Goal: Transaction & Acquisition: Purchase product/service

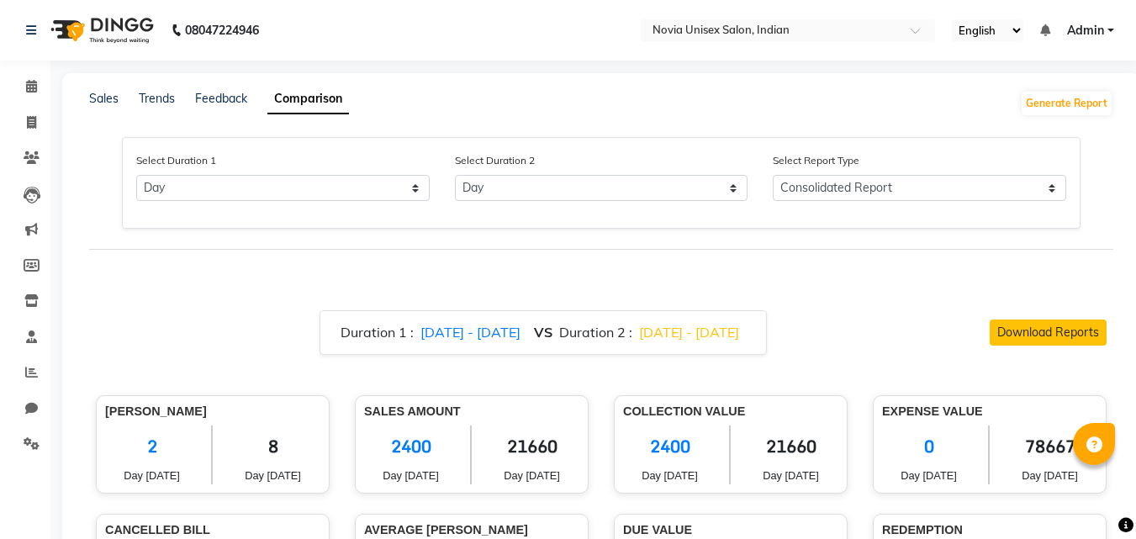
select select "single_date"
select select "single_date_dash"
click at [27, 84] on icon at bounding box center [31, 86] width 11 height 13
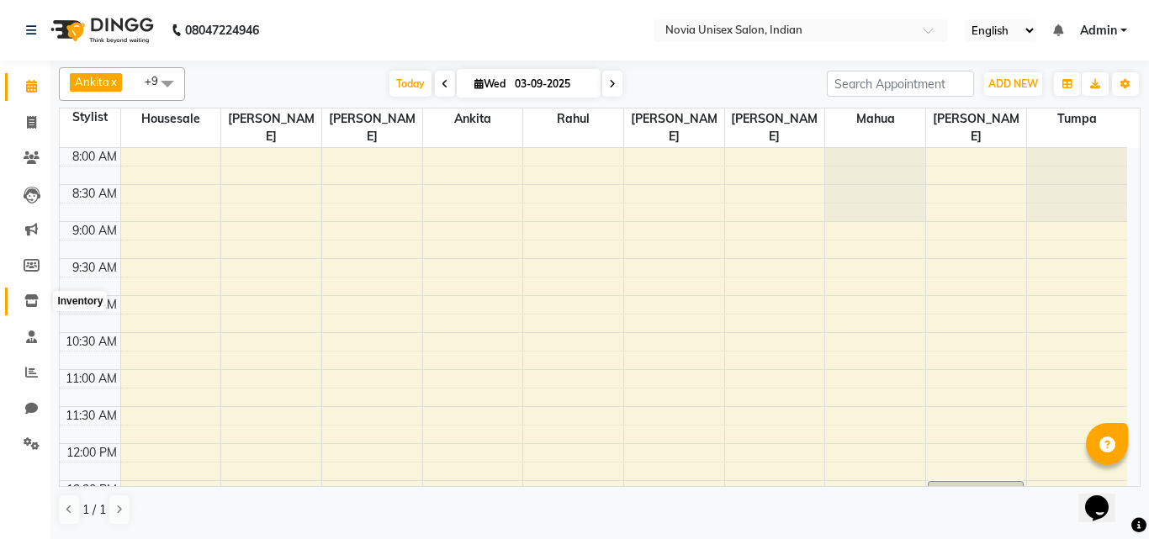
click at [35, 304] on icon at bounding box center [31, 300] width 14 height 13
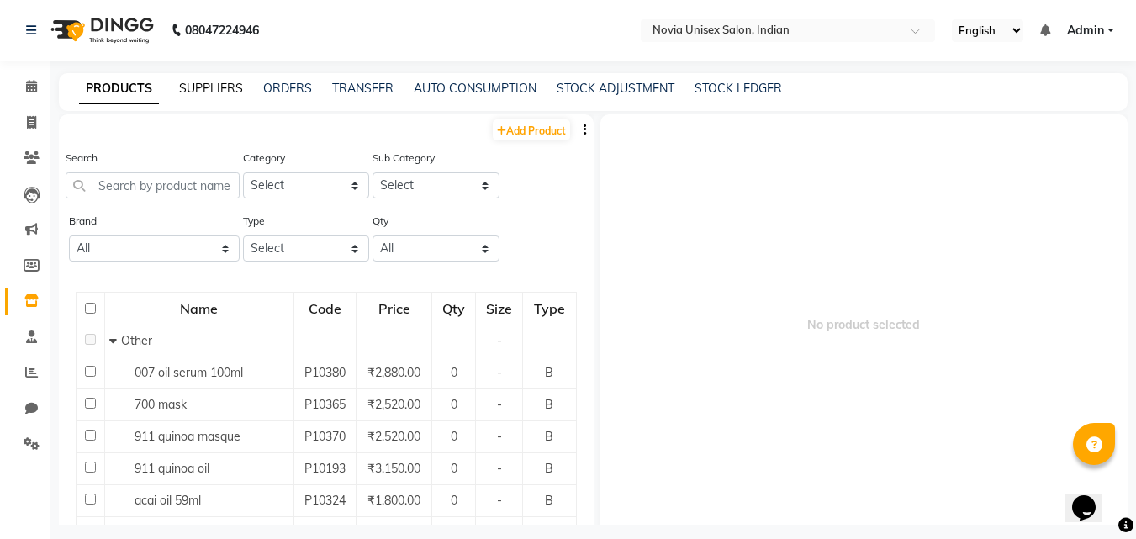
click at [216, 90] on link "SUPPLIERS" at bounding box center [211, 88] width 64 height 15
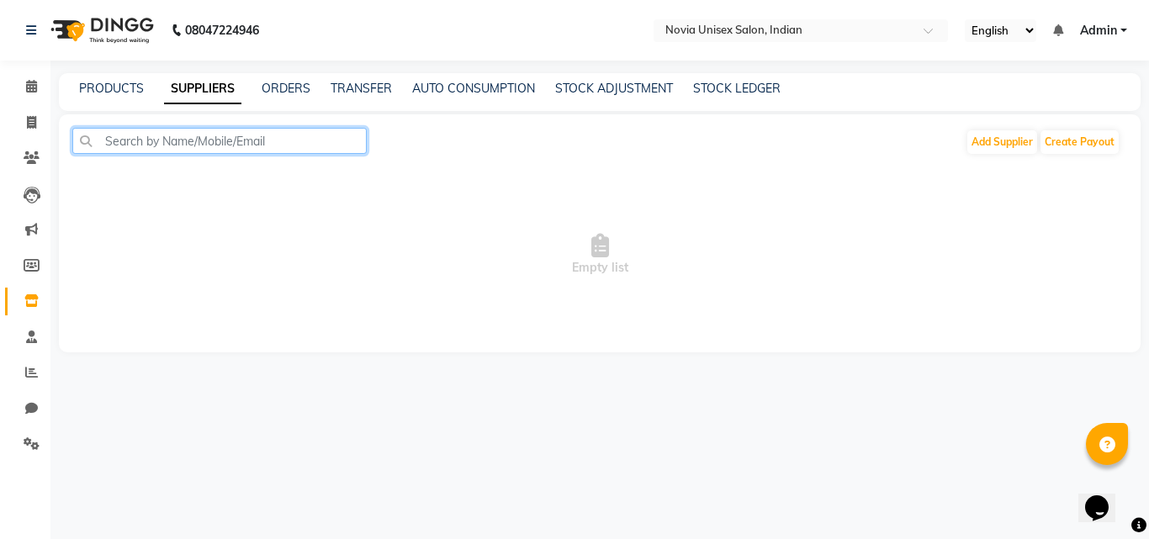
click at [250, 144] on input "text" at bounding box center [219, 141] width 294 height 26
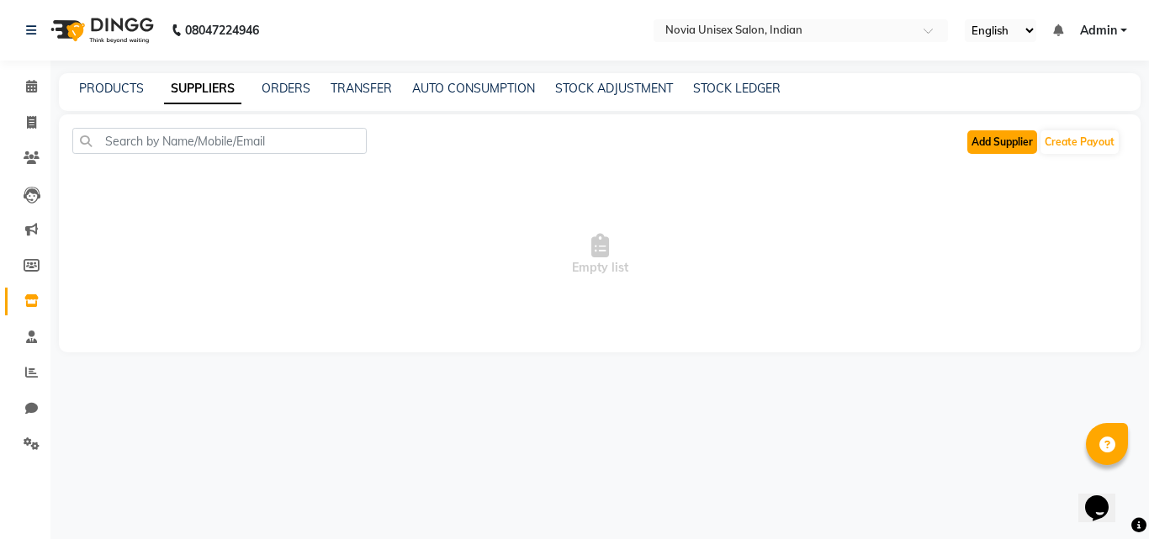
click at [1012, 146] on button "Add Supplier" at bounding box center [1002, 142] width 70 height 24
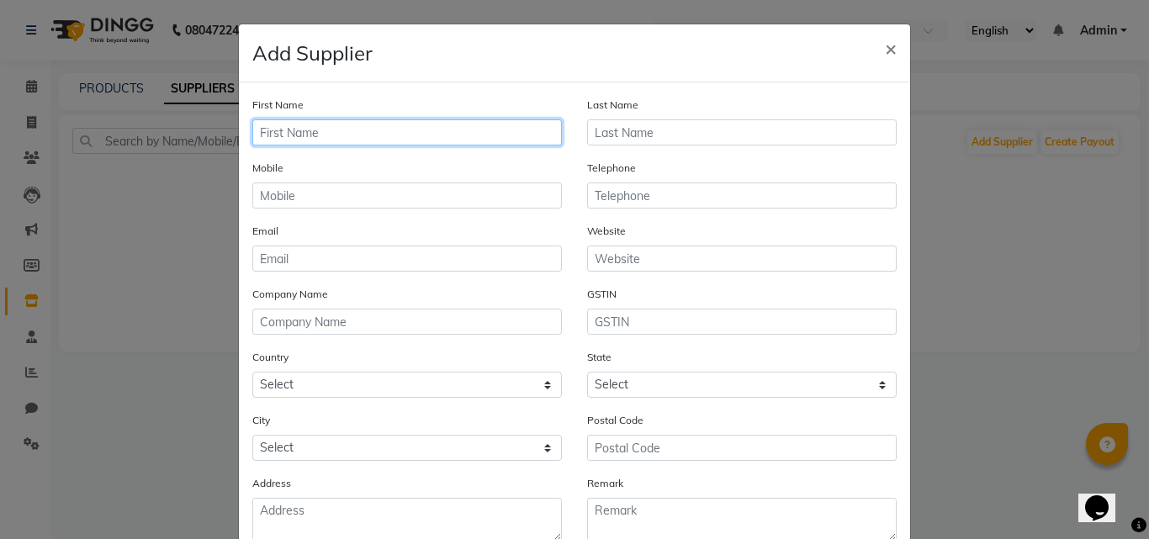
click at [315, 132] on input "text" at bounding box center [407, 132] width 310 height 26
type input "kb enterprise"
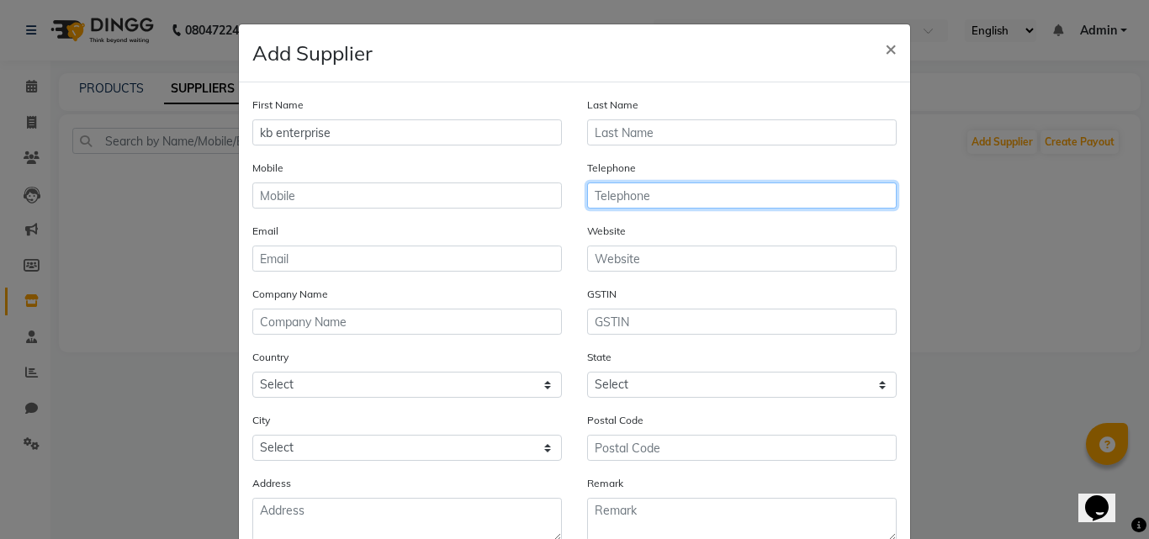
click at [612, 198] on input "text" at bounding box center [742, 196] width 310 height 26
type input "8910268582"
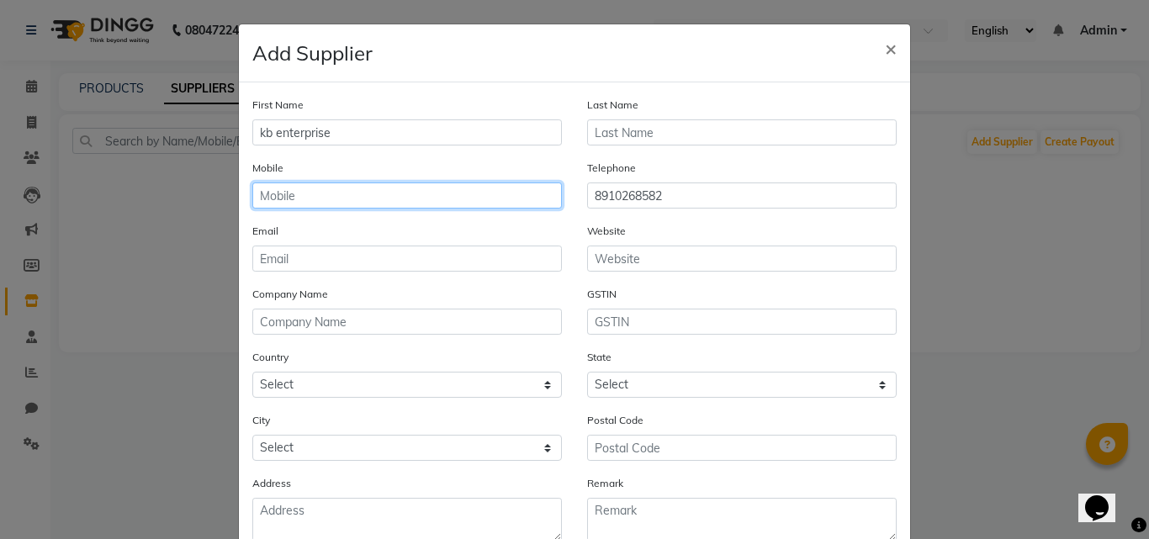
click at [381, 206] on input "text" at bounding box center [407, 196] width 310 height 26
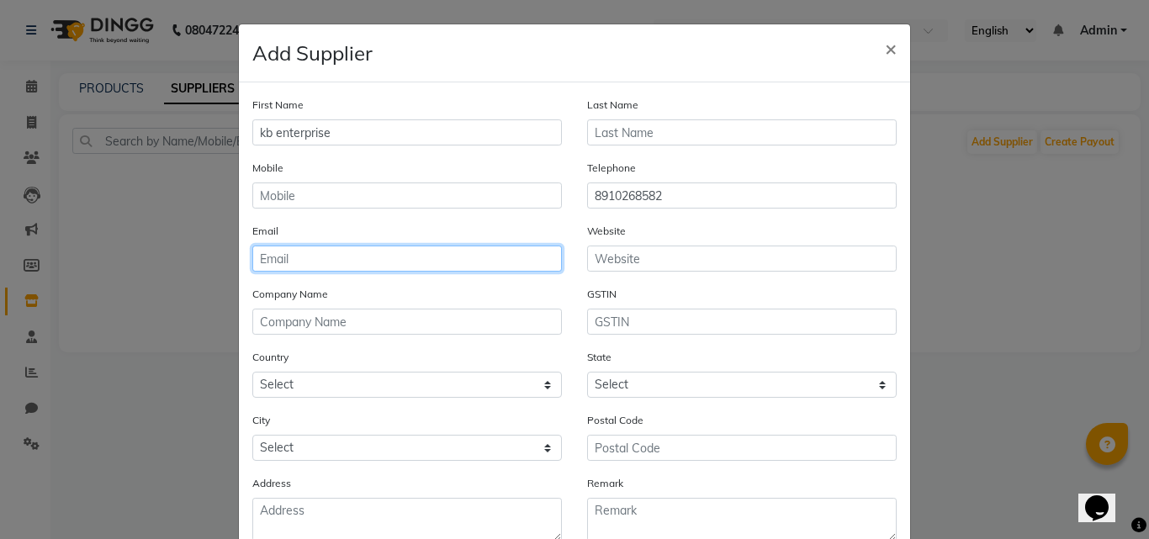
click at [388, 249] on input "email" at bounding box center [407, 259] width 310 height 26
type input "kaybeent@gmail.com"
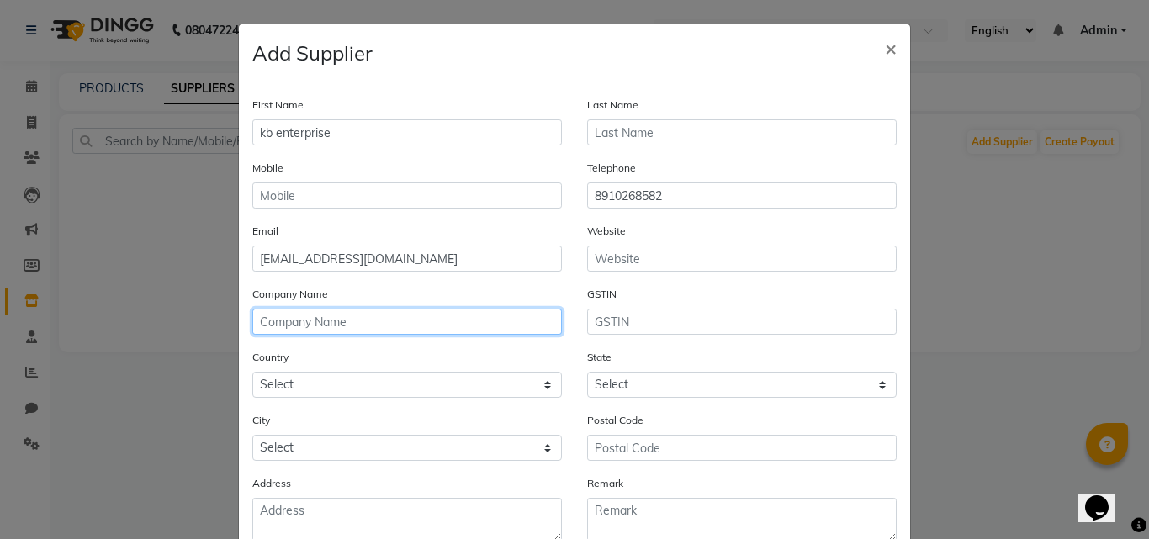
click at [356, 326] on input "text" at bounding box center [407, 322] width 310 height 26
type input "kb enterprise"
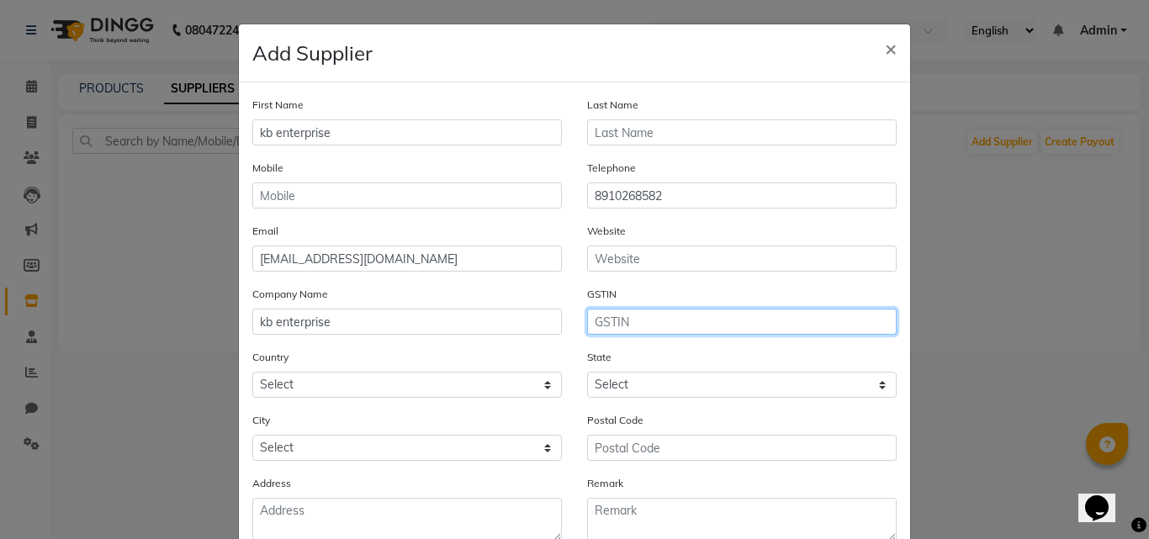
click at [611, 321] on input "text" at bounding box center [742, 322] width 310 height 26
type input "19AFYPD2647D1Z8"
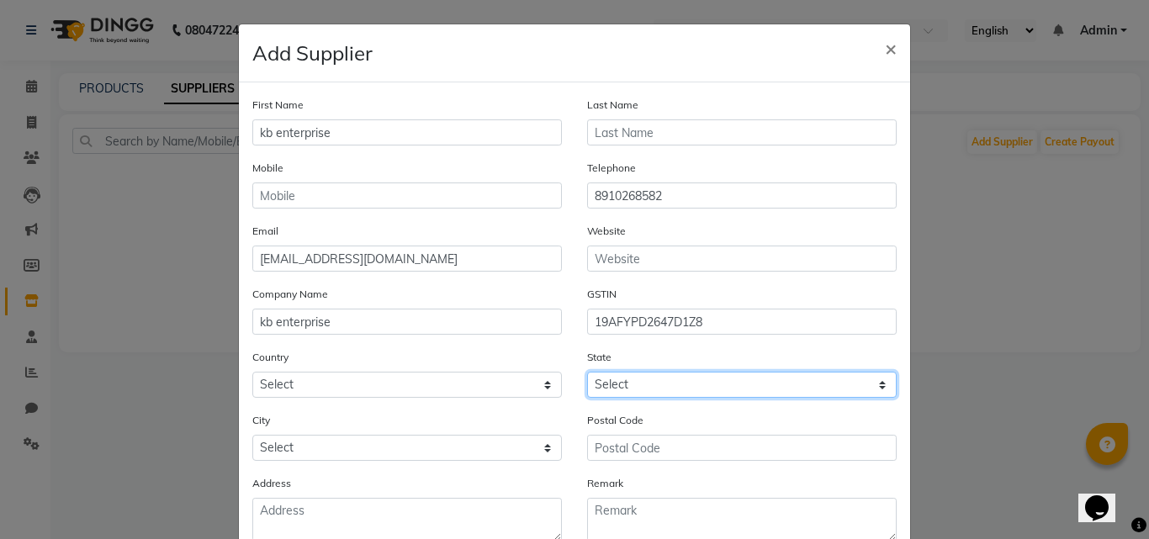
click at [611, 376] on select "Select" at bounding box center [742, 385] width 310 height 26
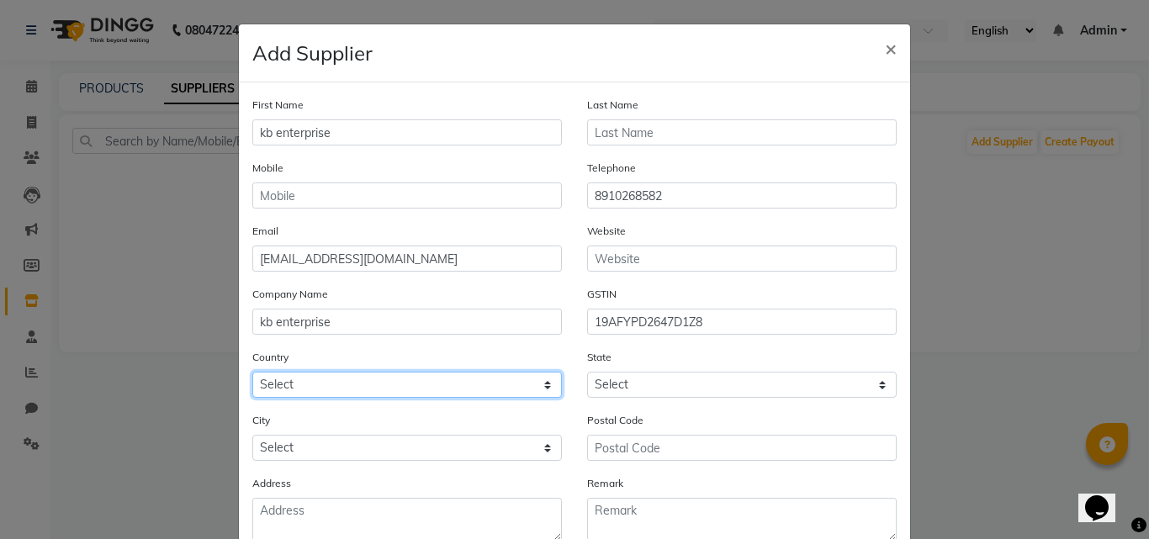
click at [420, 387] on select "Select Afghanistan Albania Algeria American Samoa Andorra Angola Anguilla Antar…" at bounding box center [407, 385] width 310 height 26
select select "1"
click at [252, 372] on select "Select Afghanistan Albania Algeria American Samoa Andorra Angola Anguilla Antar…" at bounding box center [407, 385] width 310 height 26
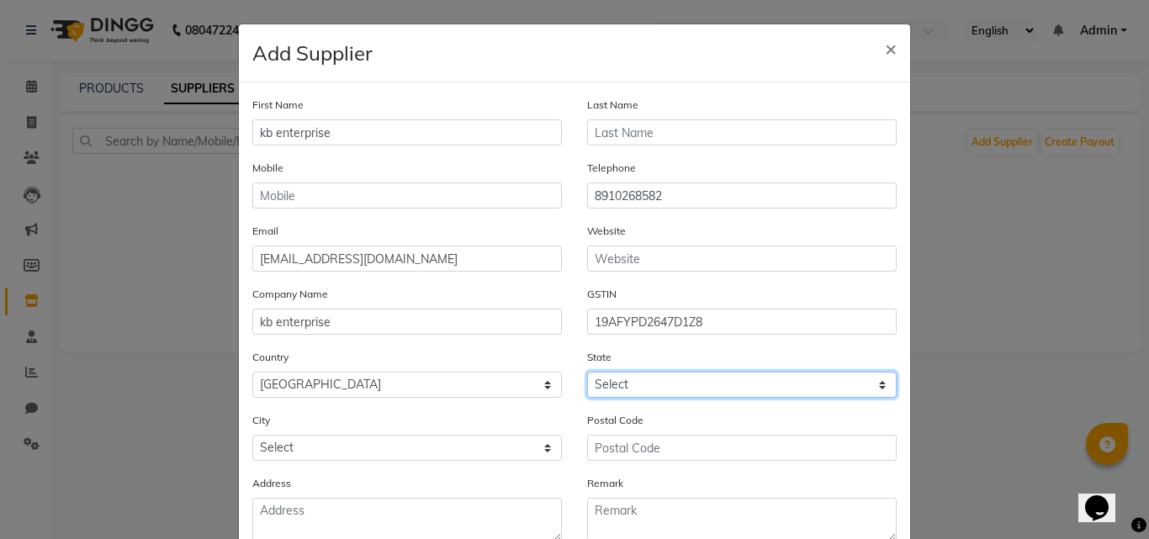
click at [696, 380] on select "Select Andaman and Nicobar Islands Andhra Pradesh Arunachal Pradesh Assam Bihar…" at bounding box center [742, 385] width 310 height 26
select select "41"
click at [587, 372] on select "Select Andaman and Nicobar Islands Andhra Pradesh Arunachal Pradesh Assam Bihar…" at bounding box center [742, 385] width 310 height 26
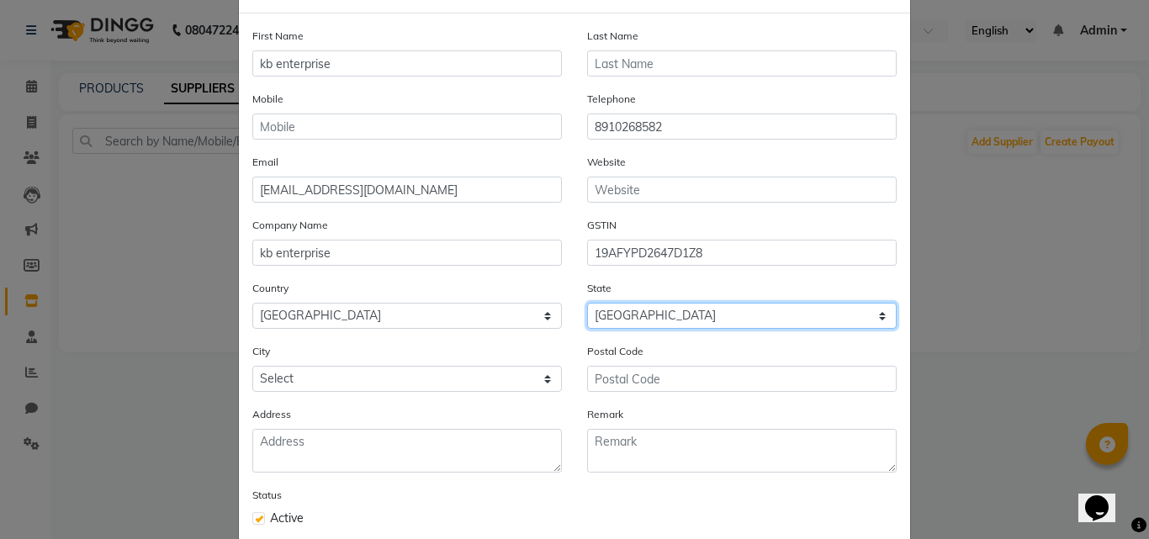
scroll to position [161, 0]
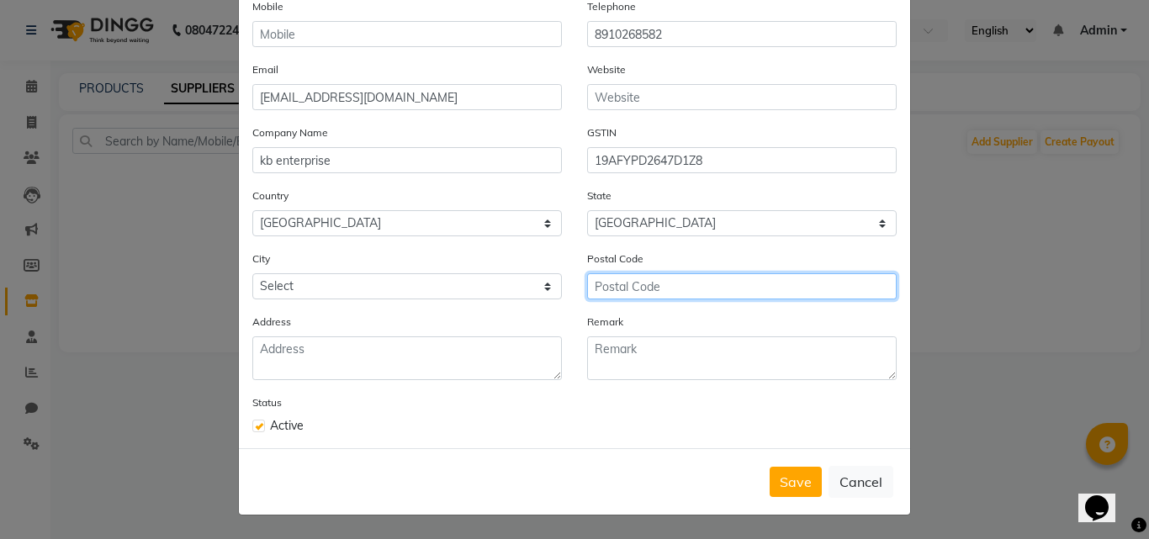
click at [645, 288] on input "text" at bounding box center [742, 286] width 310 height 26
type input "19"
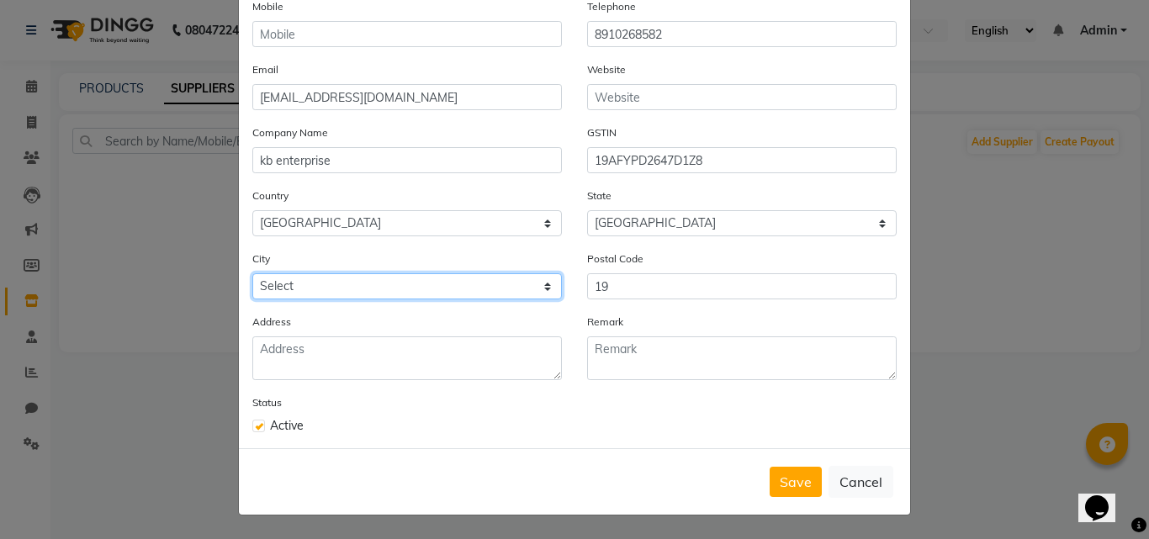
click at [475, 296] on select "Select 24 Parganas (n) 24 Parganas (s) Adra Ahmadpur Aiho Aistala Alipur Duar A…" at bounding box center [407, 286] width 310 height 26
select select "5583"
click at [252, 273] on select "Select 24 Parganas (n) 24 Parganas (s) Adra Ahmadpur Aiho Aistala Alipur Duar A…" at bounding box center [407, 286] width 310 height 26
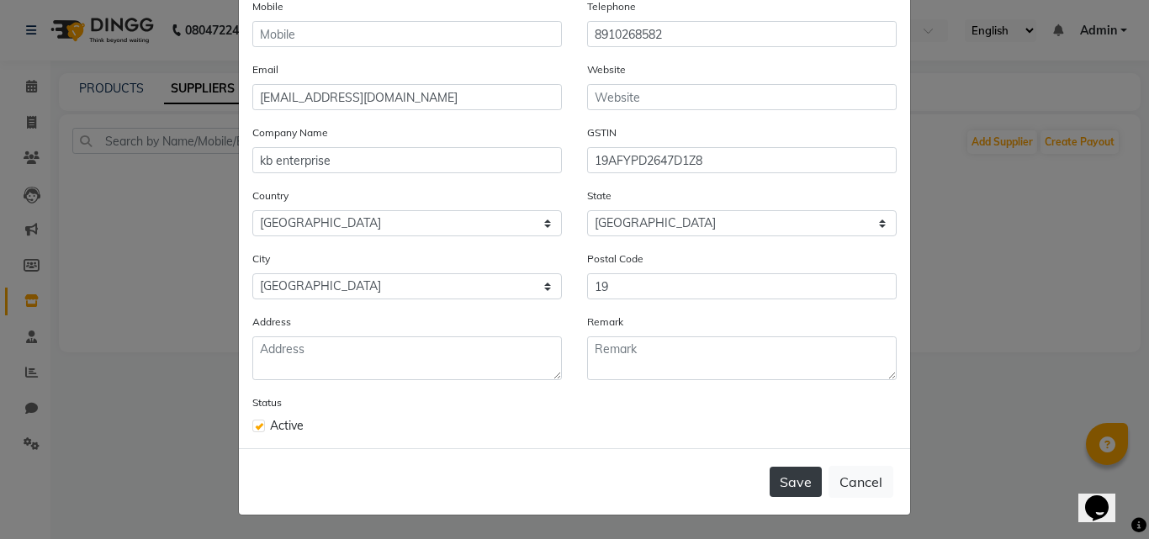
click at [782, 489] on button "Save" at bounding box center [796, 482] width 52 height 30
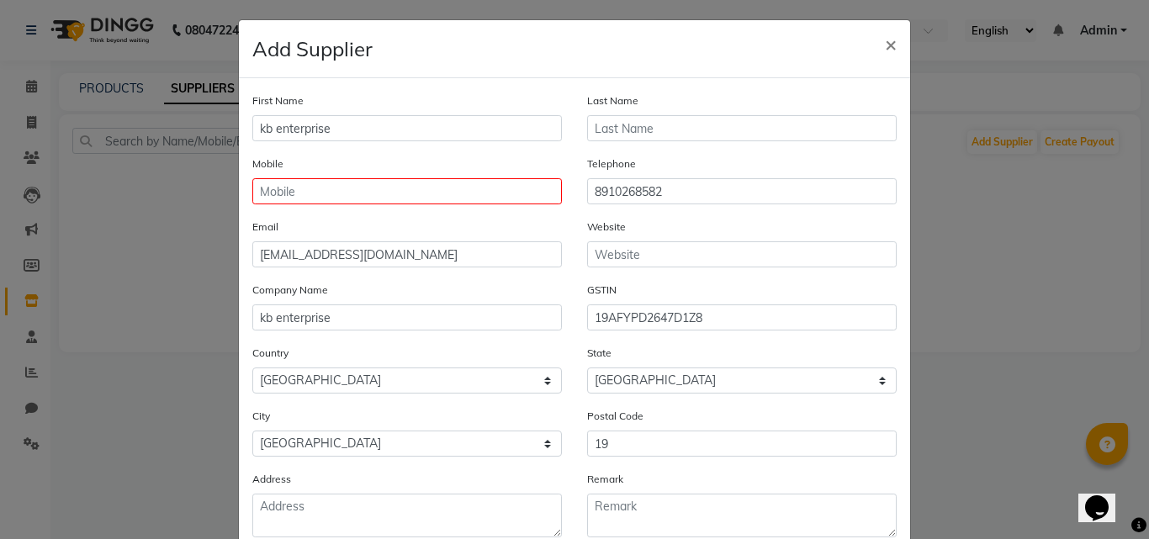
scroll to position [0, 0]
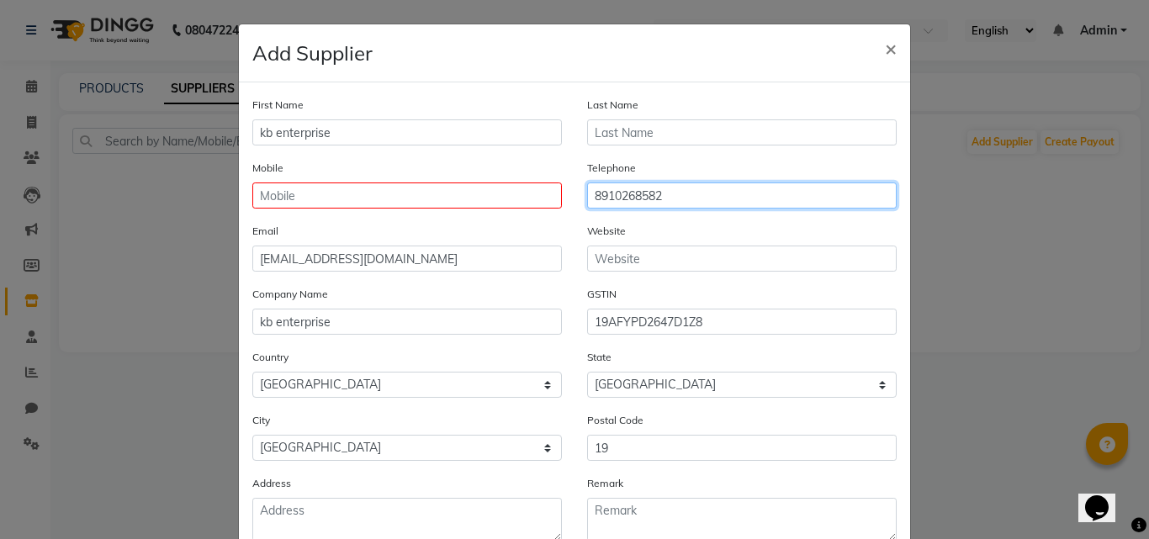
drag, startPoint x: 699, startPoint y: 197, endPoint x: 499, endPoint y: 197, distance: 200.2
click at [499, 197] on div "Mobile Telephone 8910268582" at bounding box center [574, 190] width 669 height 63
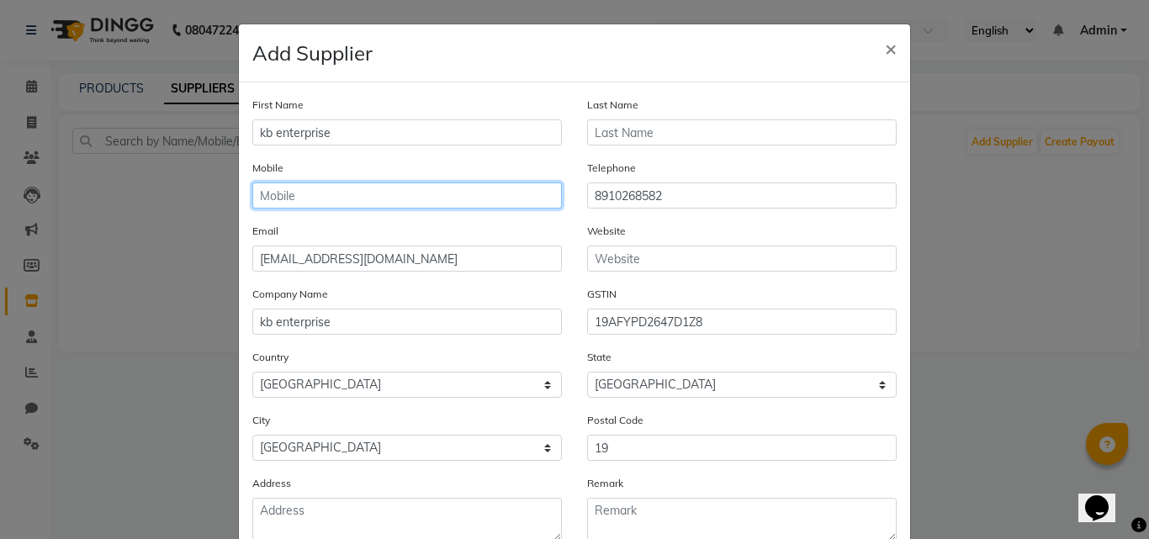
click at [444, 197] on input "text" at bounding box center [407, 196] width 310 height 26
paste input "8910268582"
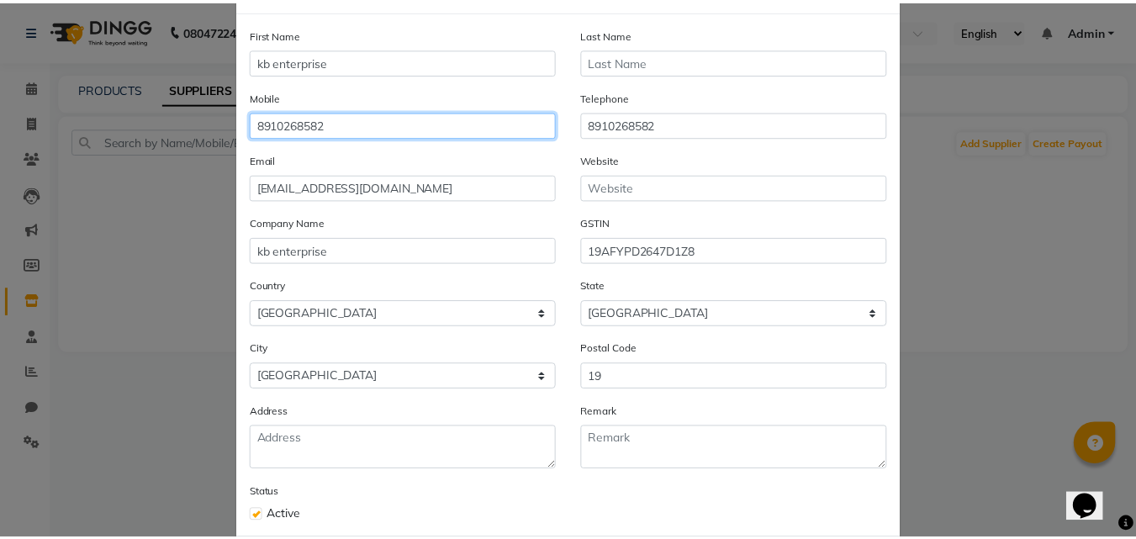
scroll to position [161, 0]
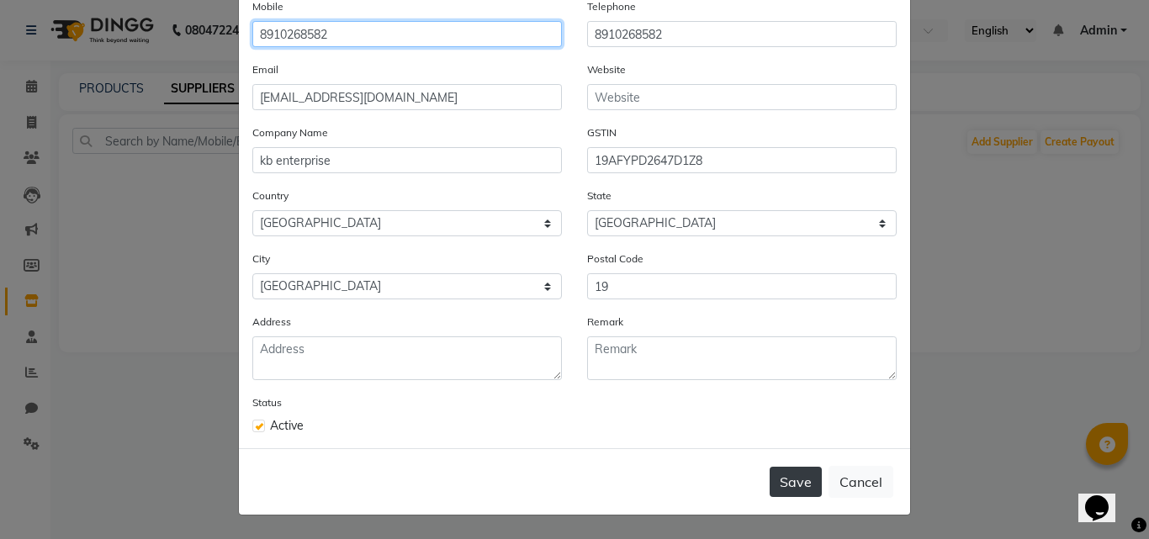
type input "8910268582"
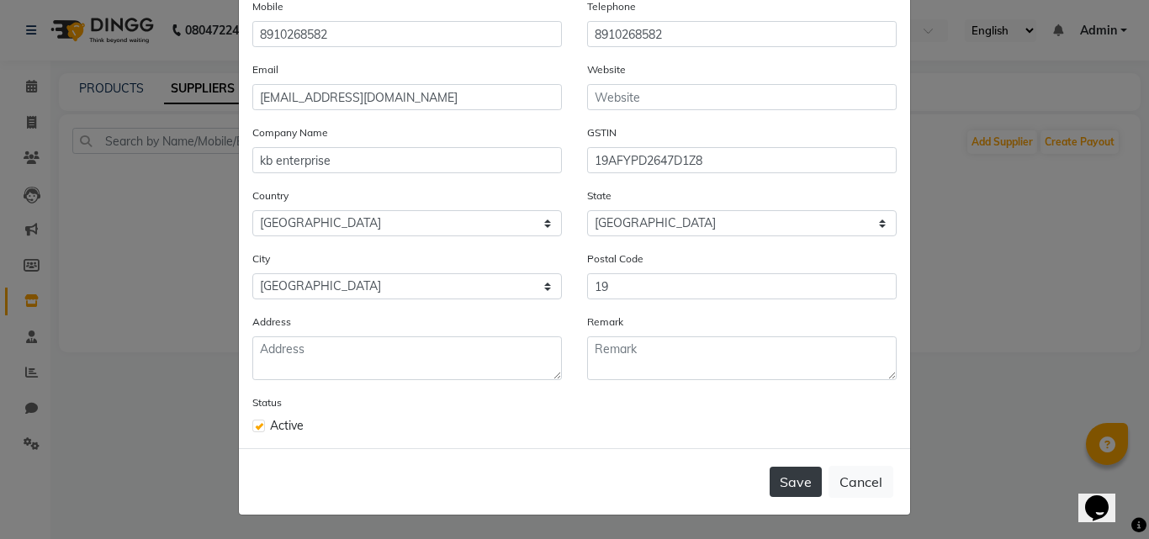
click at [789, 483] on button "Save" at bounding box center [796, 482] width 52 height 30
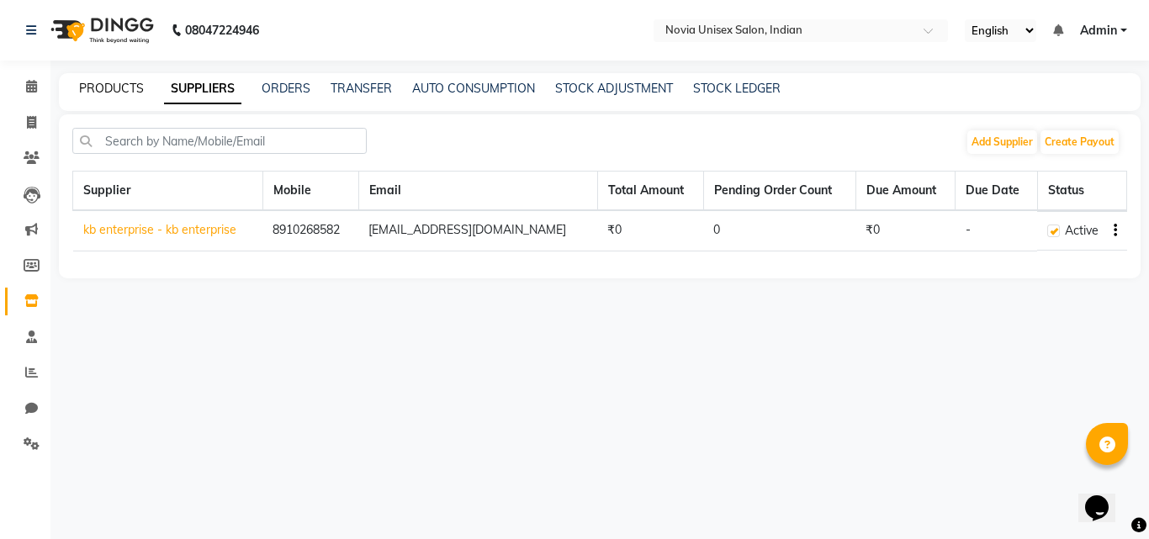
click at [123, 90] on link "PRODUCTS" at bounding box center [111, 88] width 65 height 15
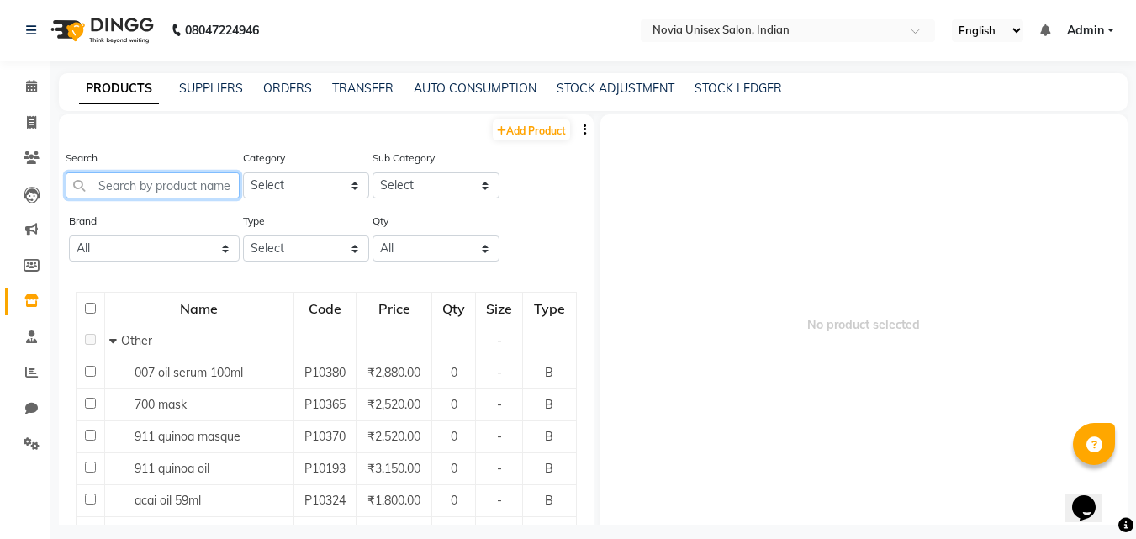
click at [172, 185] on input "text" at bounding box center [153, 185] width 174 height 26
click at [211, 90] on link "SUPPLIERS" at bounding box center [211, 88] width 64 height 15
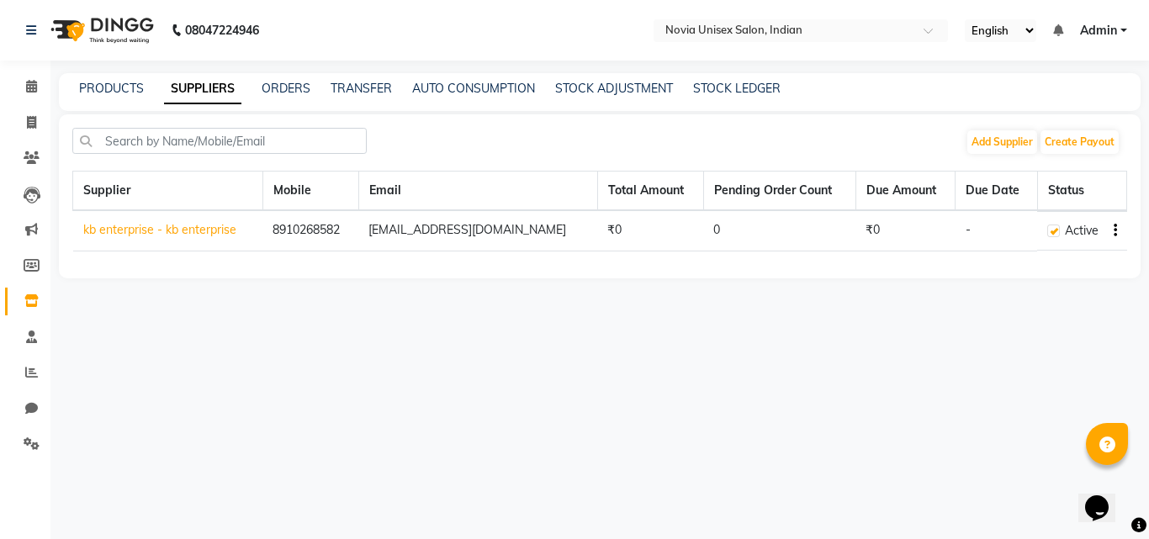
click at [144, 226] on link "kb enterprise - kb enterprise" at bounding box center [159, 229] width 153 height 15
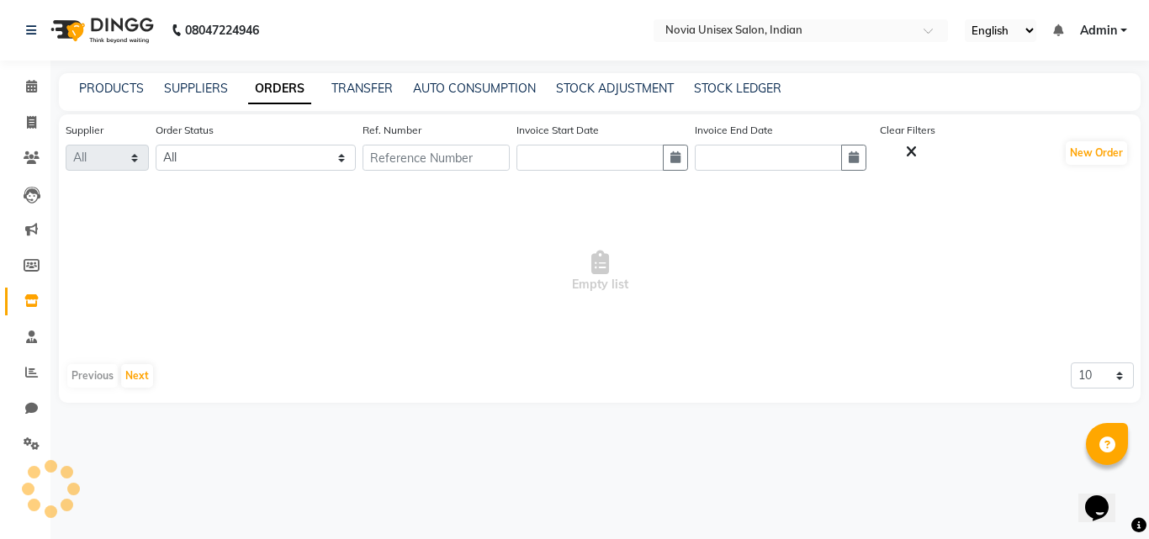
select select "5774"
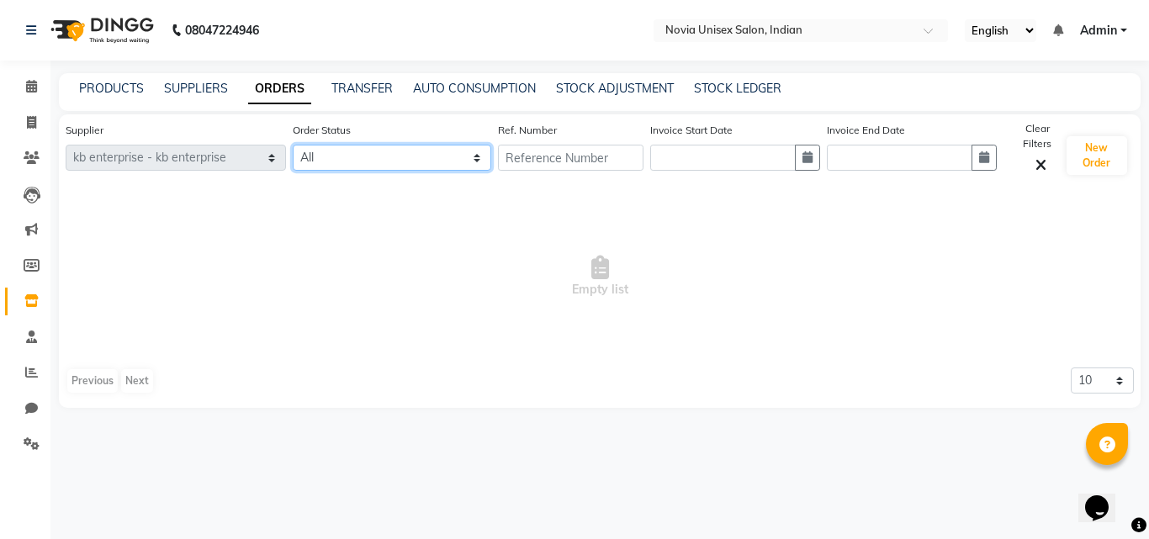
click at [391, 164] on select "All ORDERED PARTIAL-RECEIVED RECEIVED CANCELLED RETURNED" at bounding box center [392, 158] width 198 height 26
select select "received"
click at [293, 145] on select "All ORDERED PARTIAL-RECEIVED RECEIVED CANCELLED RETURNED" at bounding box center [392, 158] width 198 height 26
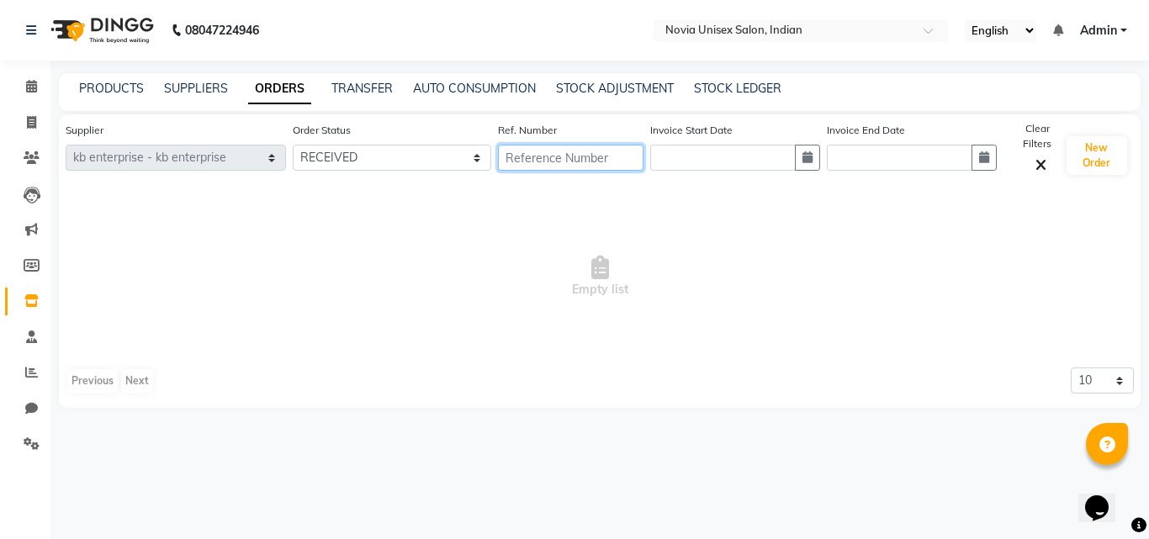
click at [531, 159] on input "text" at bounding box center [571, 158] width 146 height 26
click at [802, 163] on button "button" at bounding box center [807, 158] width 25 height 26
select select "9"
select select "2025"
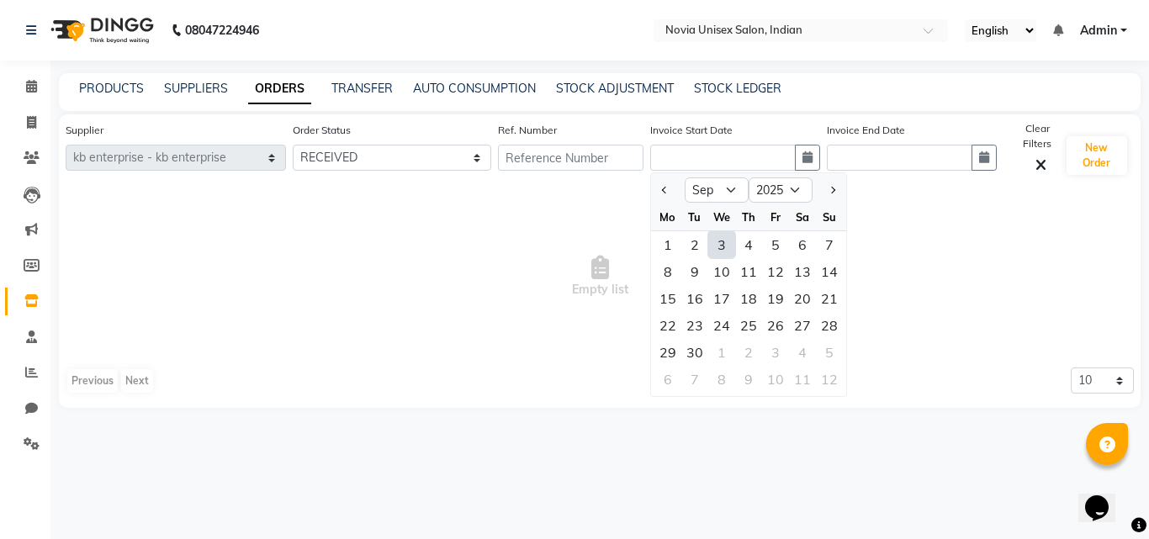
click at [718, 251] on div "3" at bounding box center [721, 244] width 27 height 27
type input "03-09-2025"
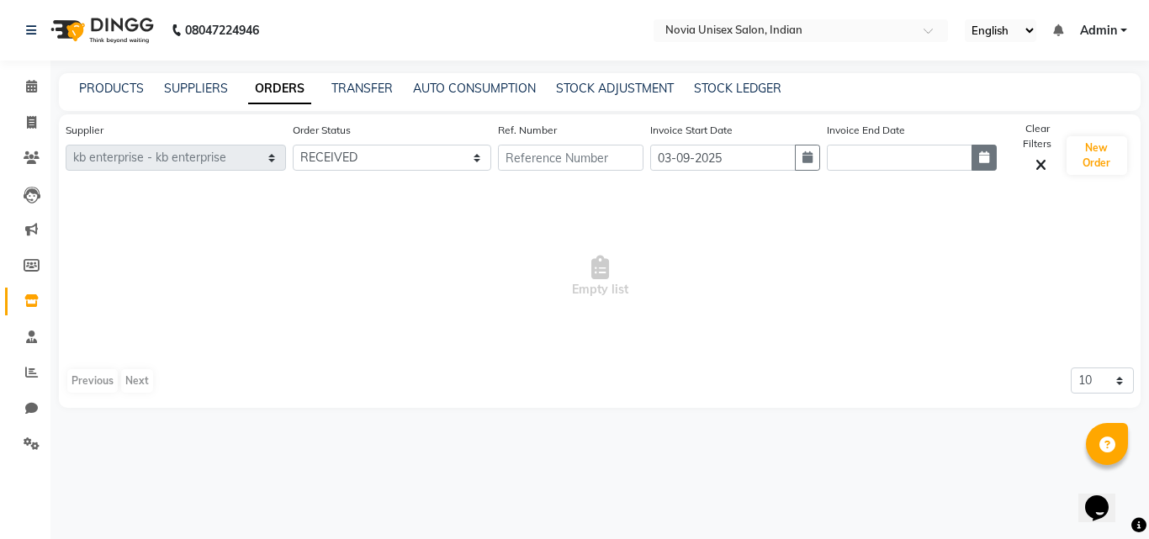
click at [982, 155] on icon "button" at bounding box center [984, 157] width 10 height 12
select select "9"
select select "2025"
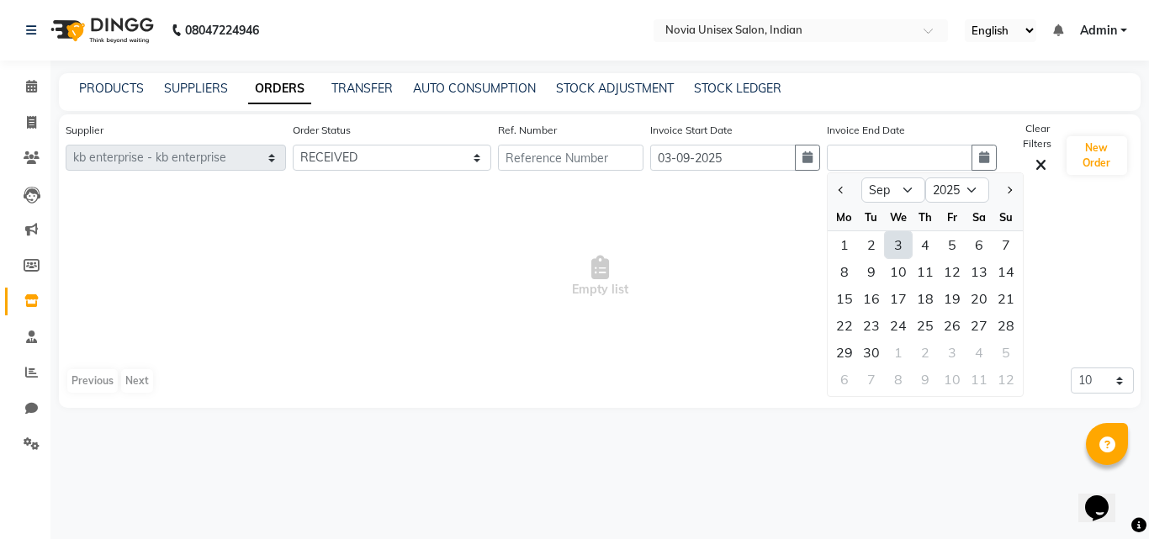
click at [896, 241] on div "3" at bounding box center [898, 244] width 27 height 27
type input "03-09-2025"
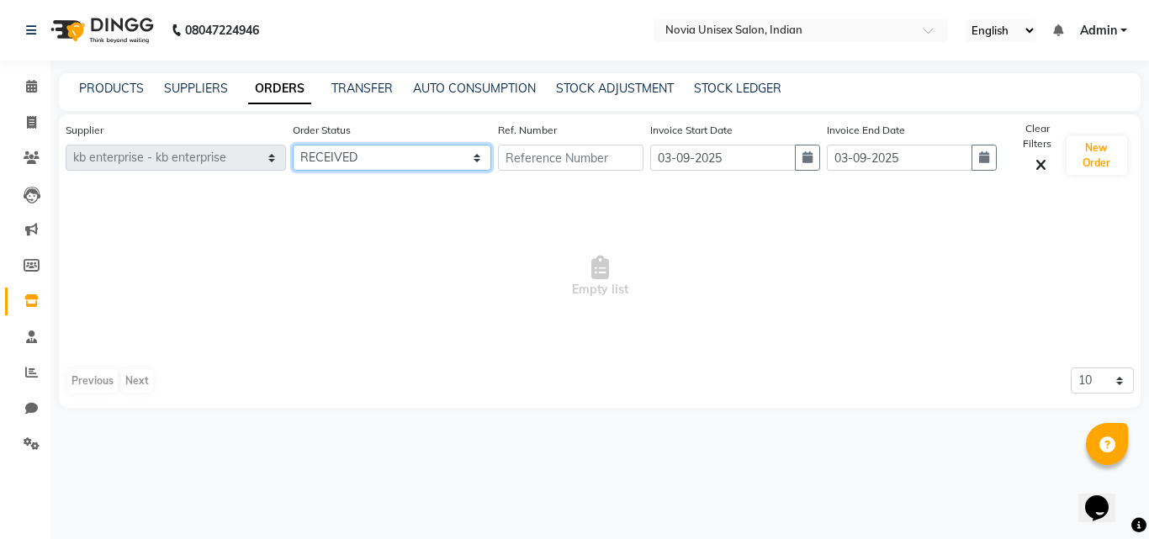
click at [380, 154] on select "All ORDERED PARTIAL-RECEIVED RECEIVED CANCELLED RETURNED" at bounding box center [392, 158] width 198 height 26
select select "ordered"
click at [293, 145] on select "All ORDERED PARTIAL-RECEIVED RECEIVED CANCELLED RETURNED" at bounding box center [392, 158] width 198 height 26
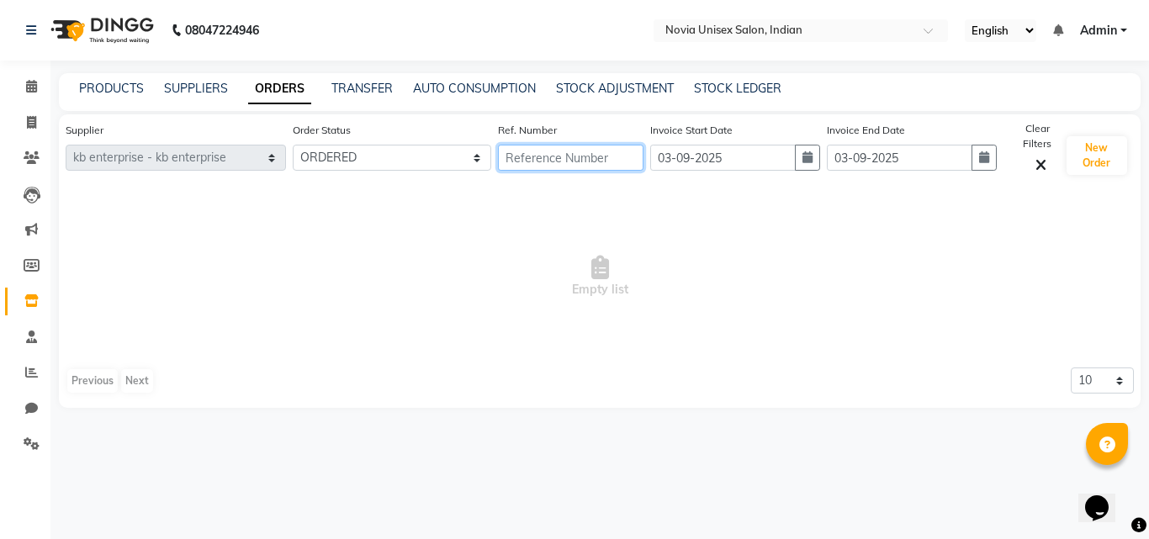
click at [537, 162] on input "text" at bounding box center [571, 158] width 146 height 26
click at [406, 237] on span "Empty list" at bounding box center [600, 277] width 1068 height 168
click at [197, 88] on link "SUPPLIERS" at bounding box center [196, 88] width 64 height 15
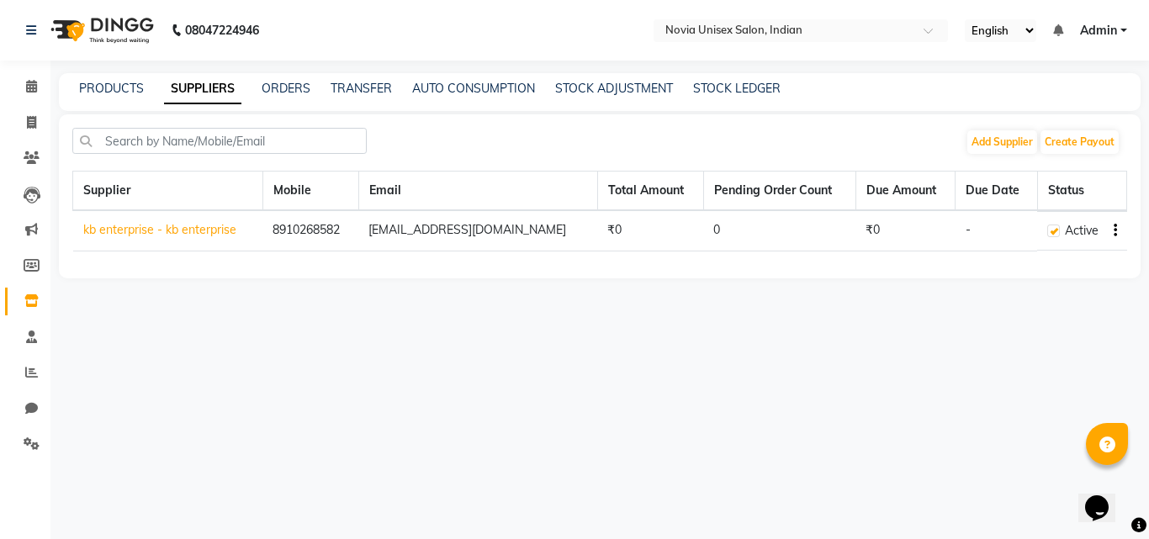
click at [597, 225] on td "₹0" at bounding box center [650, 230] width 106 height 40
click at [1114, 231] on icon "button" at bounding box center [1115, 230] width 3 height 1
click at [754, 259] on div "Supplier Mobile Email Total Amount Pending Order Count Due Amount Due Date Stat…" at bounding box center [599, 218] width 1055 height 94
click at [709, 88] on link "STOCK LEDGER" at bounding box center [736, 88] width 87 height 15
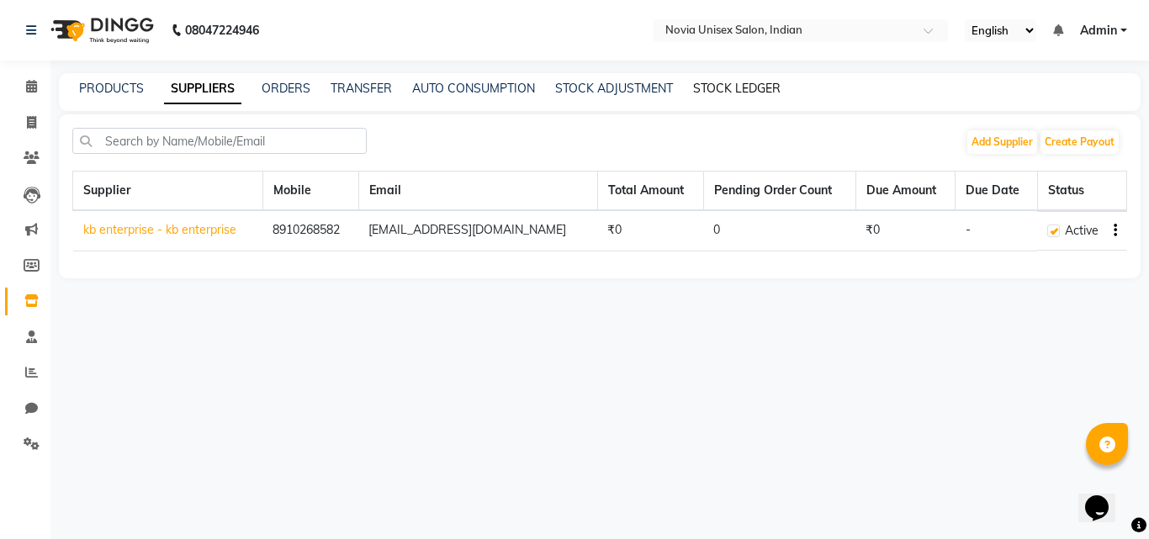
select select "all"
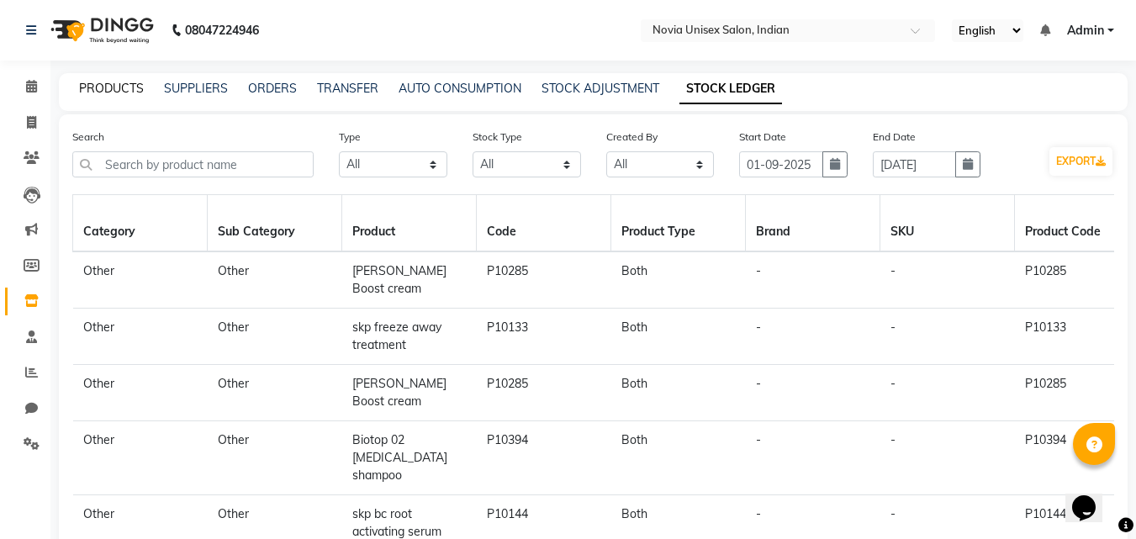
click at [116, 91] on link "PRODUCTS" at bounding box center [111, 88] width 65 height 15
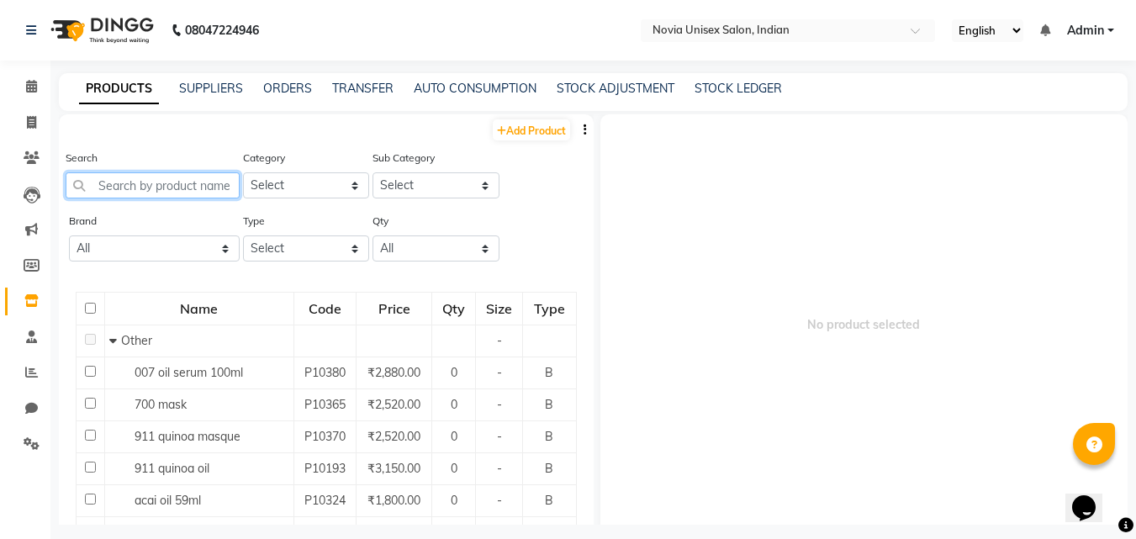
click at [177, 186] on input "text" at bounding box center [153, 185] width 174 height 26
click at [225, 89] on link "SUPPLIERS" at bounding box center [211, 88] width 64 height 15
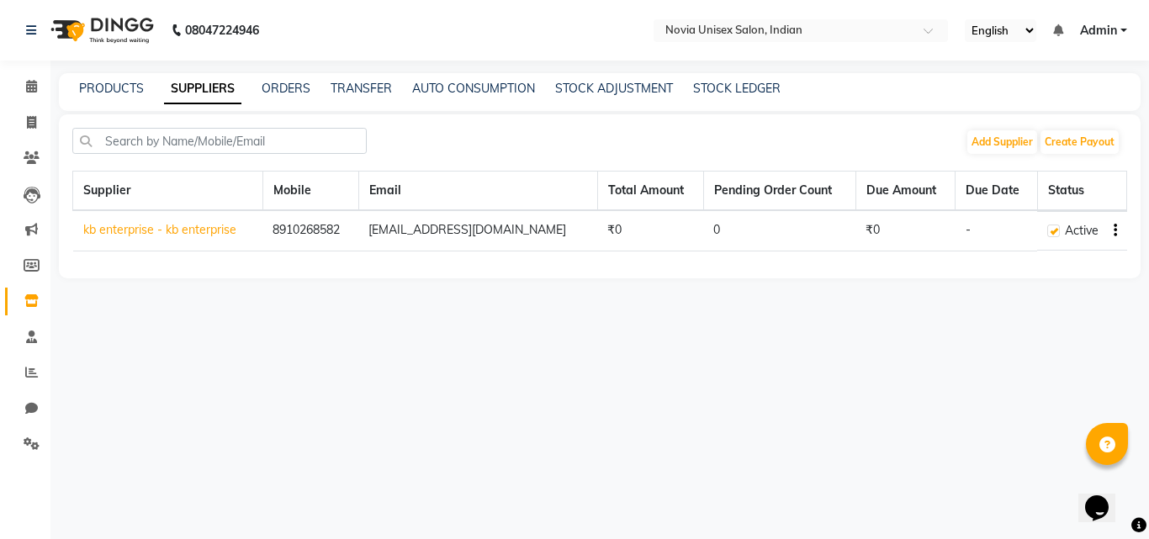
click at [1096, 499] on icon "Chat widget" at bounding box center [1097, 507] width 24 height 25
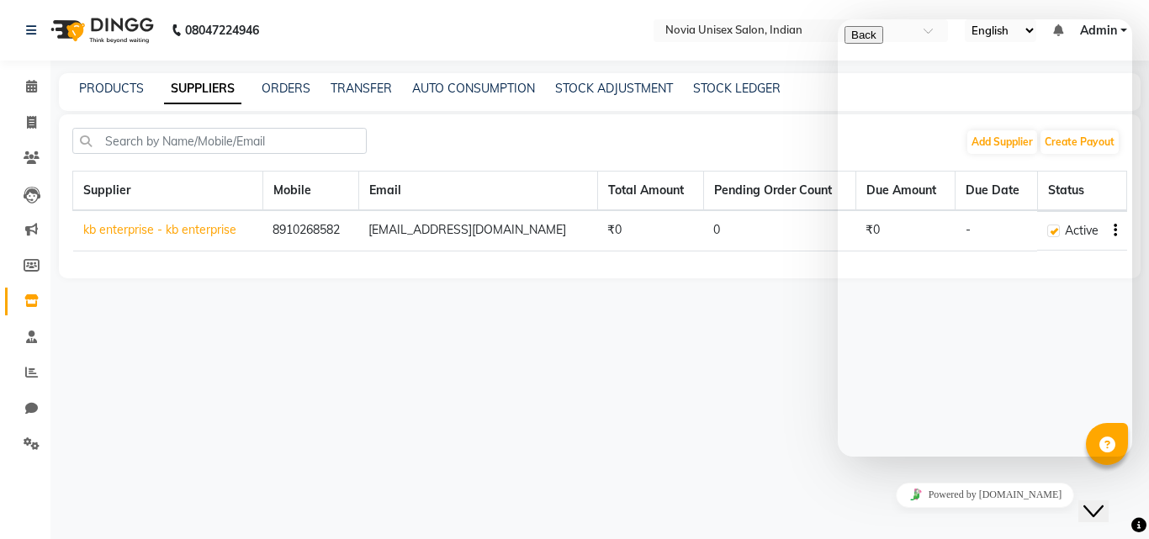
click at [913, 516] on textarea at bounding box center [920, 522] width 153 height 13
type textarea "H"
type textarea "how to add recevied product"
click at [288, 92] on link "ORDERS" at bounding box center [286, 88] width 49 height 15
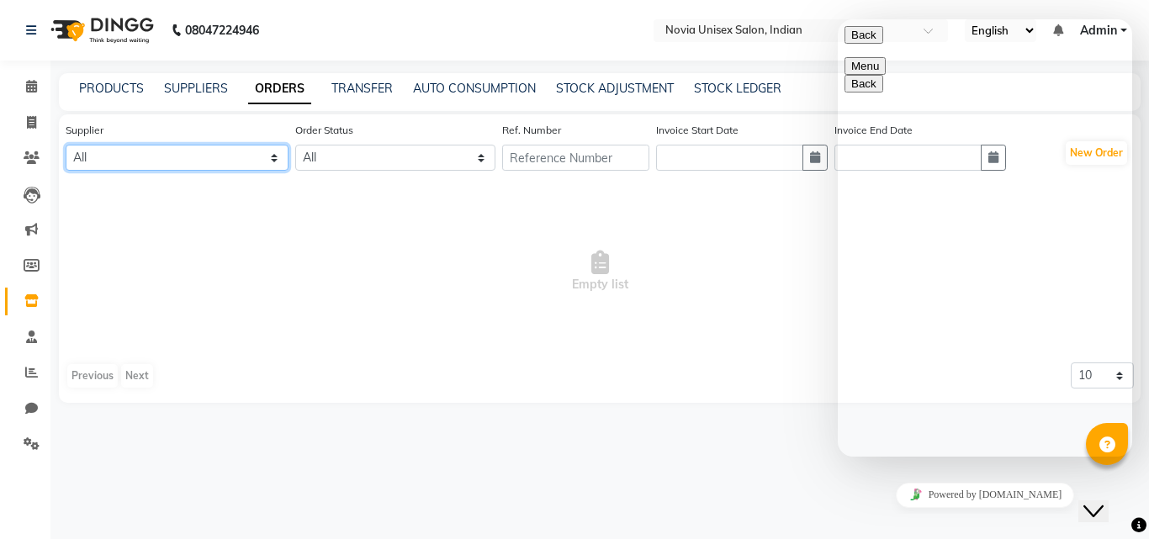
click at [230, 165] on select "All kb enterprise - kb enterprise" at bounding box center [177, 158] width 223 height 26
select select "5774"
click at [66, 145] on select "All kb enterprise - kb enterprise" at bounding box center [177, 158] width 223 height 26
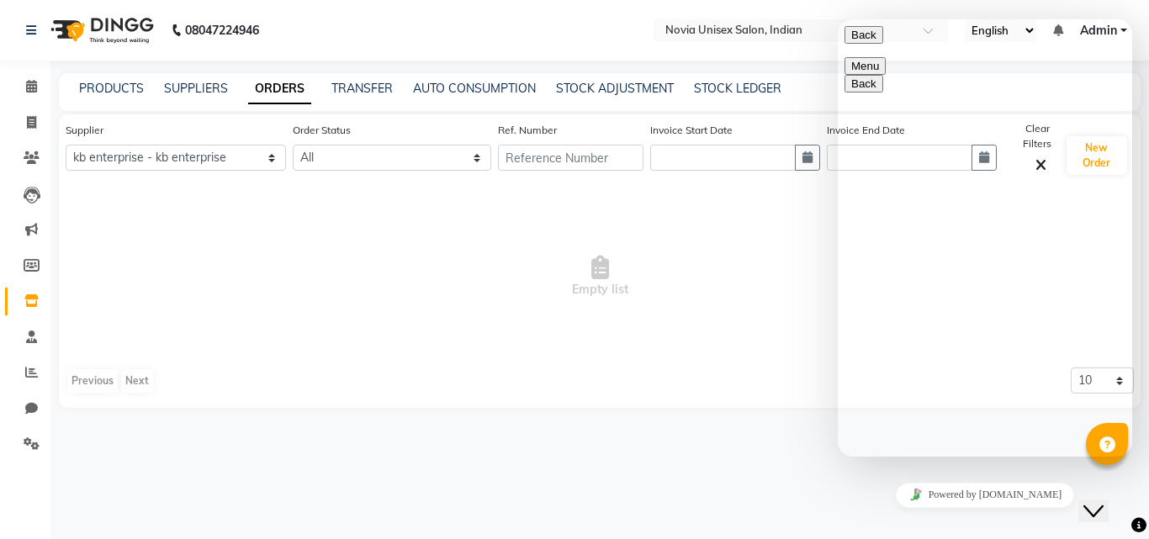
click at [601, 281] on span "Empty list" at bounding box center [600, 277] width 1068 height 168
click at [112, 89] on link "PRODUCTS" at bounding box center [111, 88] width 65 height 15
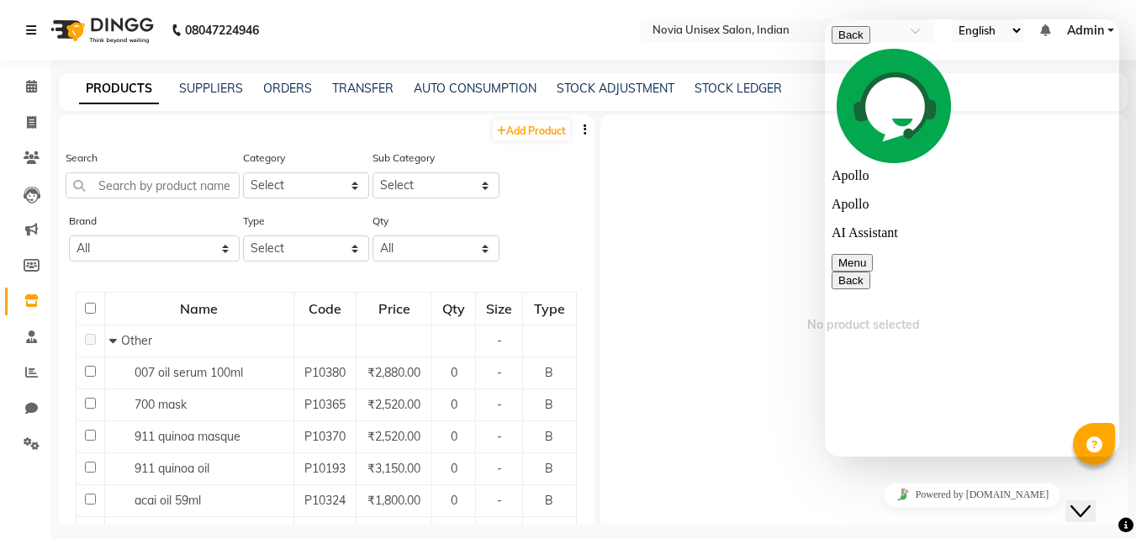
click at [34, 33] on icon at bounding box center [31, 30] width 10 height 12
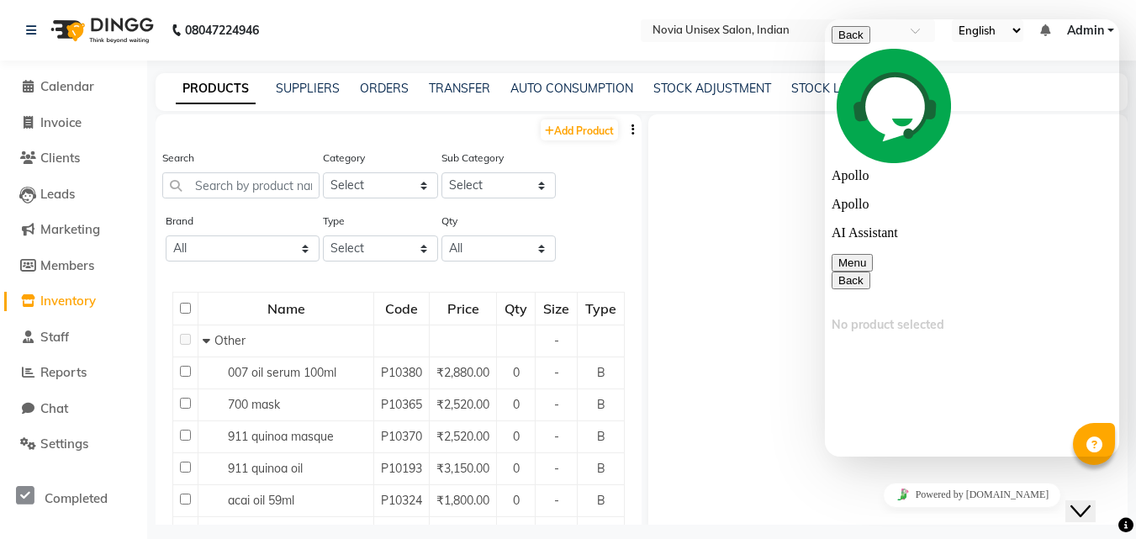
click at [852, 40] on button "Back" at bounding box center [851, 35] width 39 height 18
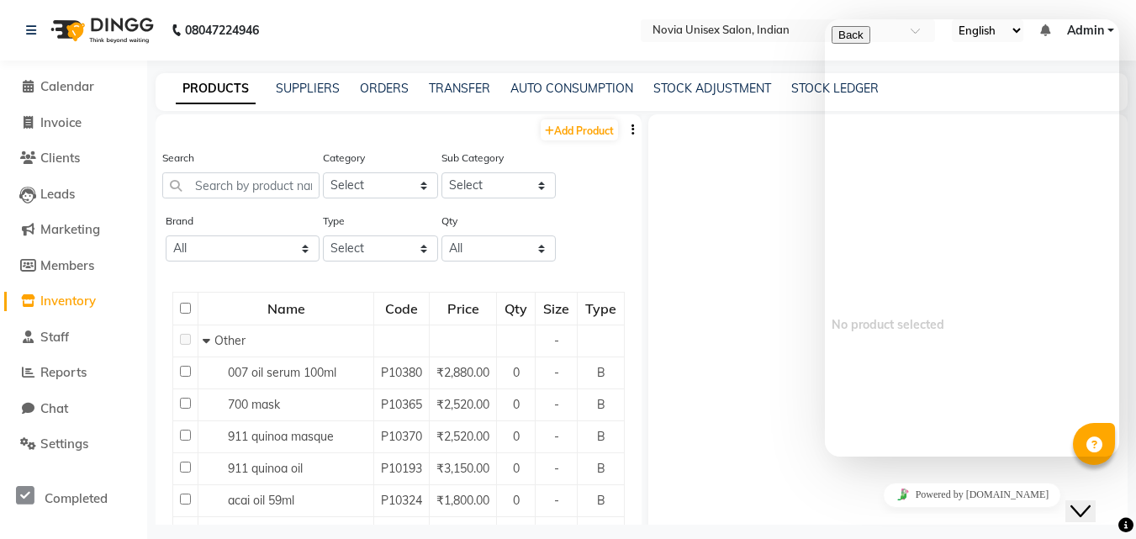
click at [743, 270] on span "No product selected" at bounding box center [887, 324] width 479 height 421
click at [1081, 501] on icon "Close Chat This icon closes the chat window." at bounding box center [1081, 511] width 20 height 20
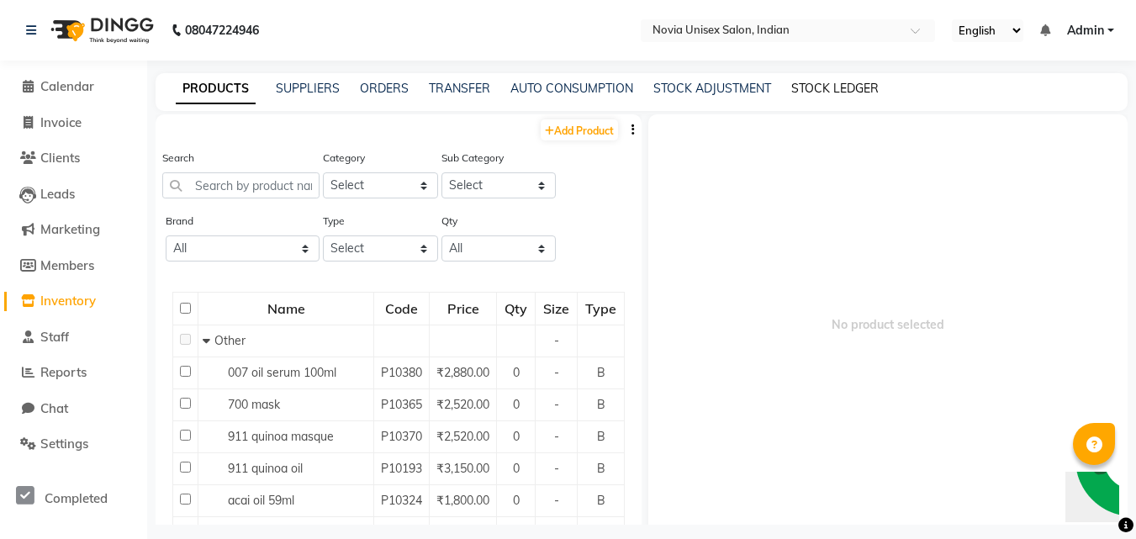
click at [851, 85] on link "STOCK LEDGER" at bounding box center [834, 88] width 87 height 15
select select "all"
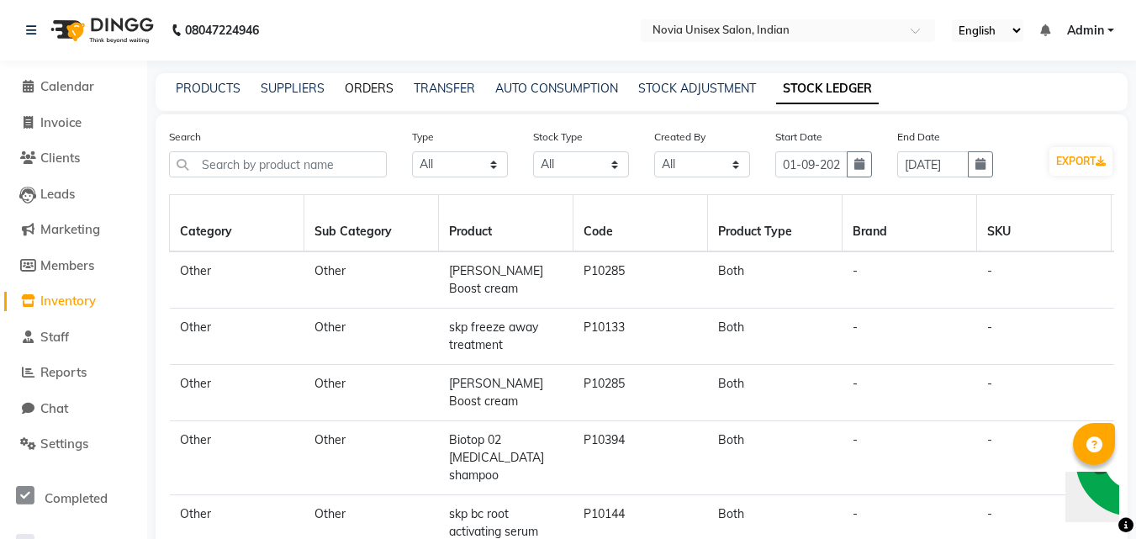
click at [368, 88] on link "ORDERS" at bounding box center [369, 88] width 49 height 15
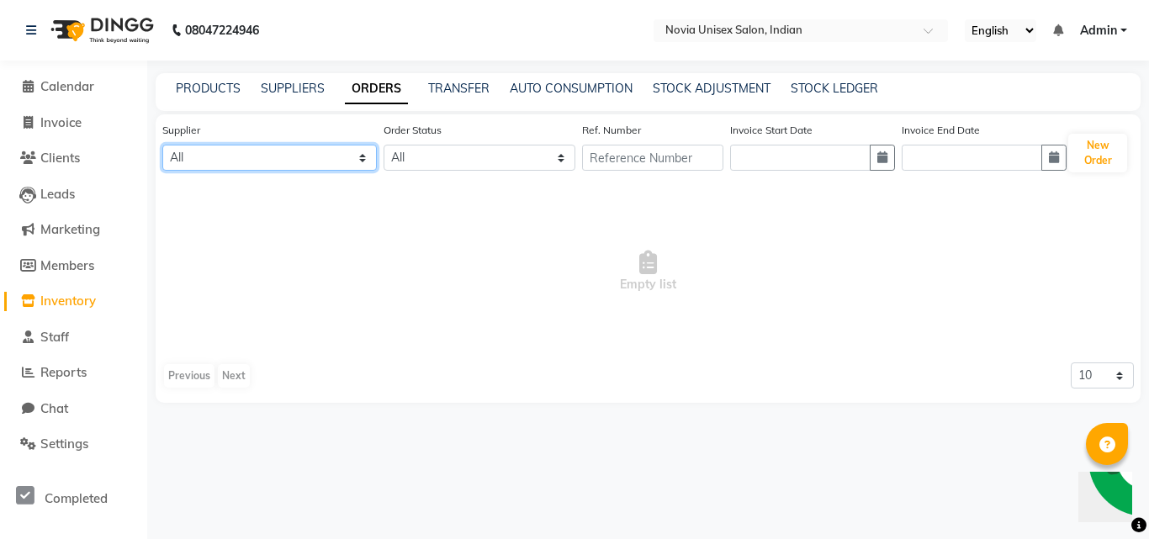
click at [302, 169] on select "All kb enterprise - kb enterprise" at bounding box center [269, 158] width 214 height 26
select select "5774"
click at [162, 145] on select "All kb enterprise - kb enterprise" at bounding box center [269, 158] width 214 height 26
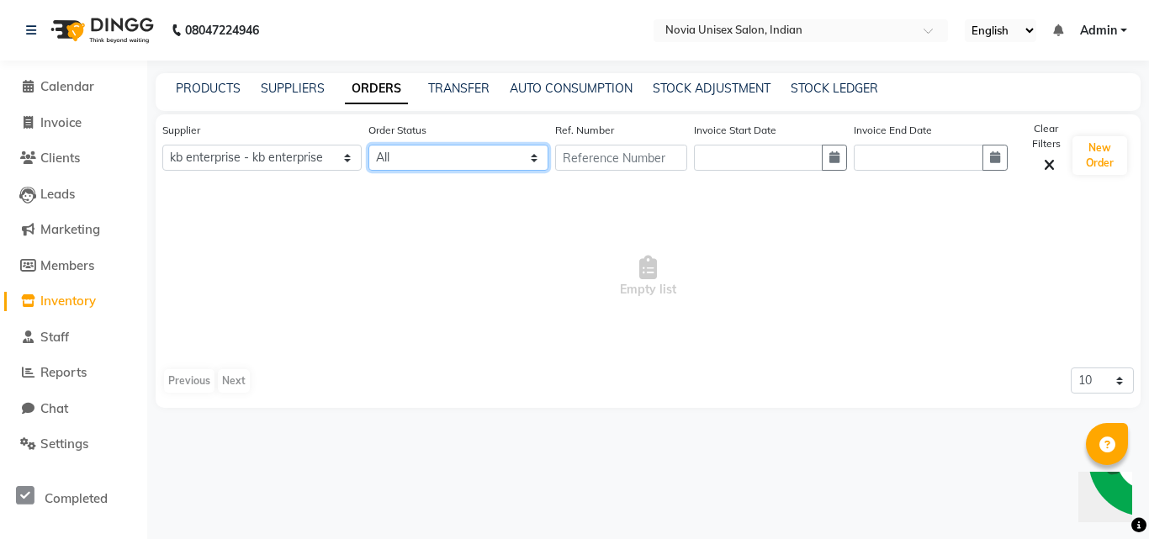
click at [421, 148] on select "All ORDERED PARTIAL-RECEIVED RECEIVED CANCELLED RETURNED" at bounding box center [457, 158] width 179 height 26
select select "ordered"
click at [368, 145] on select "All ORDERED PARTIAL-RECEIVED RECEIVED CANCELLED RETURNED" at bounding box center [457, 158] width 179 height 26
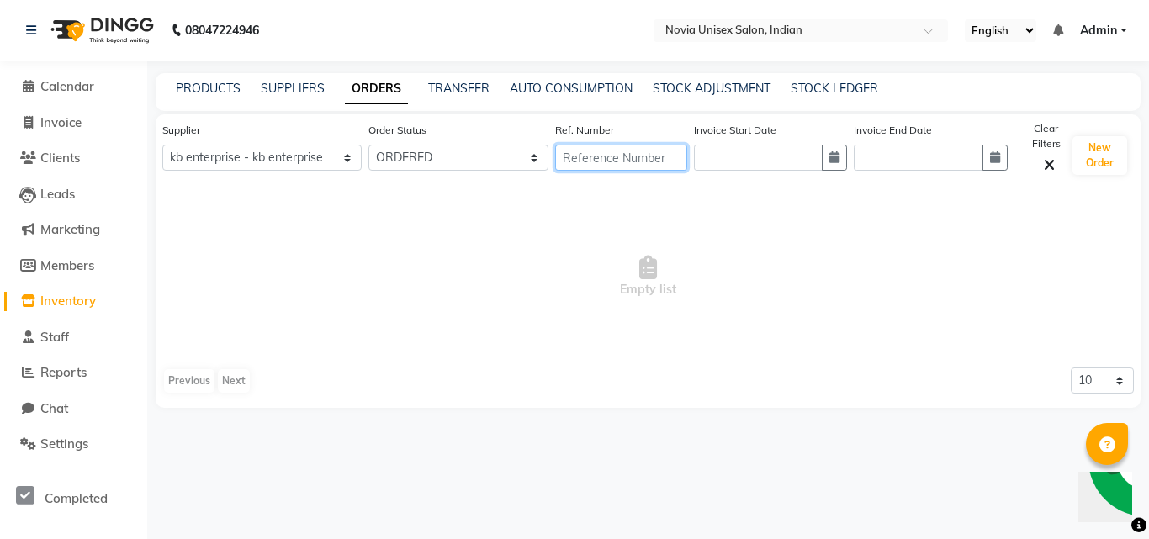
click at [580, 157] on input "text" at bounding box center [621, 158] width 132 height 26
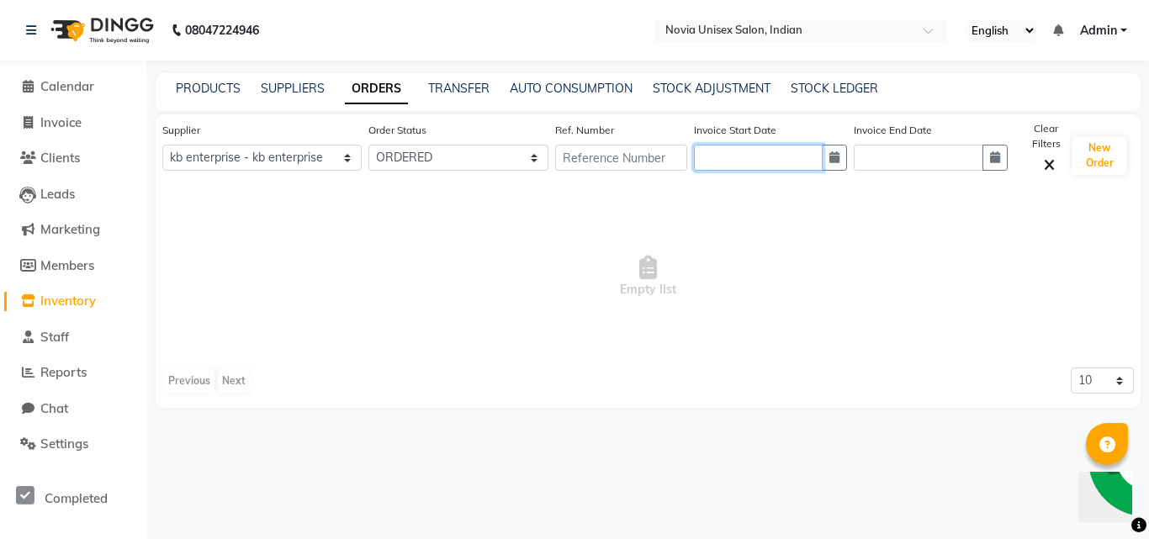
click at [743, 159] on input "text" at bounding box center [759, 158] width 130 height 26
select select "9"
select select "2025"
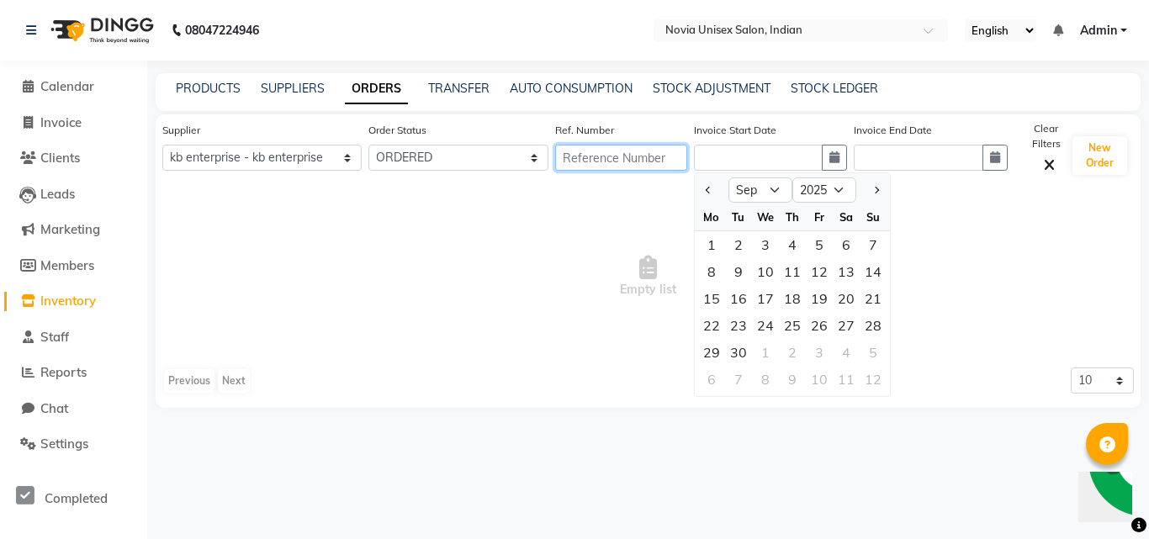
click at [601, 155] on input "text" at bounding box center [621, 158] width 132 height 26
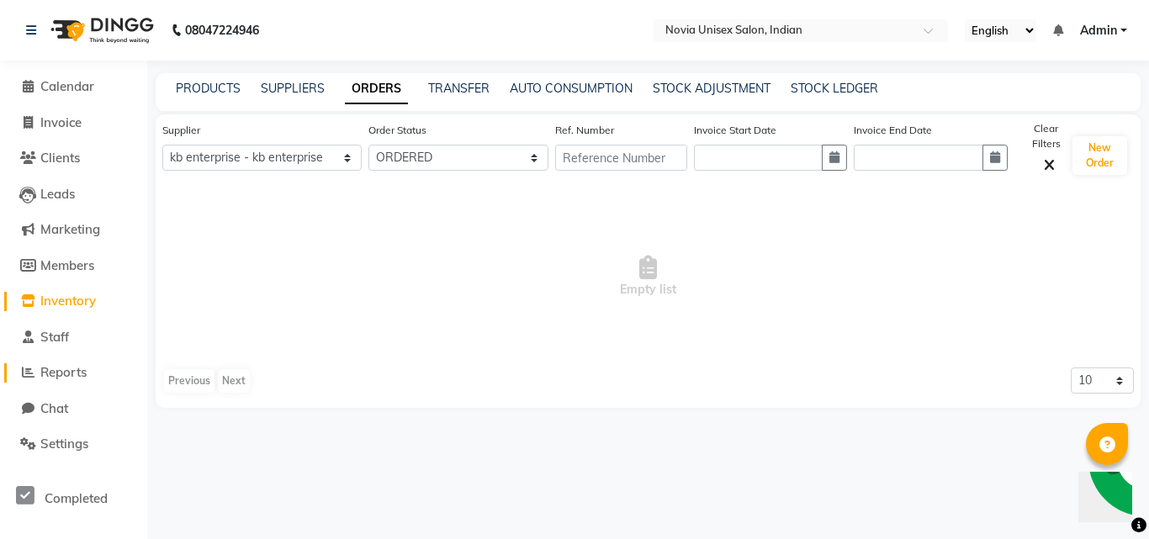
click at [73, 373] on span "Reports" at bounding box center [63, 372] width 46 height 16
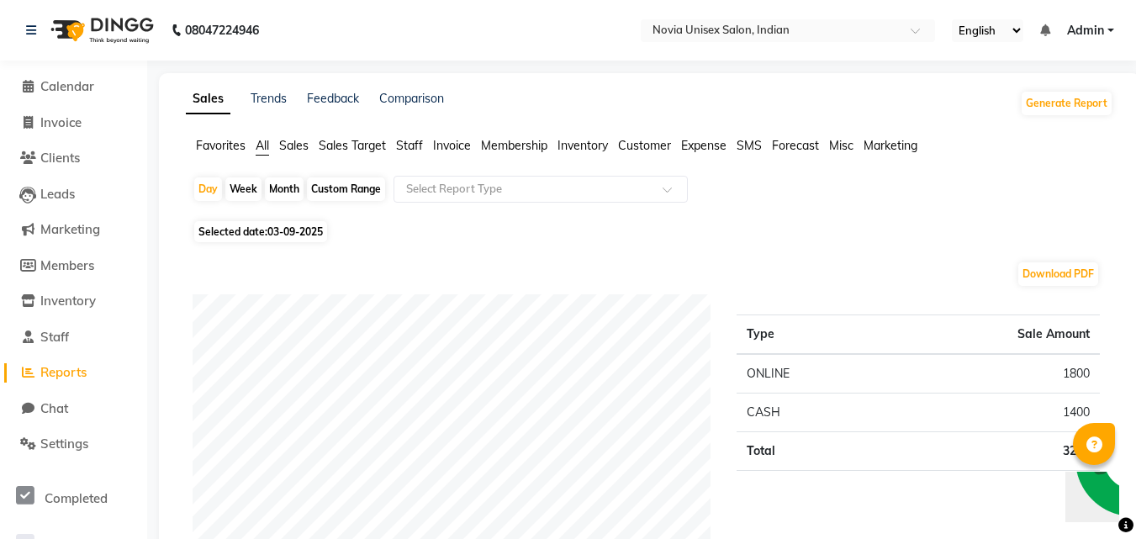
click at [458, 151] on span "Invoice" at bounding box center [452, 145] width 38 height 15
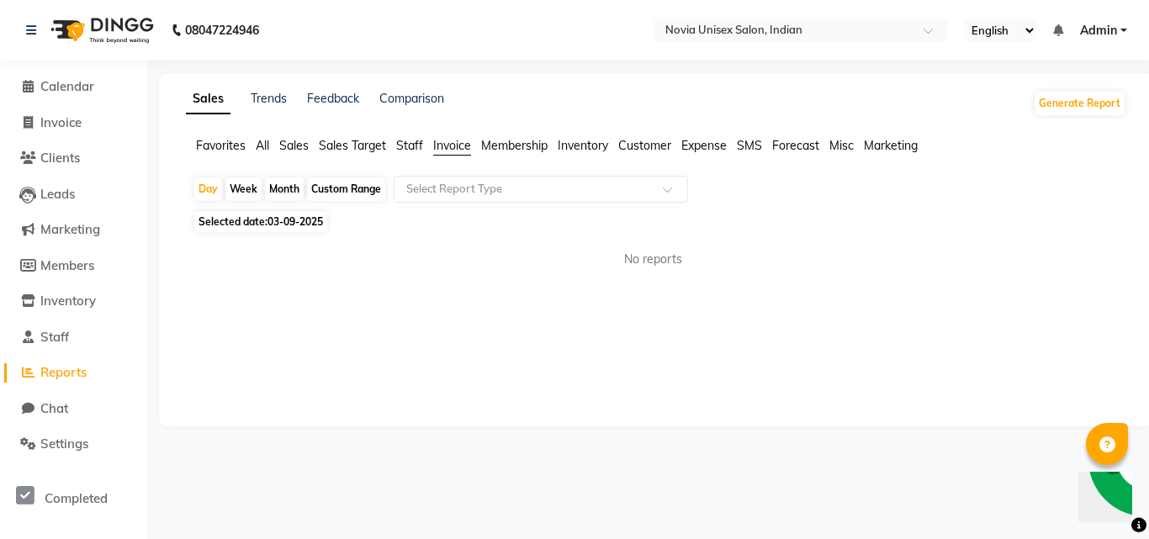
click at [534, 153] on li "Membership" at bounding box center [514, 146] width 66 height 18
click at [579, 151] on span "Inventory" at bounding box center [583, 145] width 50 height 15
click at [641, 148] on span "Customer" at bounding box center [644, 145] width 53 height 15
click at [691, 151] on span "Expense" at bounding box center [703, 145] width 45 height 15
click at [759, 155] on ul "Favorites All Sales Sales Target Staff Invoice Membership Inventory Customer Ex…" at bounding box center [656, 146] width 940 height 19
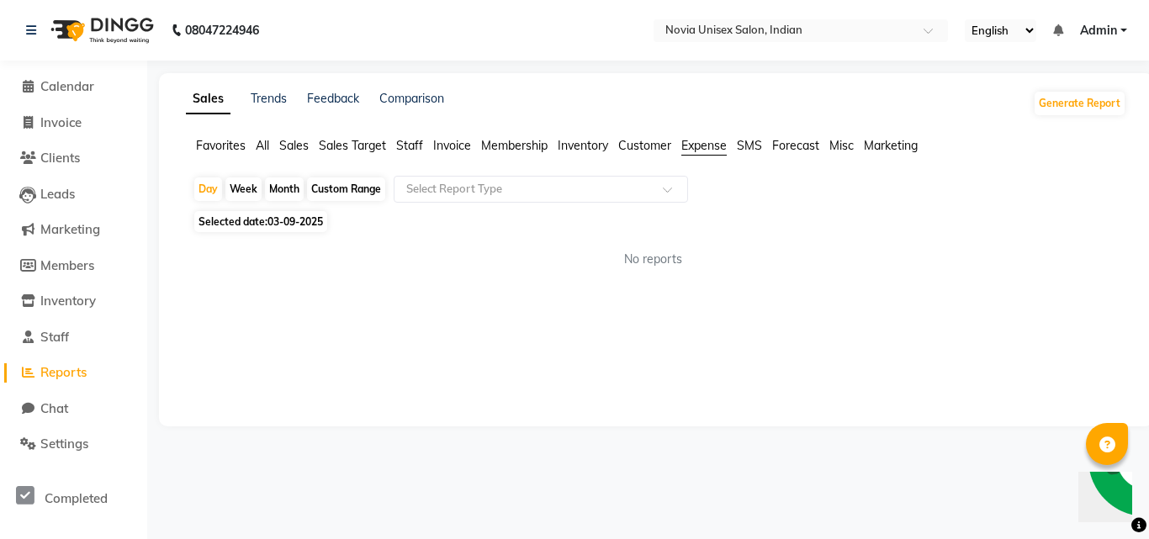
click at [810, 144] on span "Forecast" at bounding box center [795, 145] width 47 height 15
click at [59, 117] on span "Invoice" at bounding box center [60, 122] width 41 height 16
select select "service"
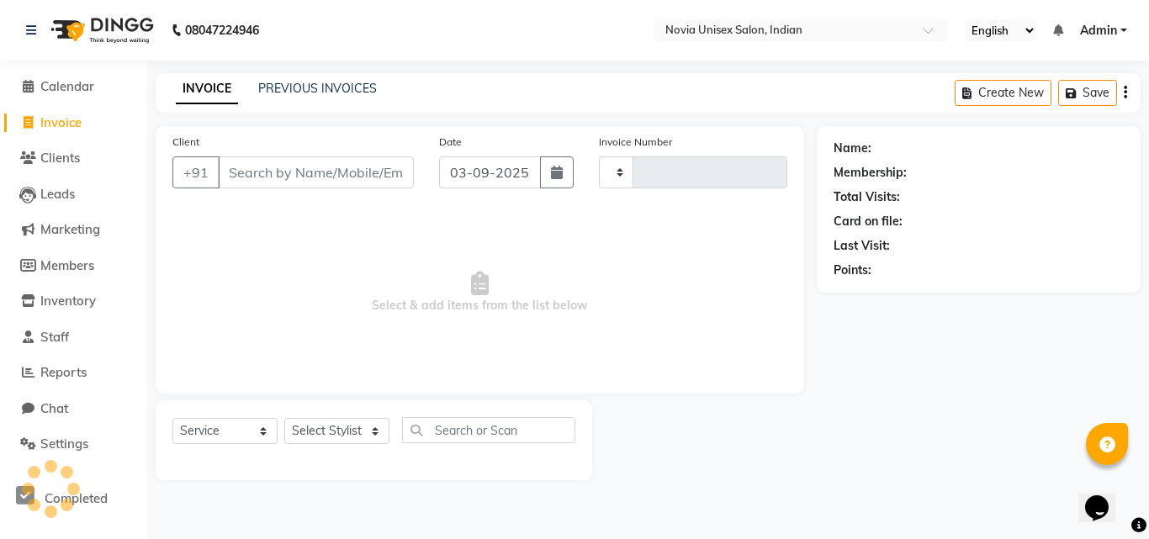
type input "1905"
select select "8772"
click at [286, 174] on input "Client" at bounding box center [316, 172] width 196 height 32
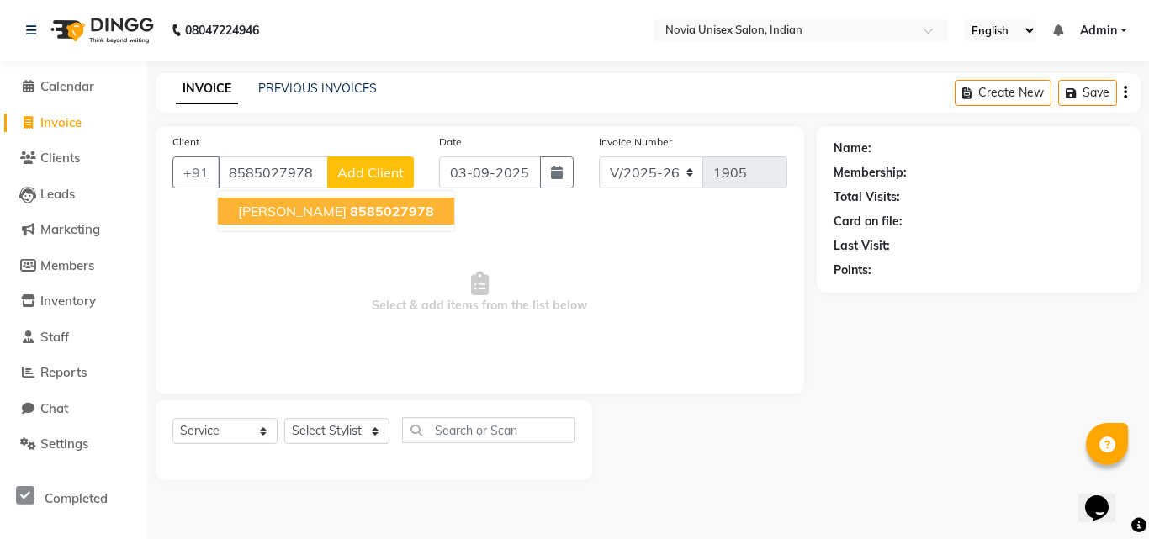
click at [350, 210] on span "8585027978" at bounding box center [392, 211] width 84 height 17
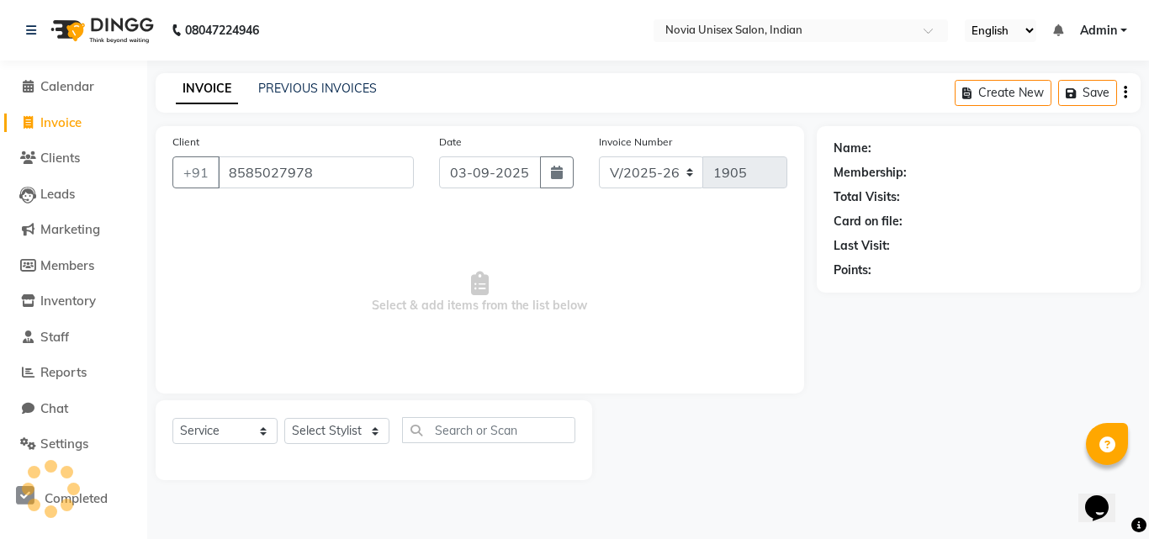
type input "8585027978"
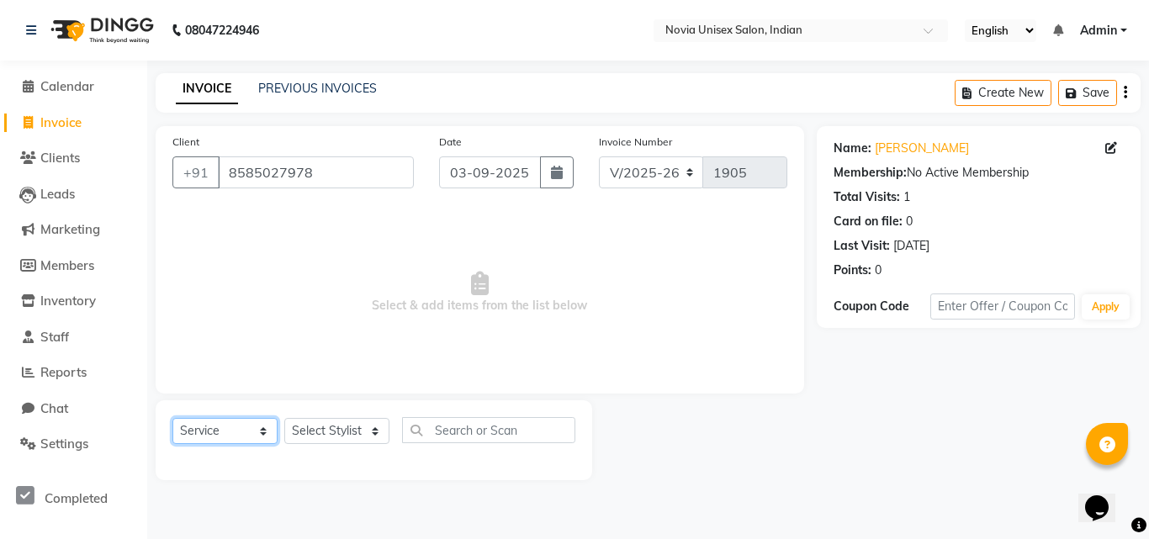
click at [255, 431] on select "Select Service Product Membership Package Voucher Prepaid Gift Card" at bounding box center [224, 431] width 105 height 26
click at [172, 418] on select "Select Service Product Membership Package Voucher Prepaid Gift Card" at bounding box center [224, 431] width 105 height 26
click at [341, 431] on select "Select Stylist [PERSON_NAME] [PERSON_NAME] housesale [PERSON_NAME] [PERSON_NAME…" at bounding box center [336, 431] width 105 height 26
select select "89593"
click at [284, 418] on select "Select Stylist [PERSON_NAME] [PERSON_NAME] housesale [PERSON_NAME] [PERSON_NAME…" at bounding box center [336, 431] width 105 height 26
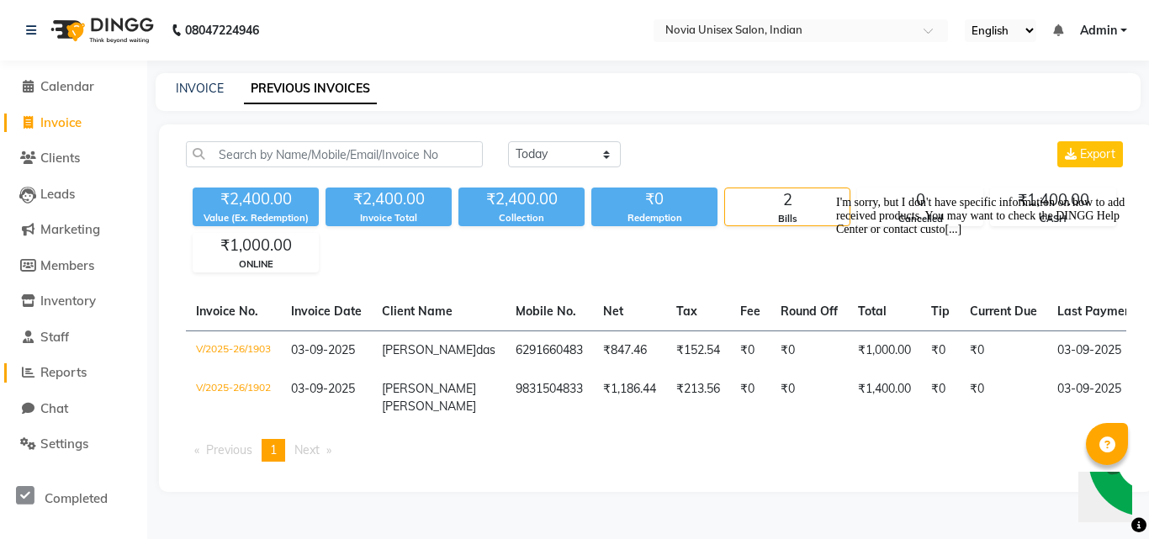
click at [63, 382] on link "Reports" at bounding box center [73, 372] width 139 height 19
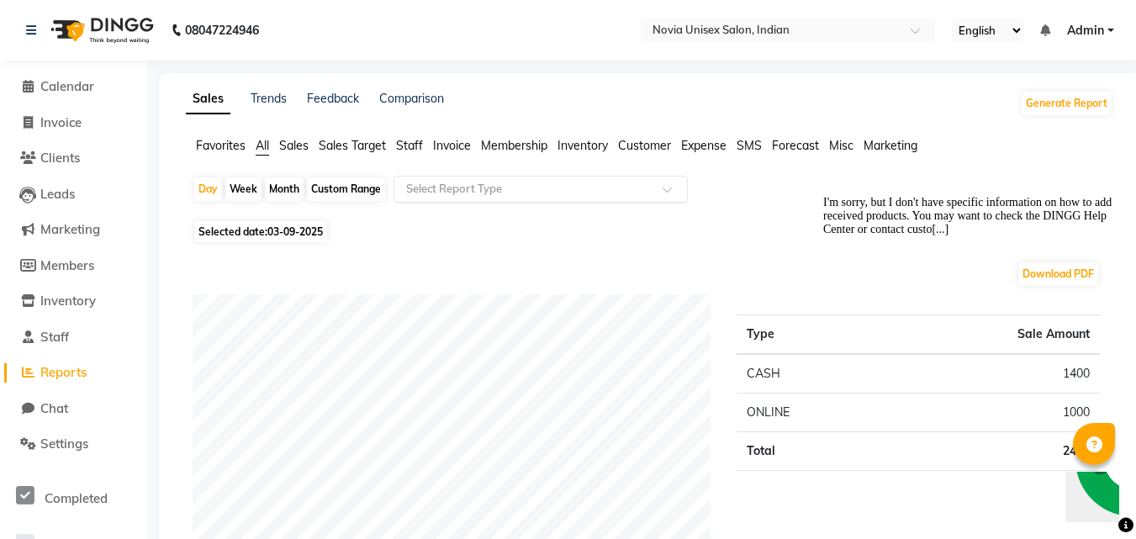
click at [450, 201] on div "Select Report Type" at bounding box center [541, 189] width 294 height 27
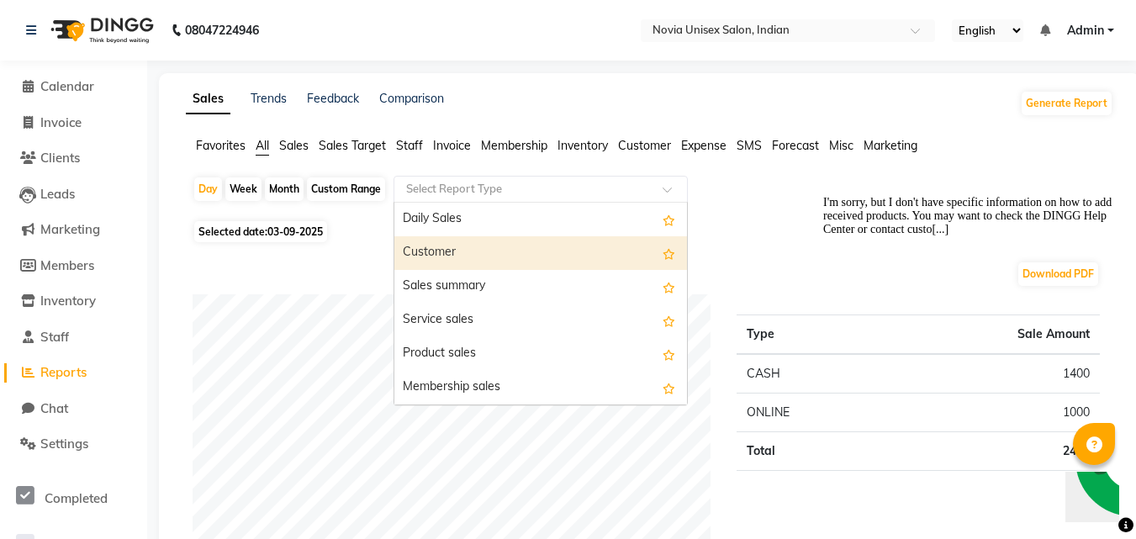
click at [444, 251] on div "Customer" at bounding box center [540, 253] width 293 height 34
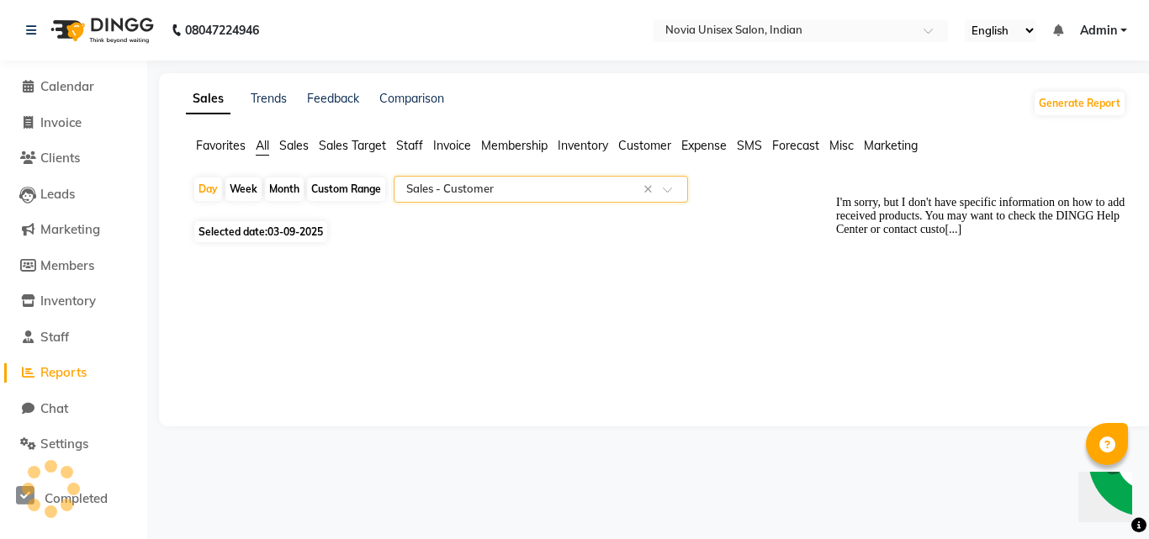
select select "filtered_report"
select select "csv"
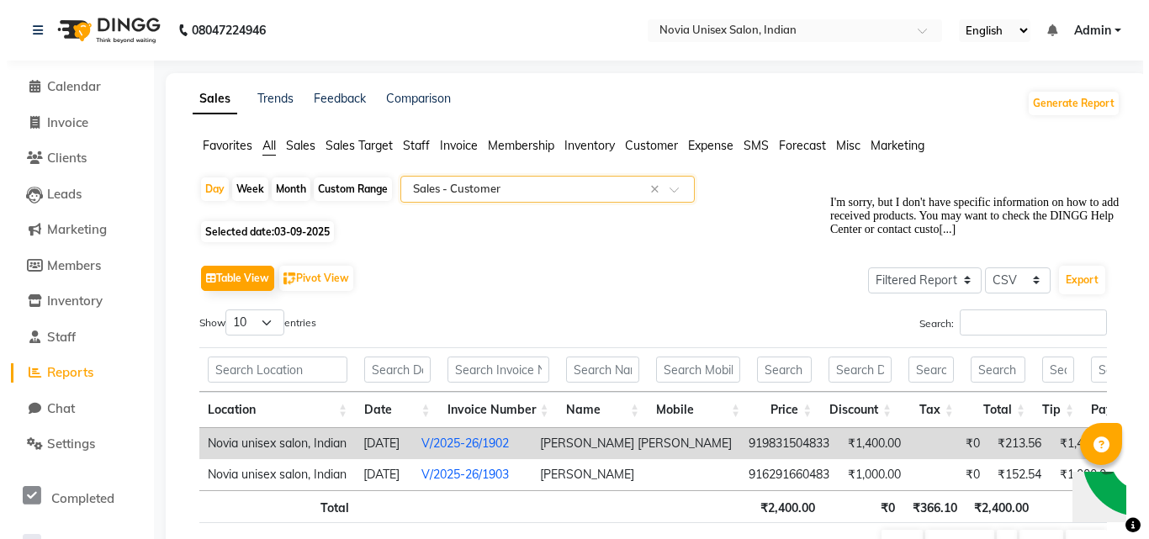
scroll to position [84, 0]
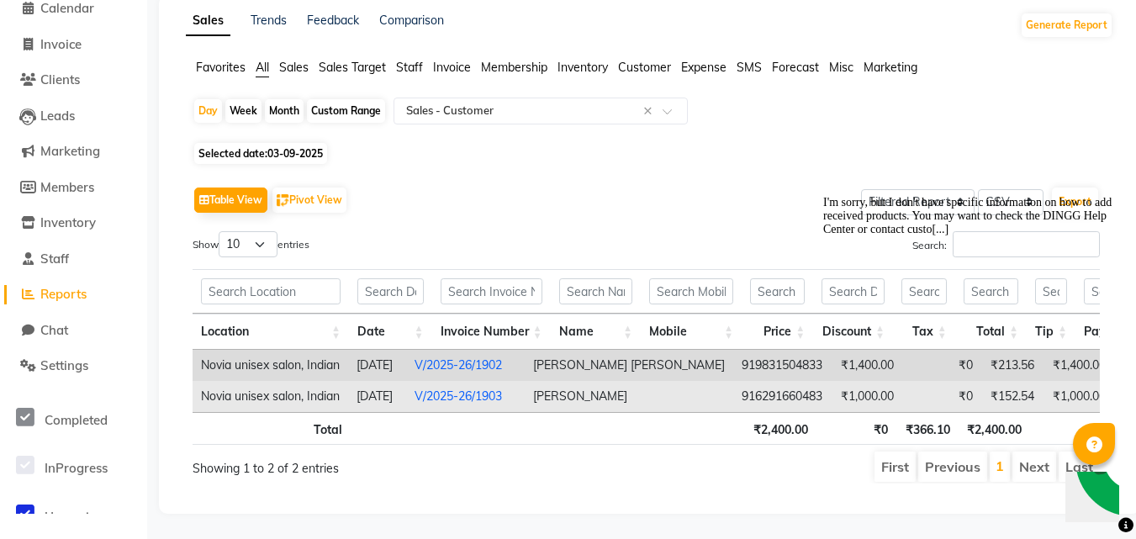
click at [479, 392] on link "V/2025-26/1903" at bounding box center [458, 396] width 87 height 15
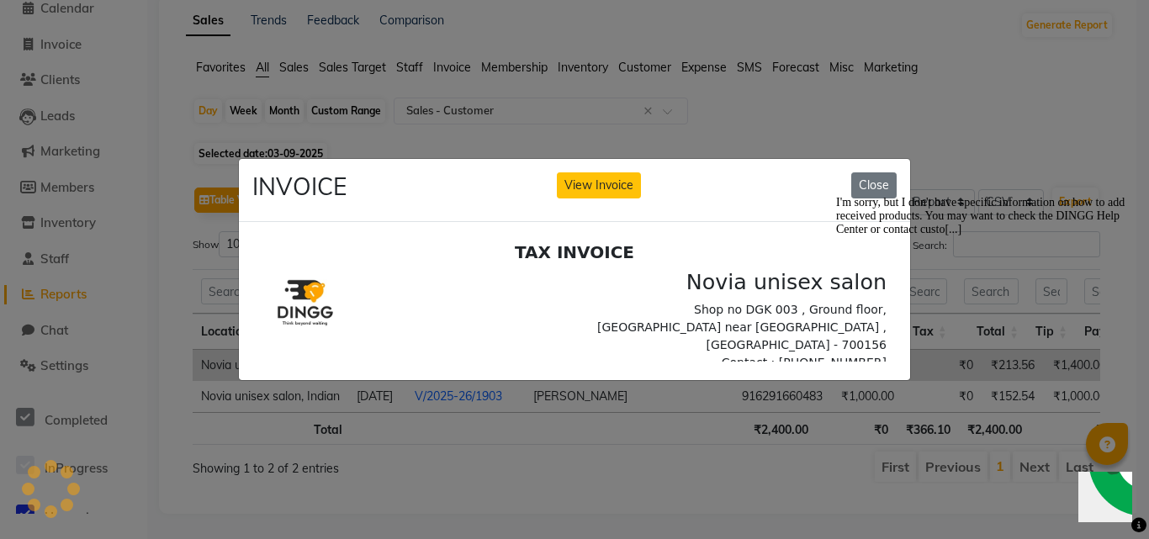
scroll to position [0, 0]
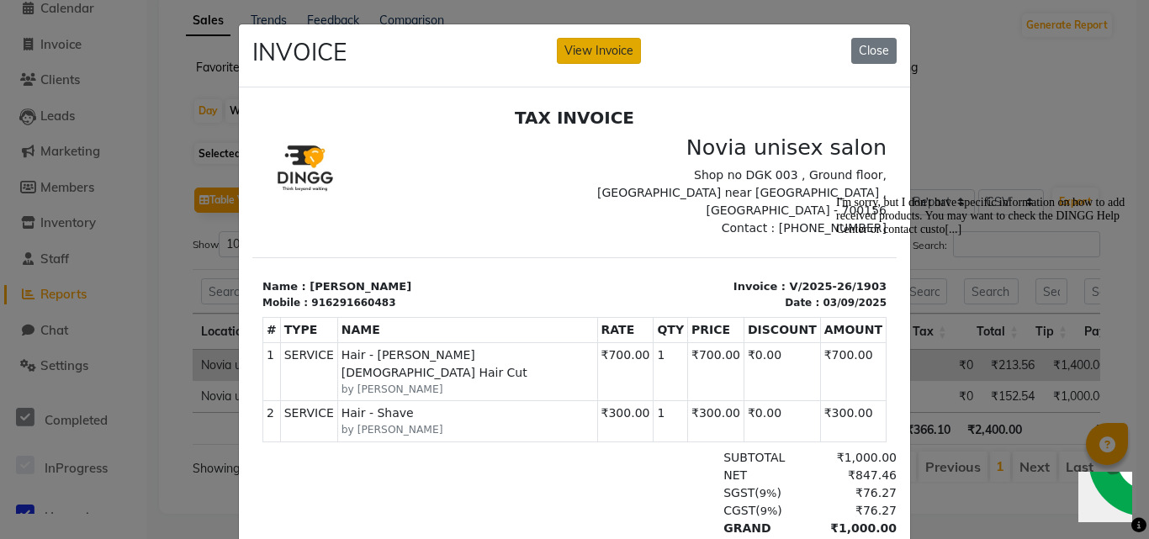
click at [590, 56] on button "View Invoice" at bounding box center [599, 51] width 84 height 26
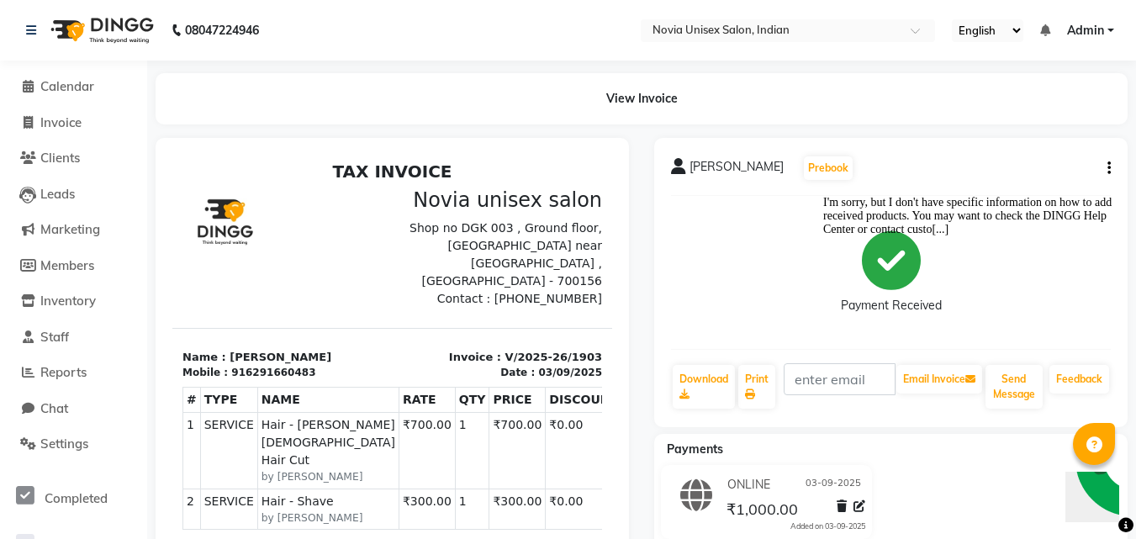
click at [1110, 169] on icon "button" at bounding box center [1109, 168] width 3 height 1
click at [1039, 196] on div "I'm sorry, but I don't have specific information on how to add received product…" at bounding box center [974, 216] width 303 height 40
click at [1016, 196] on div "I'm sorry, but I don't have specific information on how to add received product…" at bounding box center [974, 216] width 303 height 40
click at [728, 246] on div "Payment Received" at bounding box center [891, 272] width 440 height 126
click at [1110, 169] on icon "button" at bounding box center [1109, 168] width 3 height 1
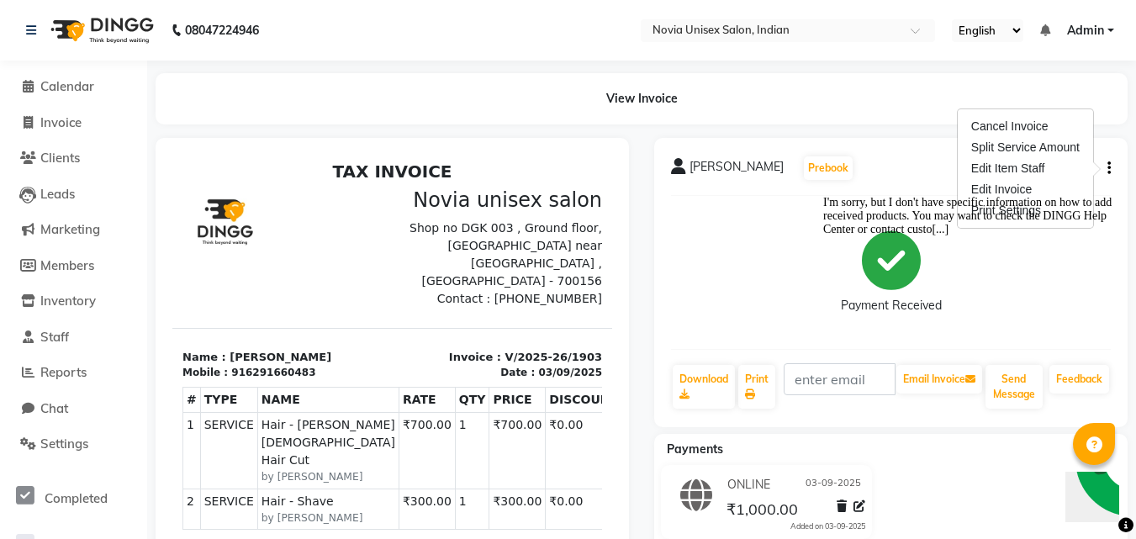
click at [993, 196] on div "I'm sorry, but I don't have specific information on how to add received product…" at bounding box center [974, 216] width 303 height 40
click at [707, 283] on div "Payment Received" at bounding box center [891, 272] width 440 height 126
click at [1104, 170] on button "button" at bounding box center [1106, 169] width 10 height 18
click at [1007, 187] on div "Edit Invoice" at bounding box center [1025, 189] width 115 height 21
select select "service"
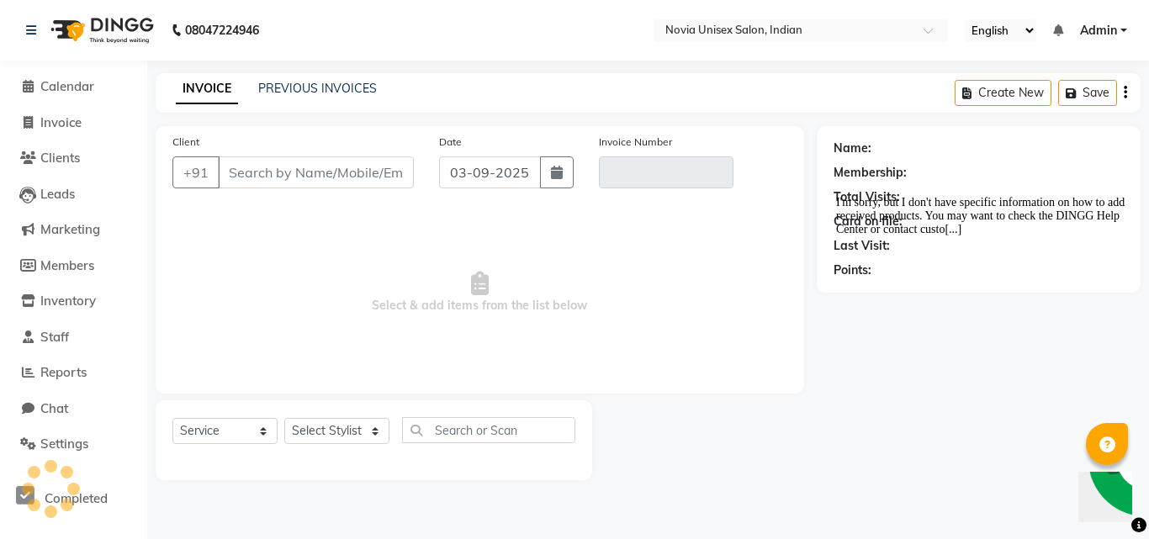
type input "6291660483"
type input "V/2025-26/1903"
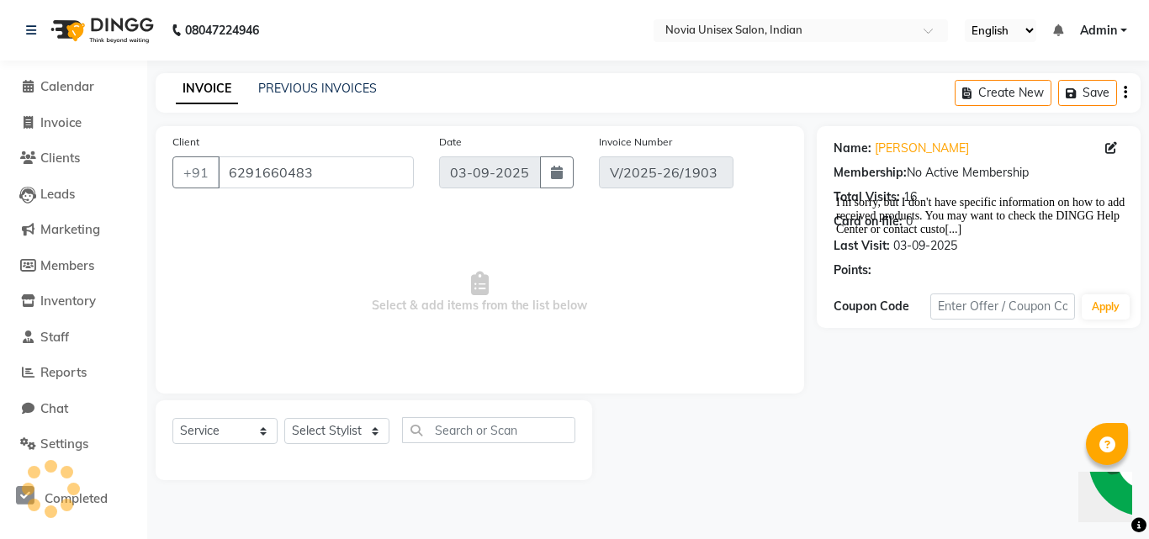
select select "select"
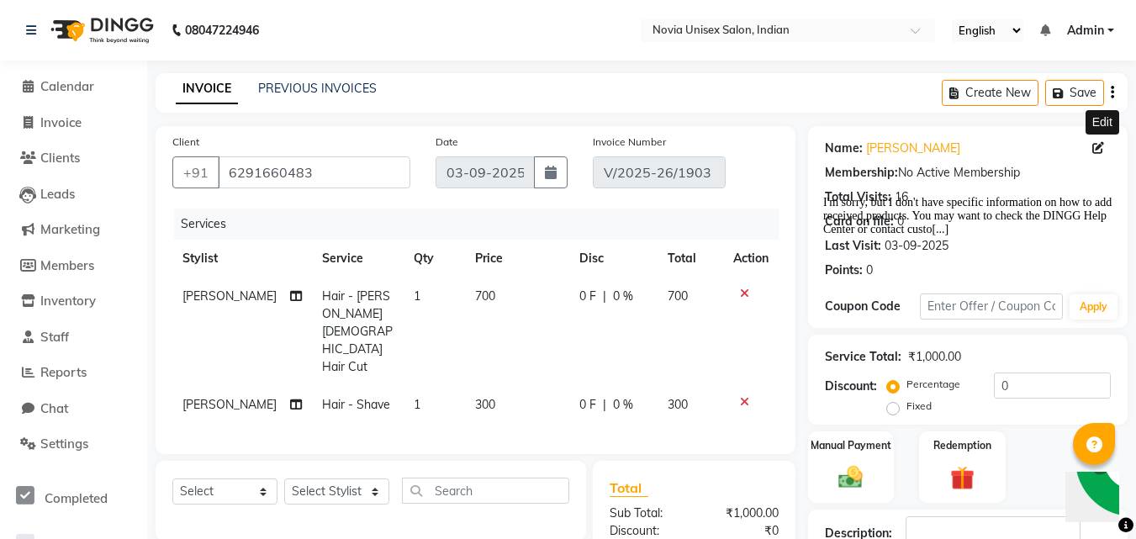
click at [1097, 149] on icon at bounding box center [1099, 148] width 12 height 12
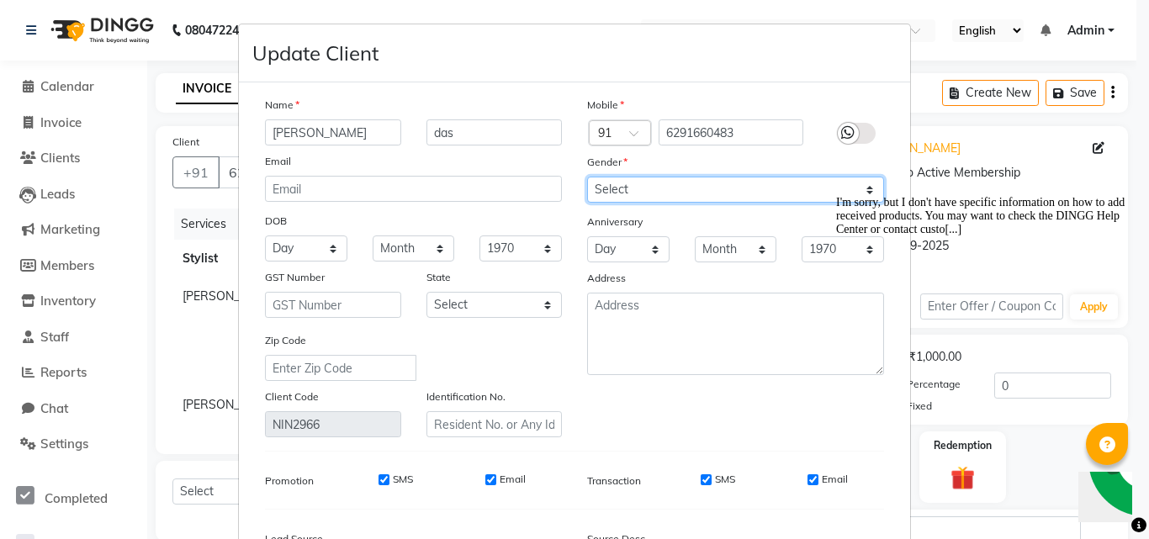
click at [696, 190] on select "Select [DEMOGRAPHIC_DATA] [DEMOGRAPHIC_DATA] Other Prefer Not To Say" at bounding box center [735, 190] width 297 height 26
select select "[DEMOGRAPHIC_DATA]"
click at [587, 177] on select "Select [DEMOGRAPHIC_DATA] [DEMOGRAPHIC_DATA] Other Prefer Not To Say" at bounding box center [735, 190] width 297 height 26
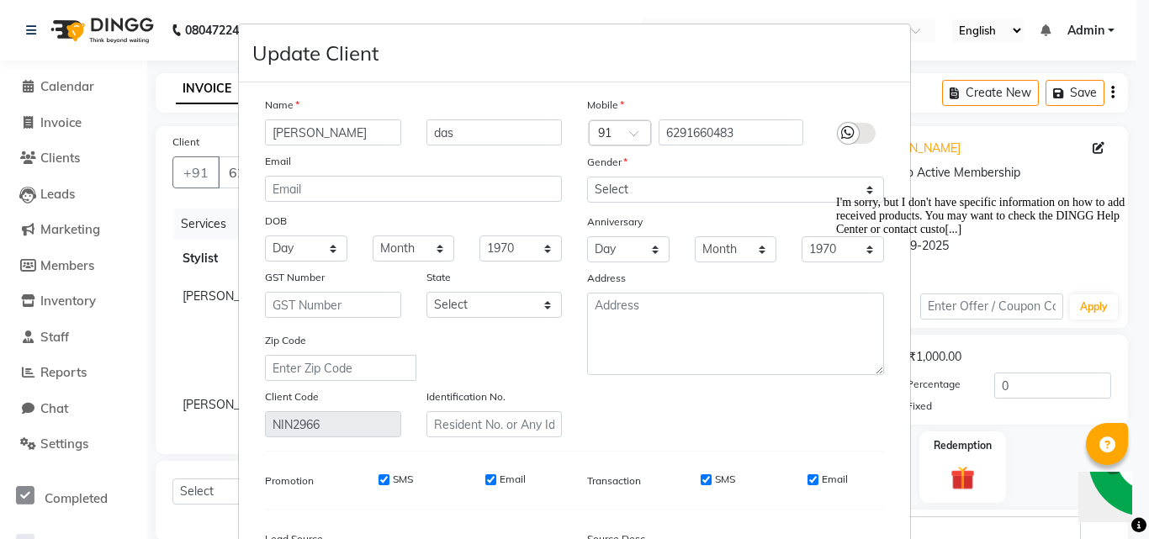
click at [842, 137] on icon at bounding box center [847, 132] width 13 height 15
click at [0, 0] on input "checkbox" at bounding box center [0, 0] width 0 height 0
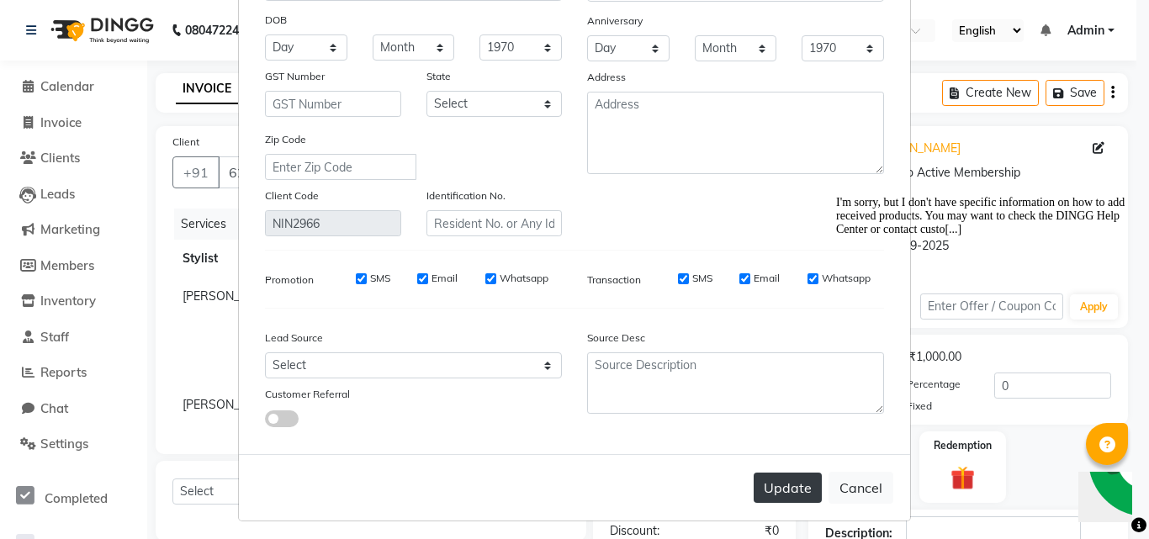
scroll to position [207, 0]
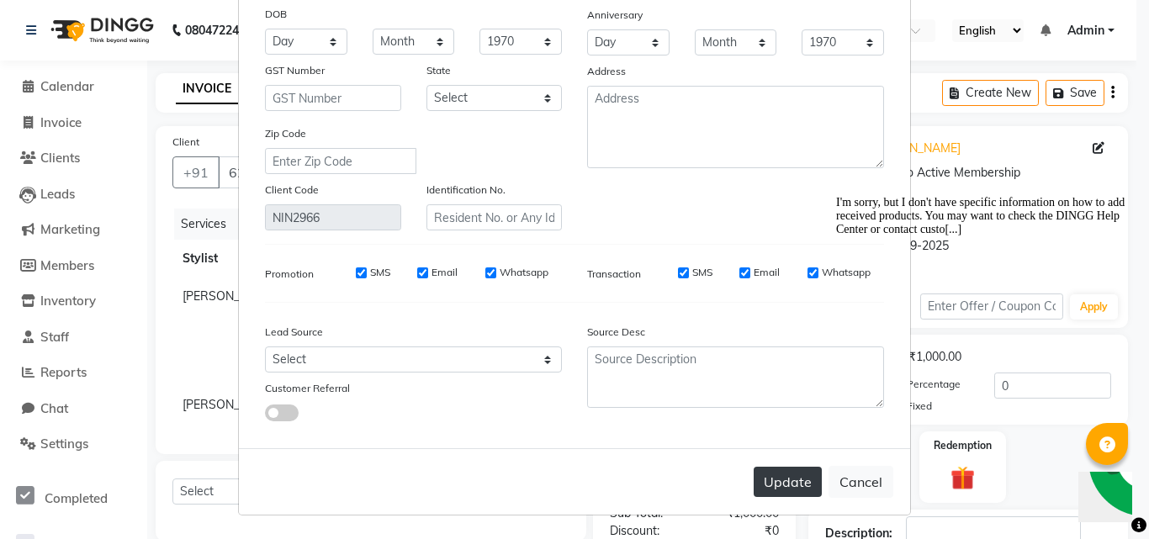
click at [807, 484] on button "Update" at bounding box center [788, 482] width 68 height 30
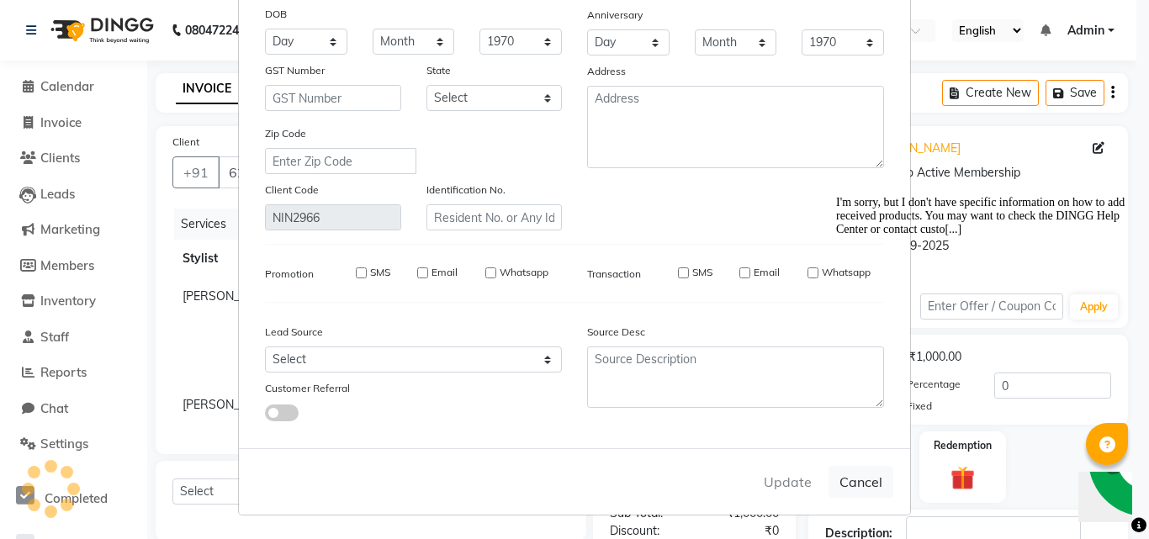
select select
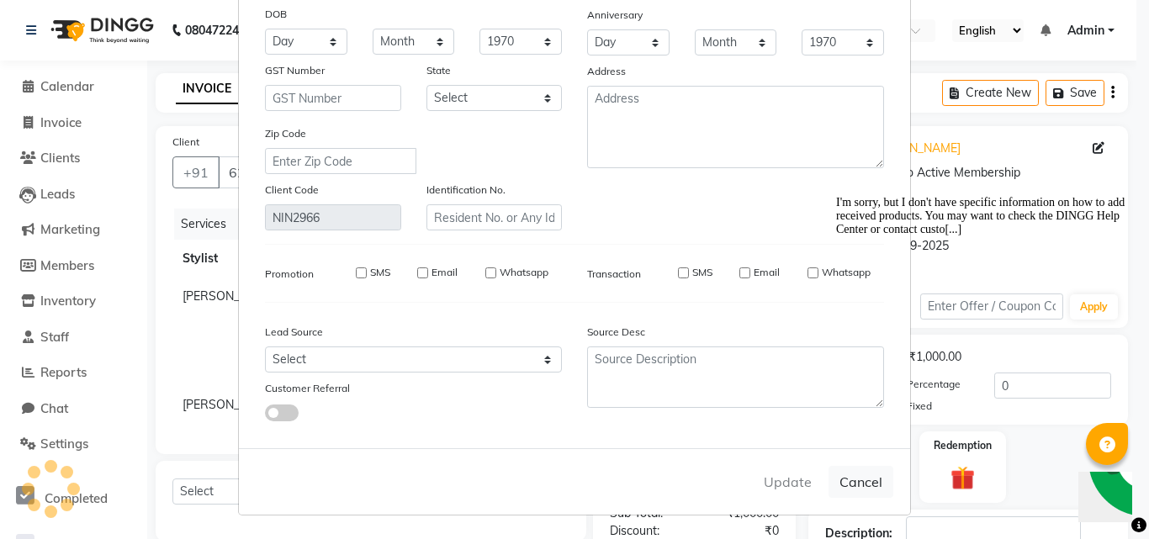
select select
checkbox input "false"
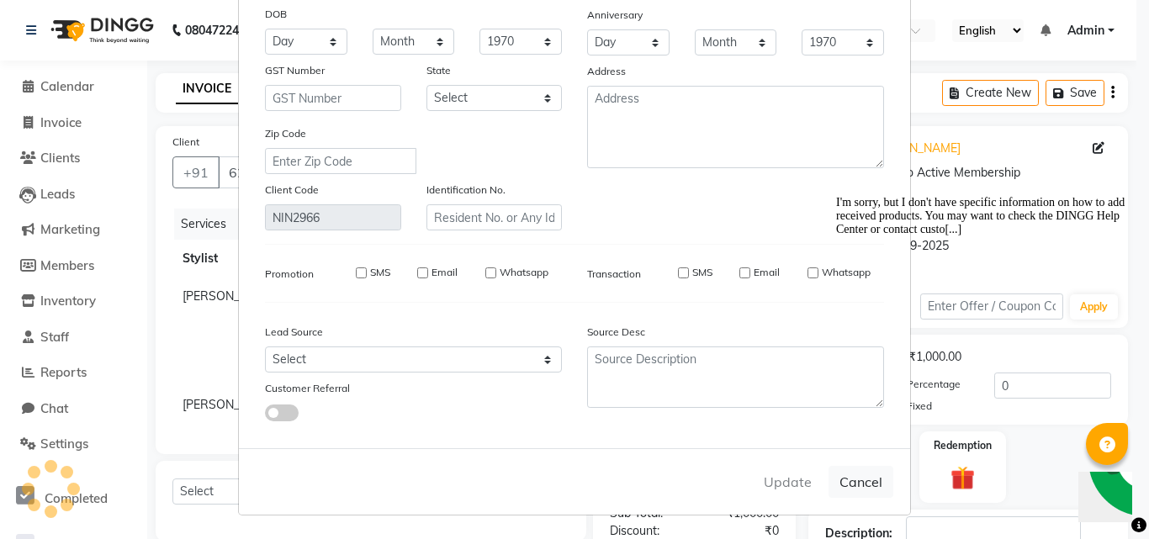
checkbox input "false"
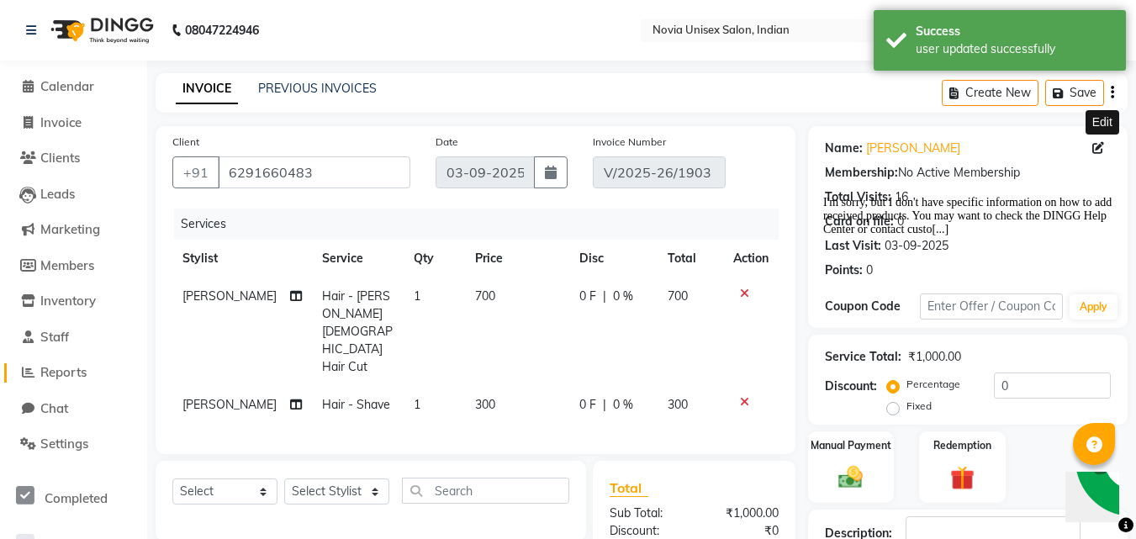
click at [72, 373] on span "Reports" at bounding box center [63, 372] width 46 height 16
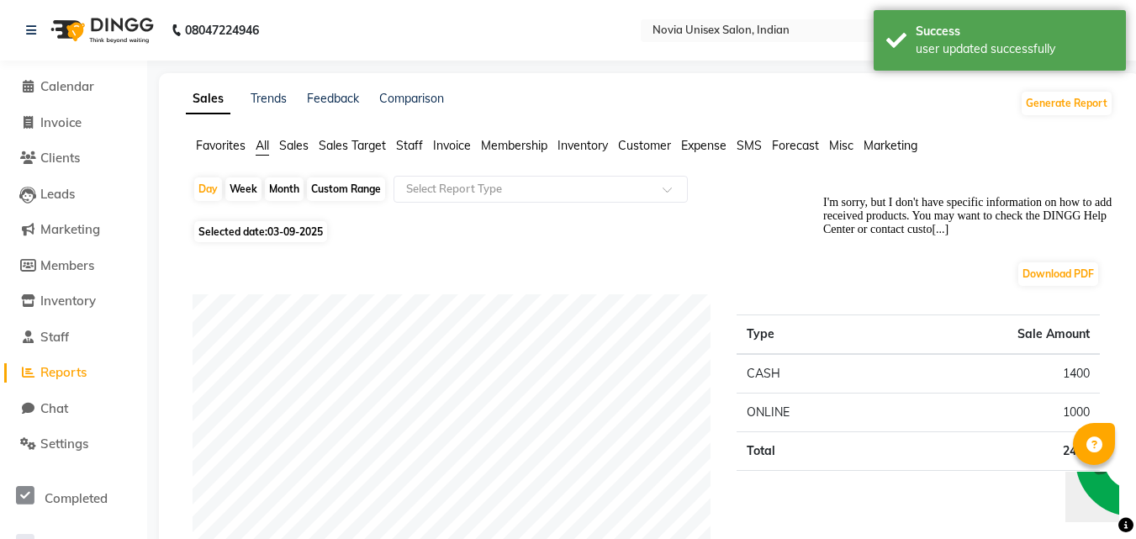
click at [290, 145] on span "Sales" at bounding box center [293, 145] width 29 height 15
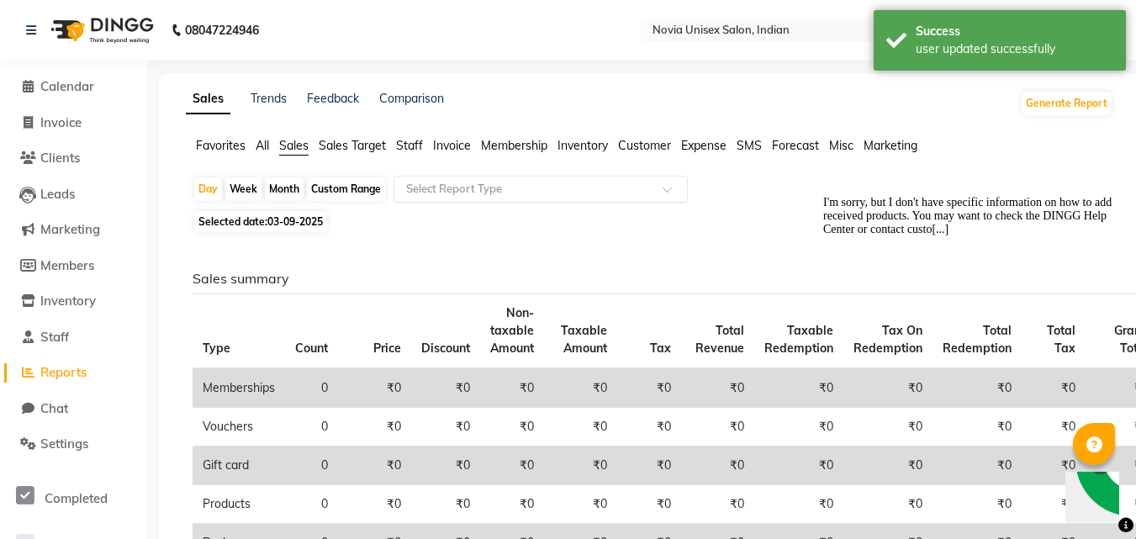
click at [503, 188] on input "text" at bounding box center [524, 189] width 242 height 17
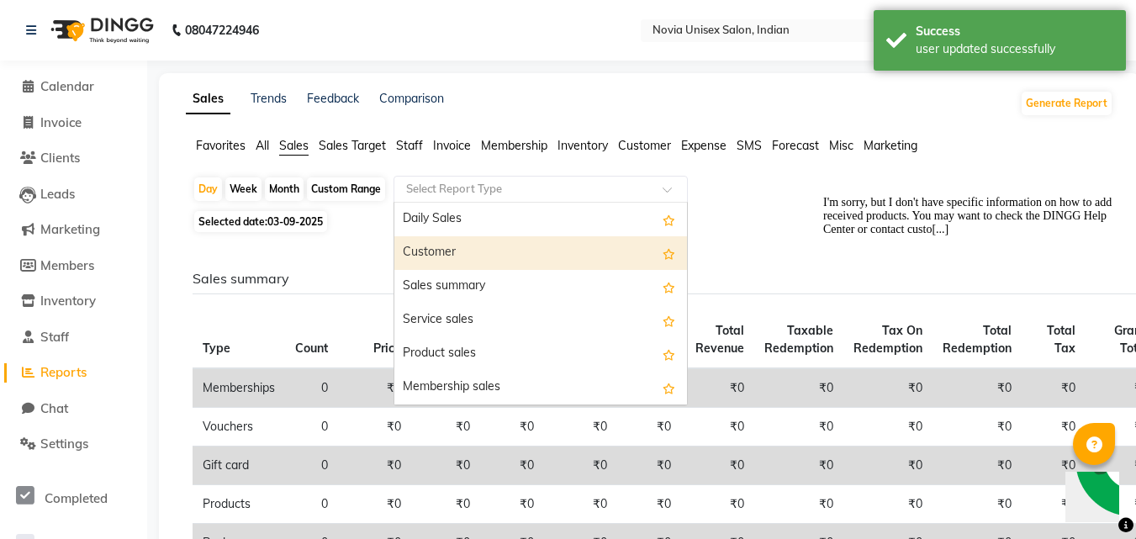
click at [484, 248] on div "Customer" at bounding box center [540, 253] width 293 height 34
select select "filtered_report"
select select "csv"
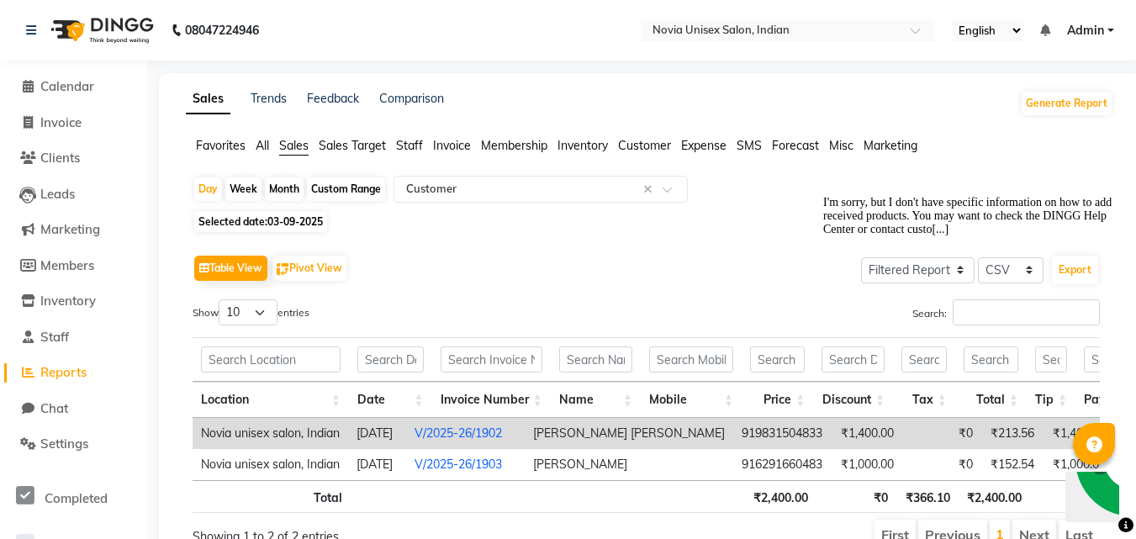
click at [499, 436] on link "V/2025-26/1902" at bounding box center [458, 433] width 87 height 15
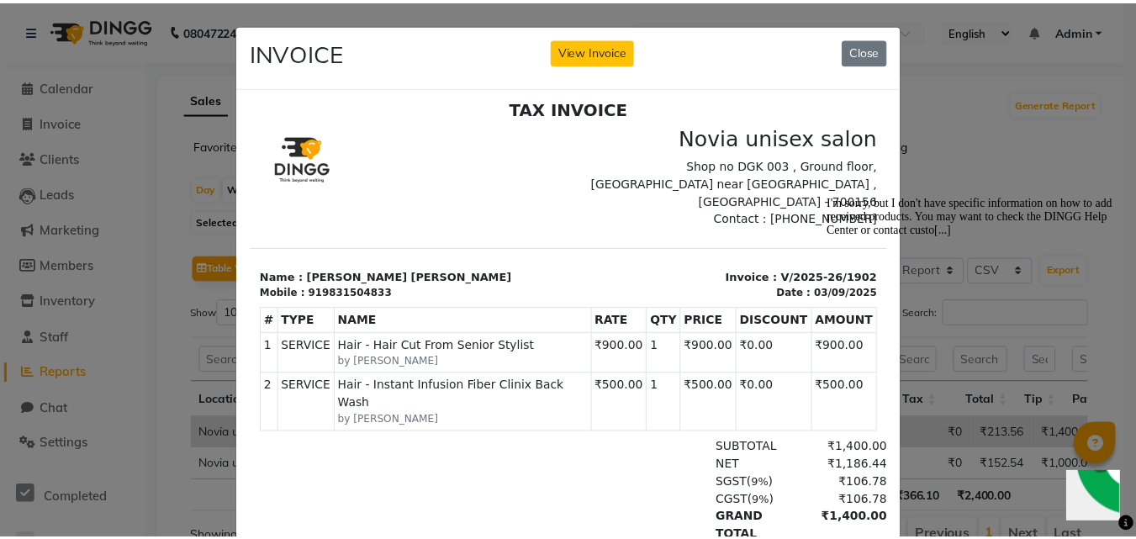
scroll to position [13, 0]
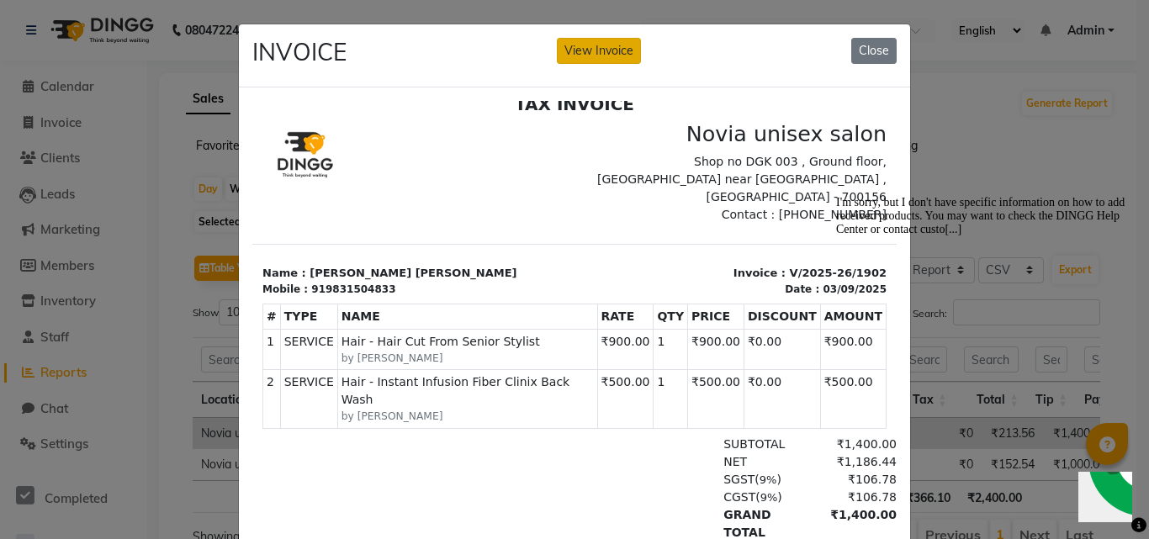
click at [614, 49] on button "View Invoice" at bounding box center [599, 51] width 84 height 26
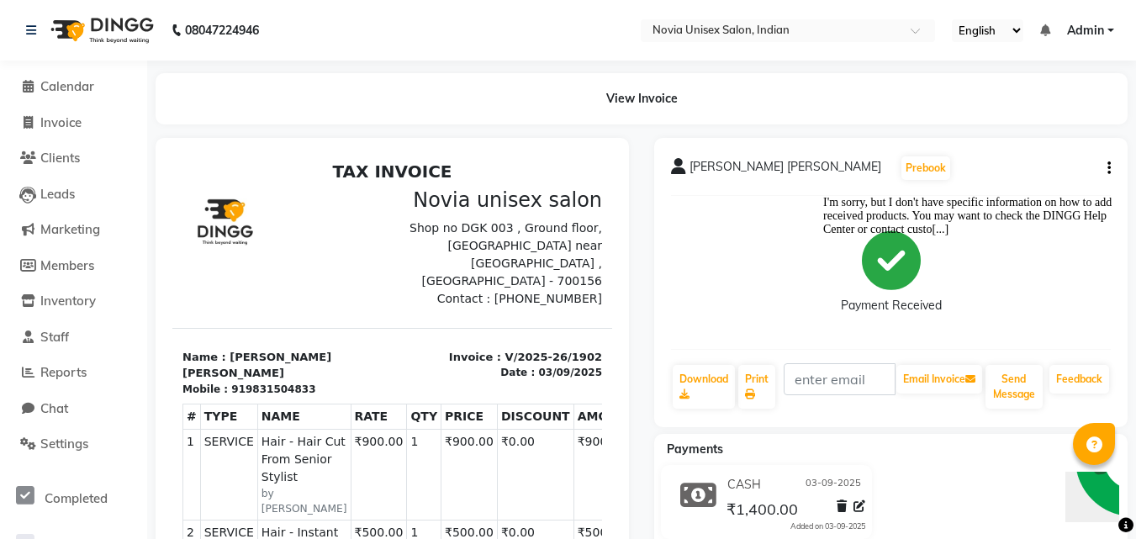
click at [1109, 168] on icon "button" at bounding box center [1109, 168] width 3 height 1
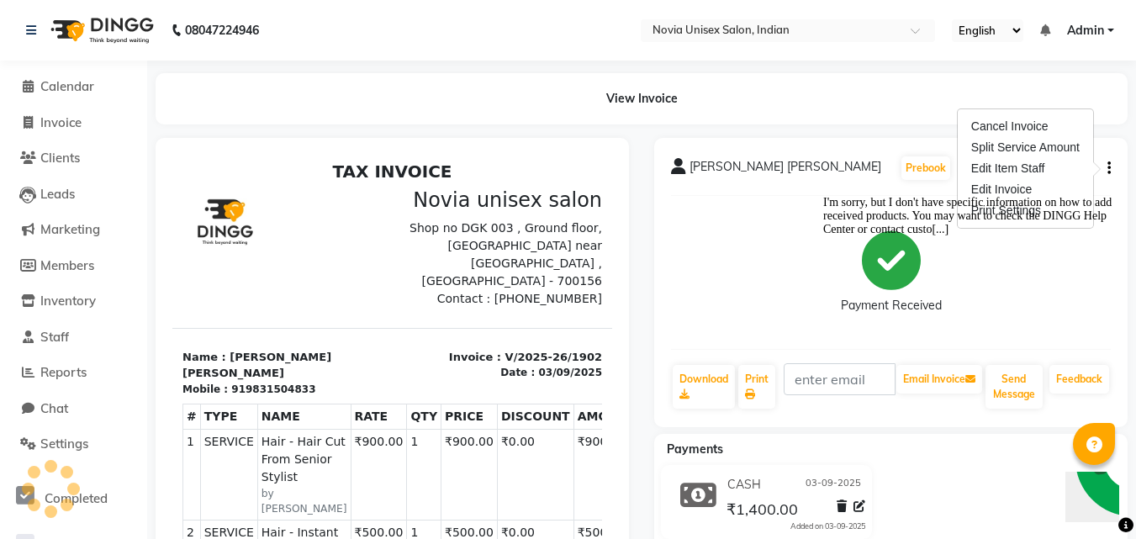
click at [1020, 196] on div "I'm sorry, but I don't have specific information on how to add received product…" at bounding box center [974, 216] width 303 height 40
click at [991, 196] on div "I'm sorry, but I don't have specific information on how to add received product…" at bounding box center [974, 216] width 303 height 40
click at [1005, 196] on div "I'm sorry, but I don't have specific information on how to add received product…" at bounding box center [974, 216] width 303 height 40
click at [1012, 187] on div "Edit Invoice" at bounding box center [1025, 189] width 115 height 21
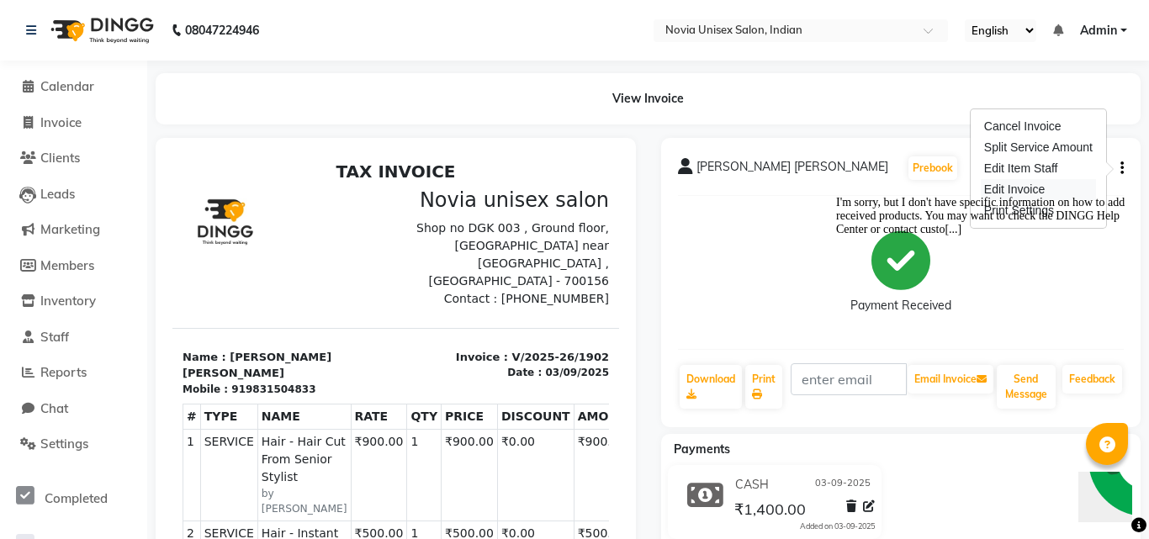
select select "service"
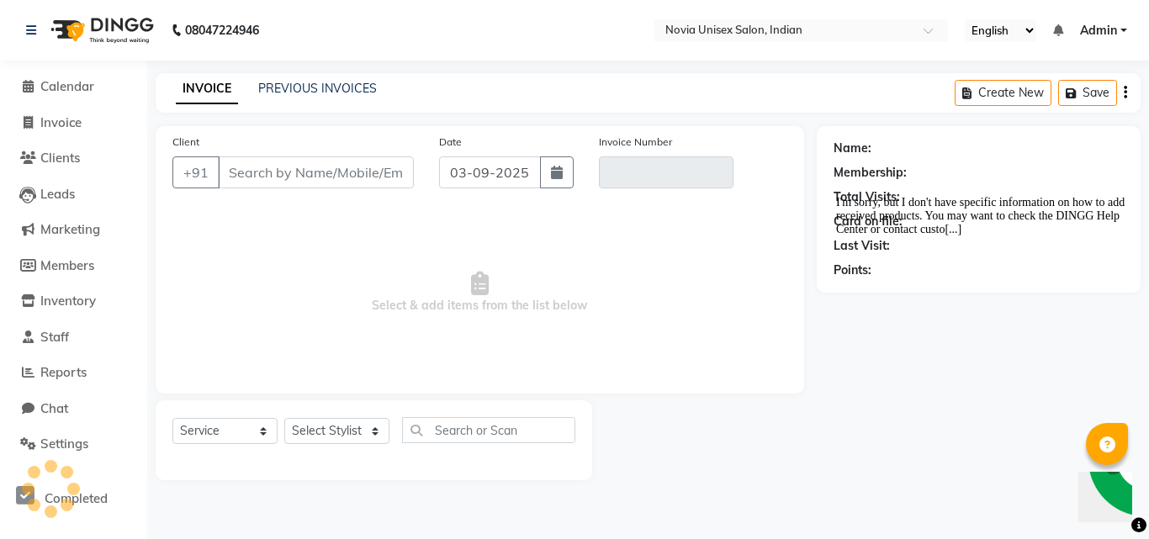
type input "9831504833"
type input "V/2025-26/1902"
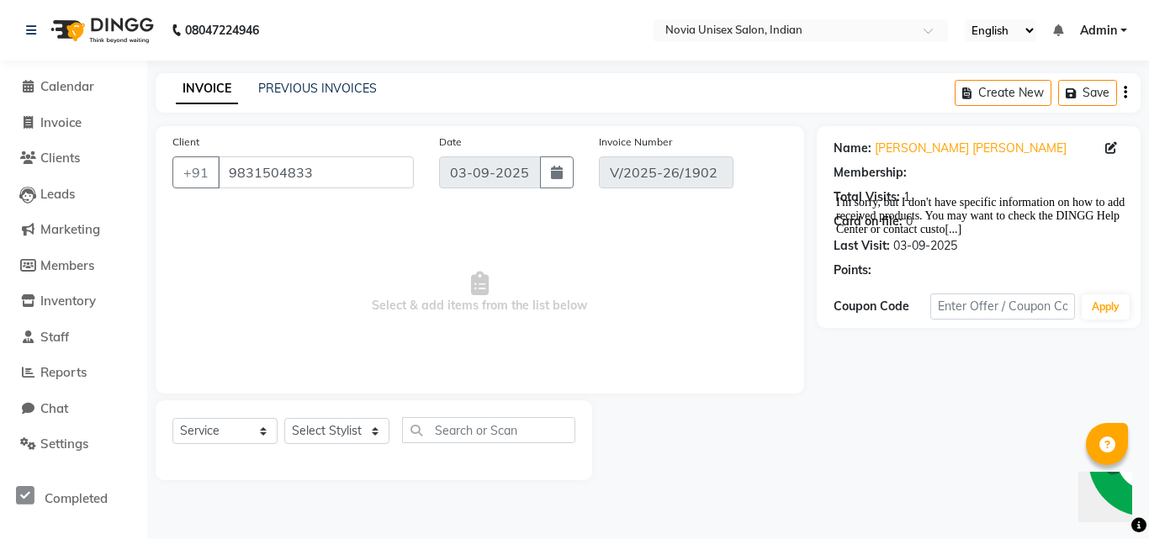
select select "select"
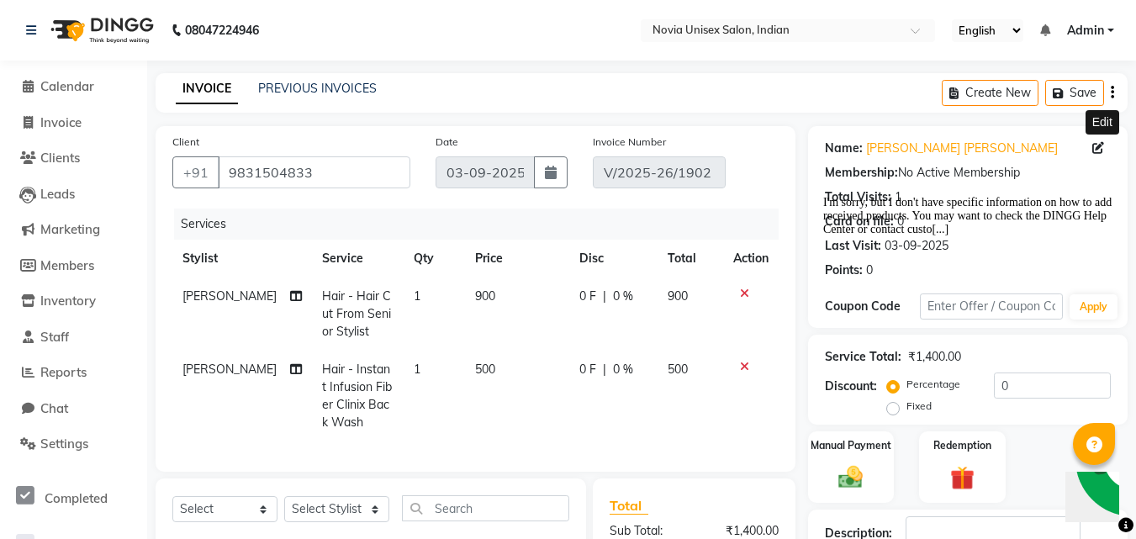
click at [1101, 149] on icon at bounding box center [1099, 148] width 12 height 12
select select "[DEMOGRAPHIC_DATA]"
select select "56772"
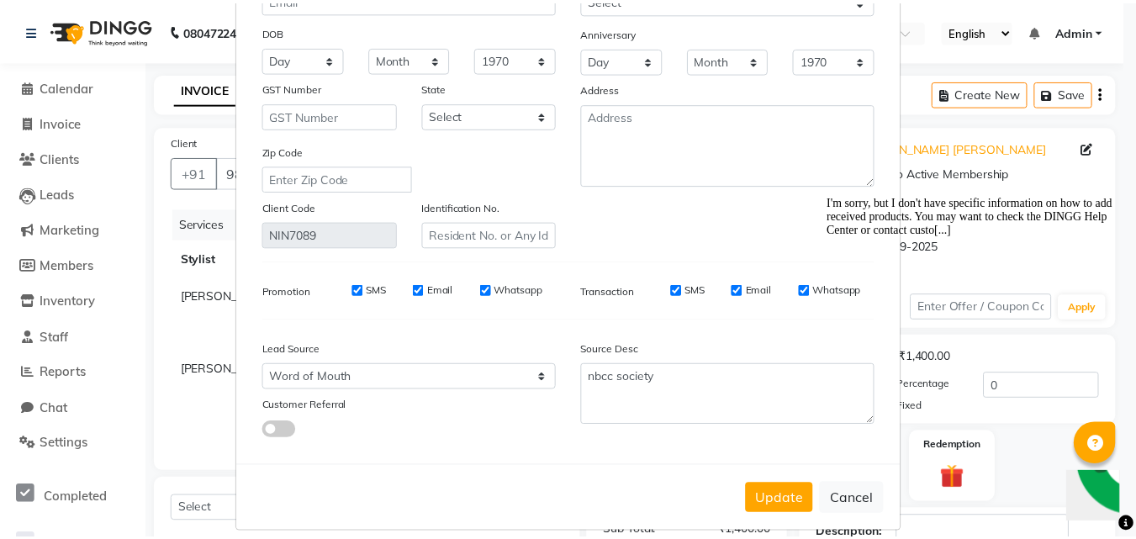
scroll to position [207, 0]
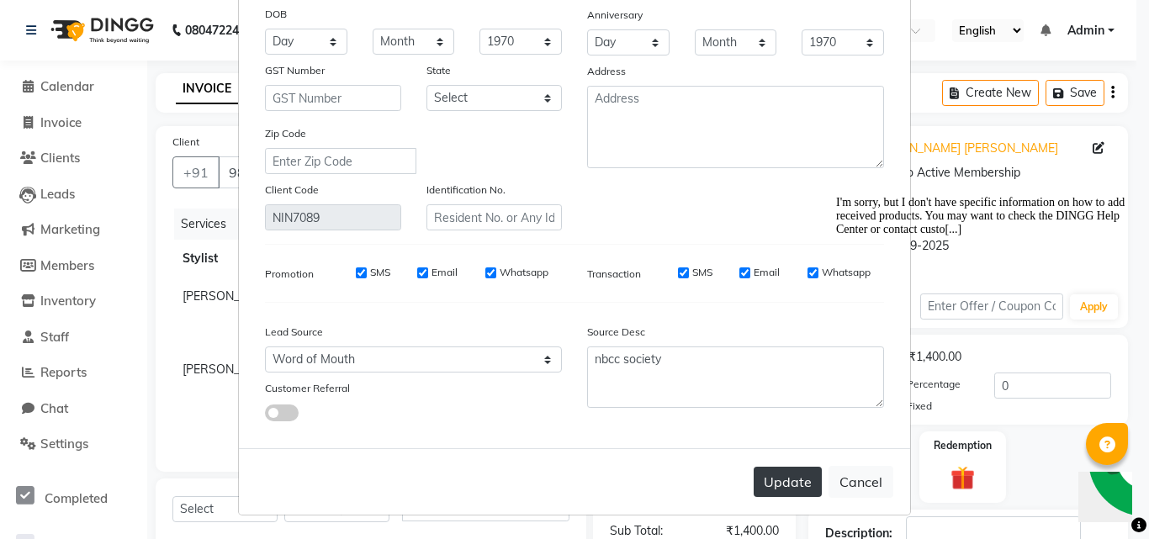
click at [776, 482] on button "Update" at bounding box center [788, 482] width 68 height 30
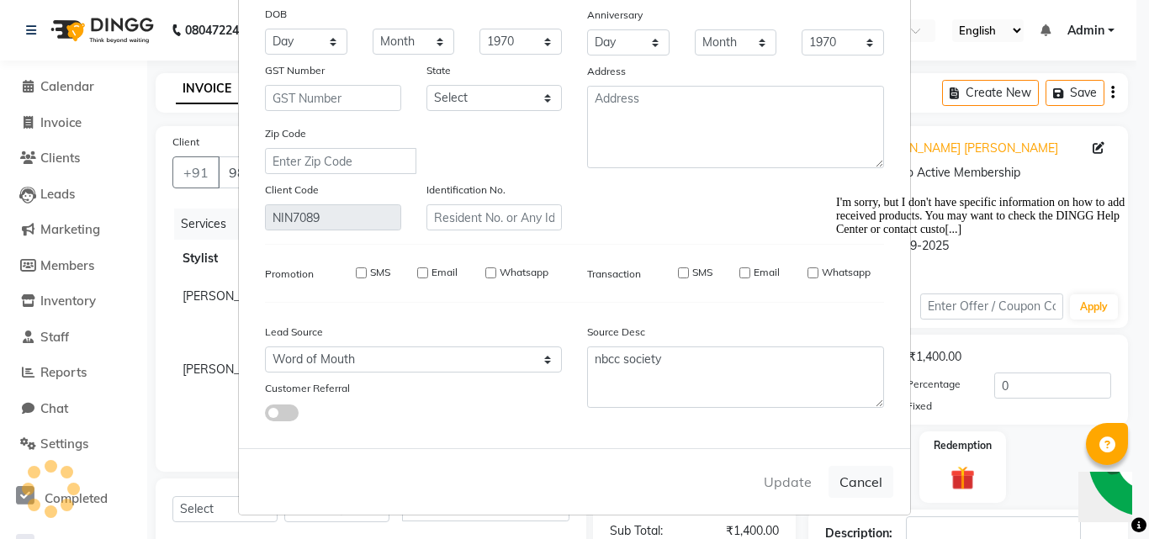
select select
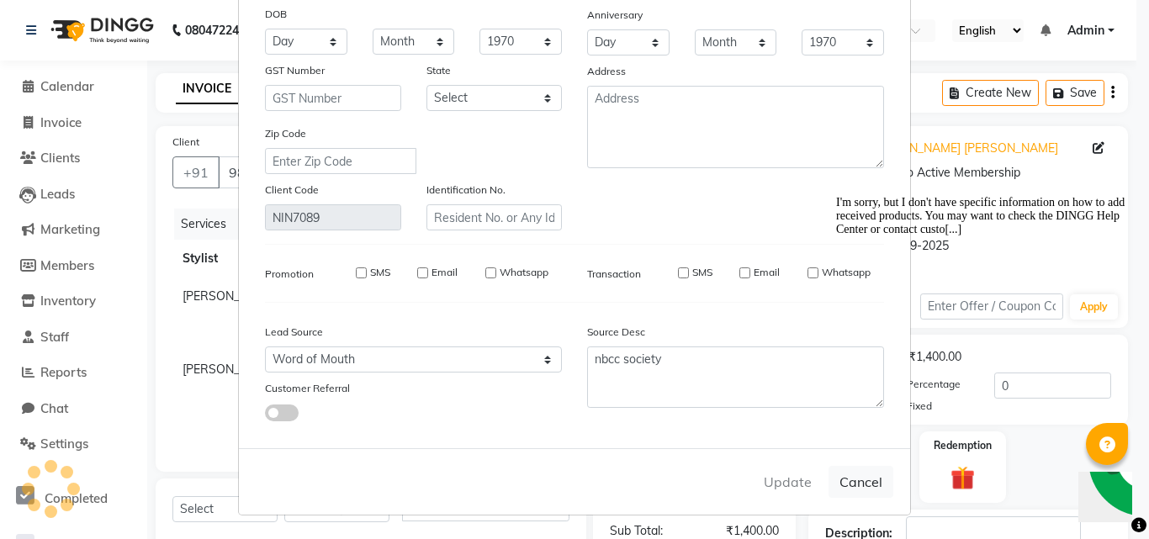
select select
checkbox input "false"
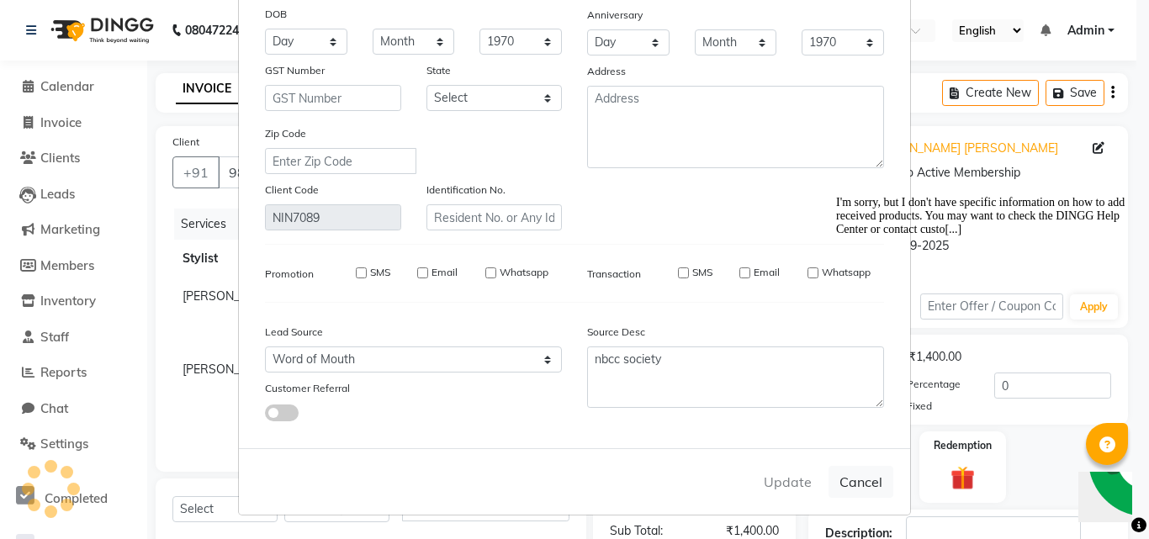
checkbox input "false"
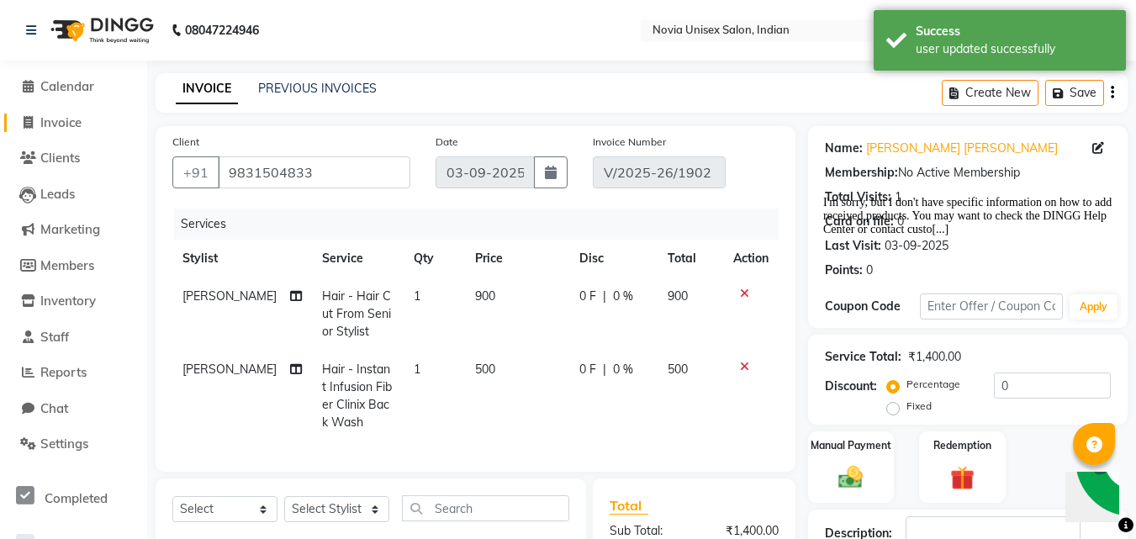
click at [62, 119] on span "Invoice" at bounding box center [60, 122] width 41 height 16
select select "service"
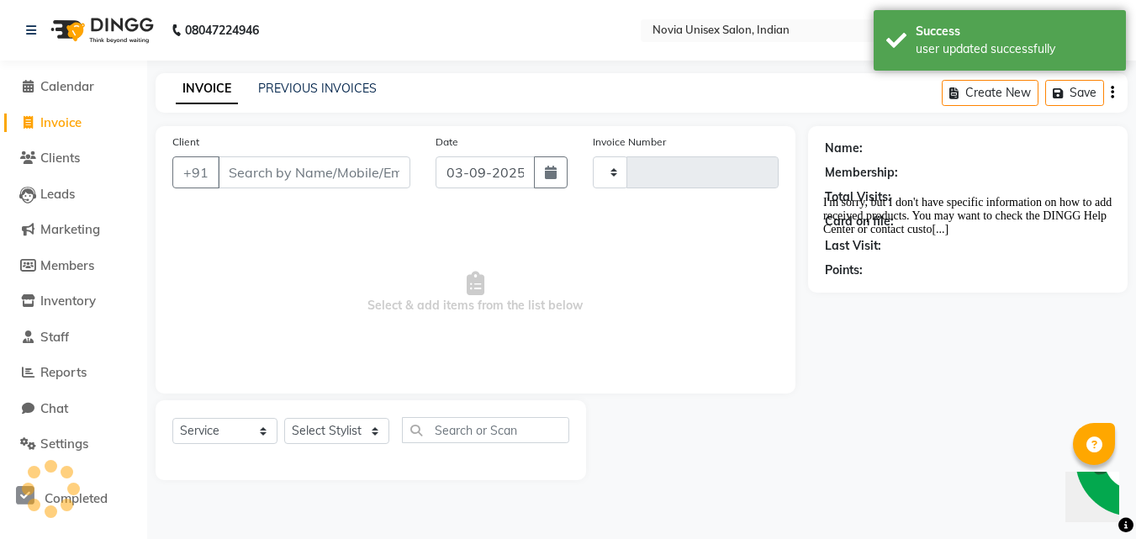
type input "1904"
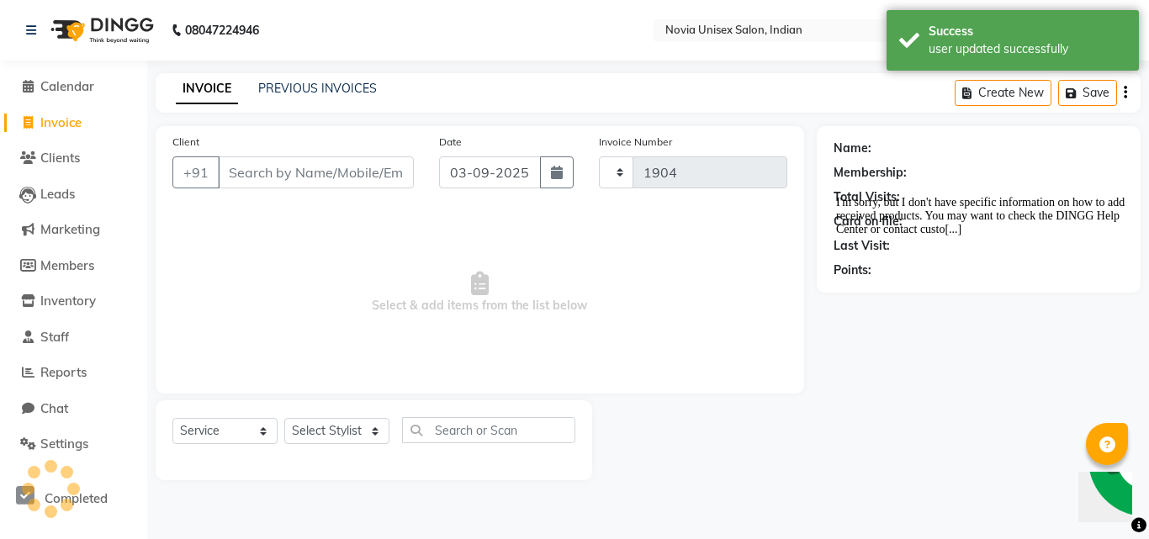
select select "8772"
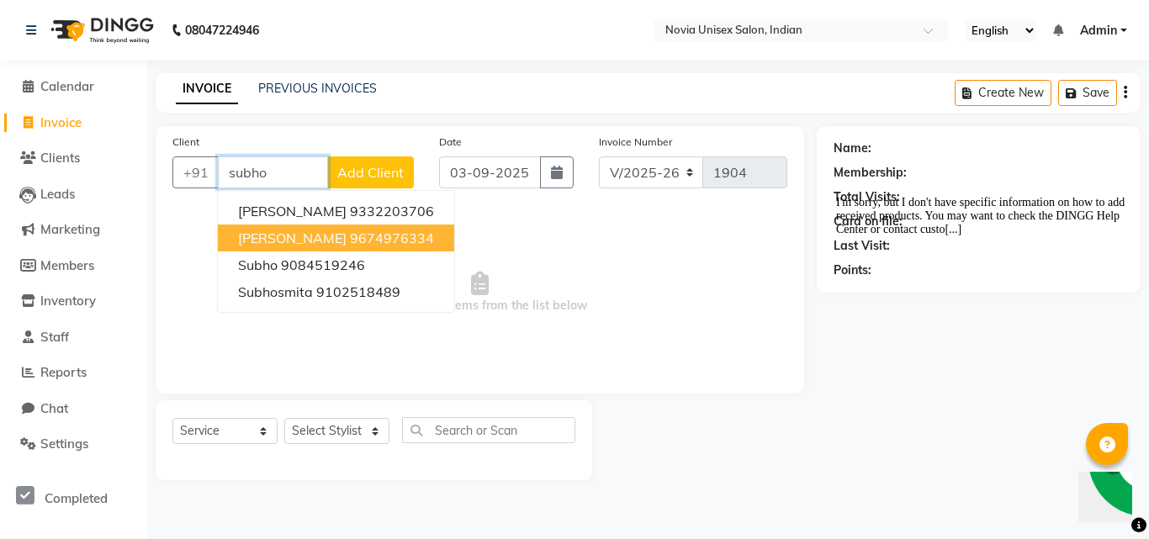
click at [340, 246] on button "[PERSON_NAME] 9674976334" at bounding box center [336, 238] width 236 height 27
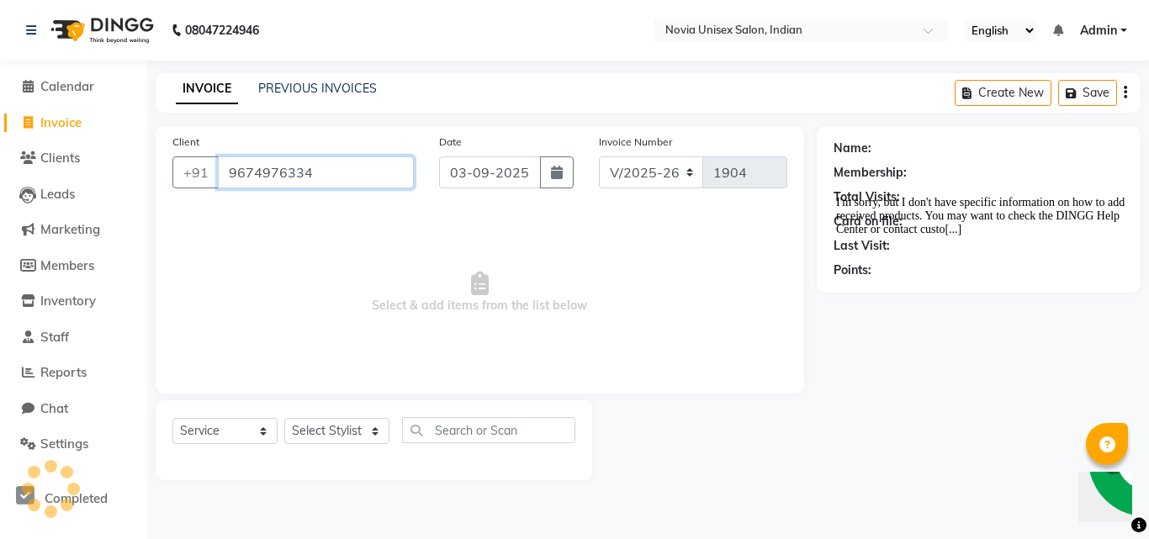
type input "9674976334"
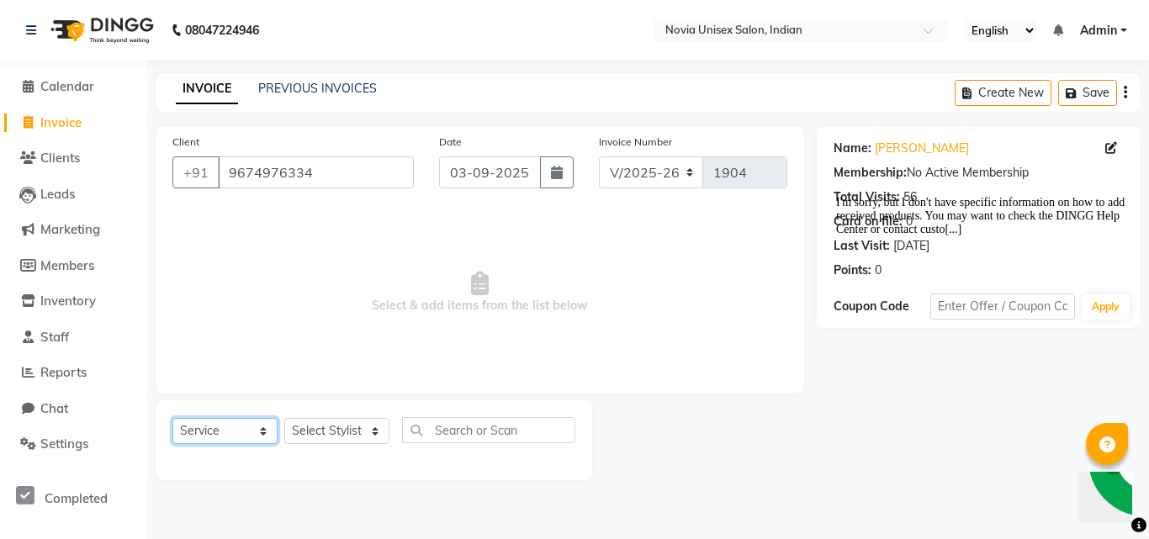
click at [246, 433] on select "Select Service Product Membership Package Voucher Prepaid Gift Card" at bounding box center [224, 431] width 105 height 26
click at [172, 418] on select "Select Service Product Membership Package Voucher Prepaid Gift Card" at bounding box center [224, 431] width 105 height 26
click at [344, 432] on select "Select Stylist [PERSON_NAME] [PERSON_NAME] housesale [PERSON_NAME] [PERSON_NAME…" at bounding box center [336, 431] width 105 height 26
select select "89593"
click at [284, 418] on select "Select Stylist [PERSON_NAME] [PERSON_NAME] housesale [PERSON_NAME] [PERSON_NAME…" at bounding box center [336, 431] width 105 height 26
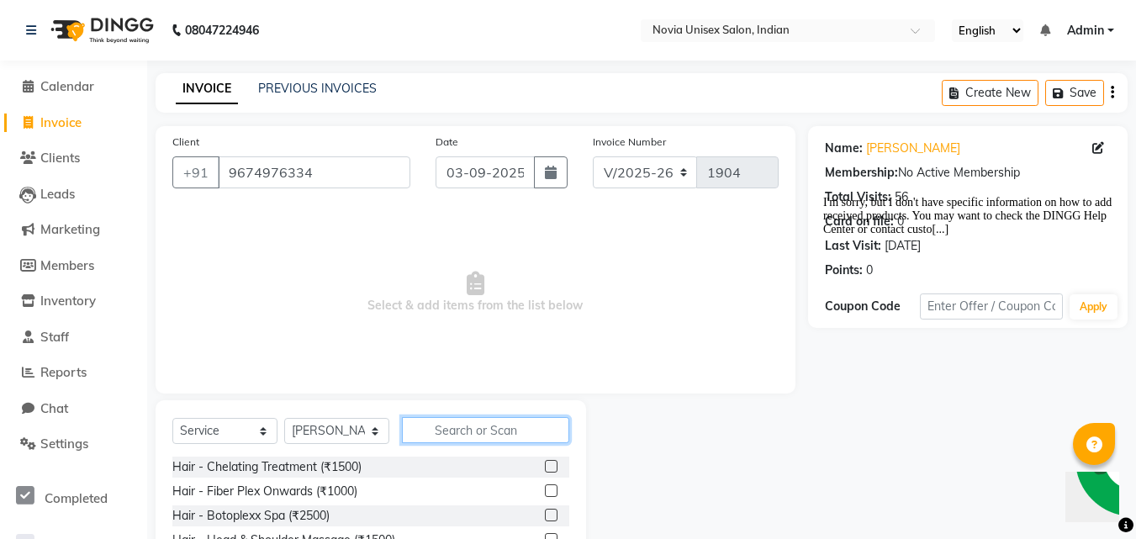
click at [467, 431] on input "text" at bounding box center [485, 430] width 167 height 26
type input "hair cut"
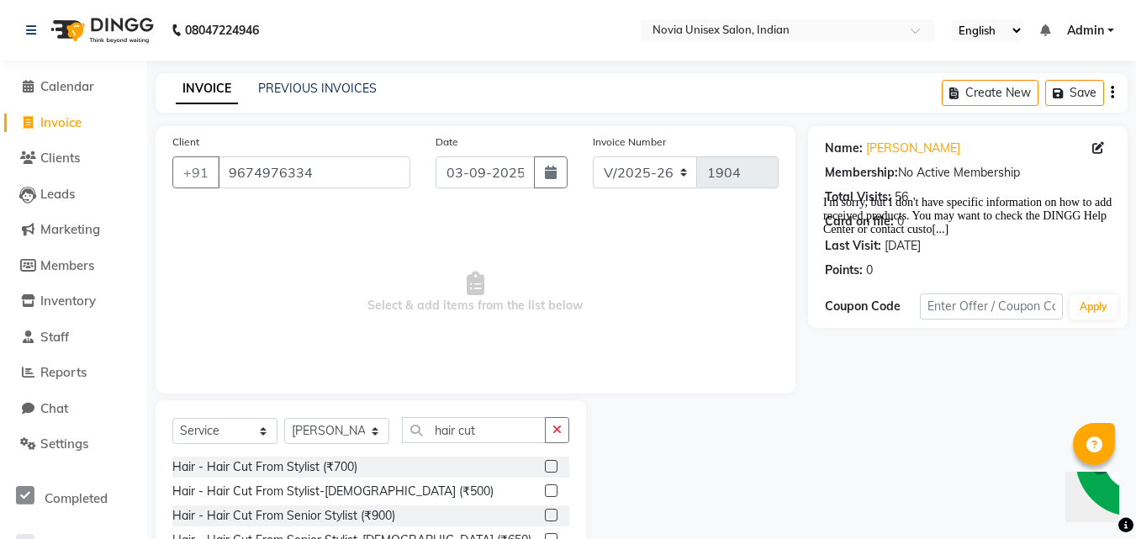
click at [545, 492] on label at bounding box center [551, 490] width 13 height 13
click at [545, 492] on input "checkbox" at bounding box center [550, 491] width 11 height 11
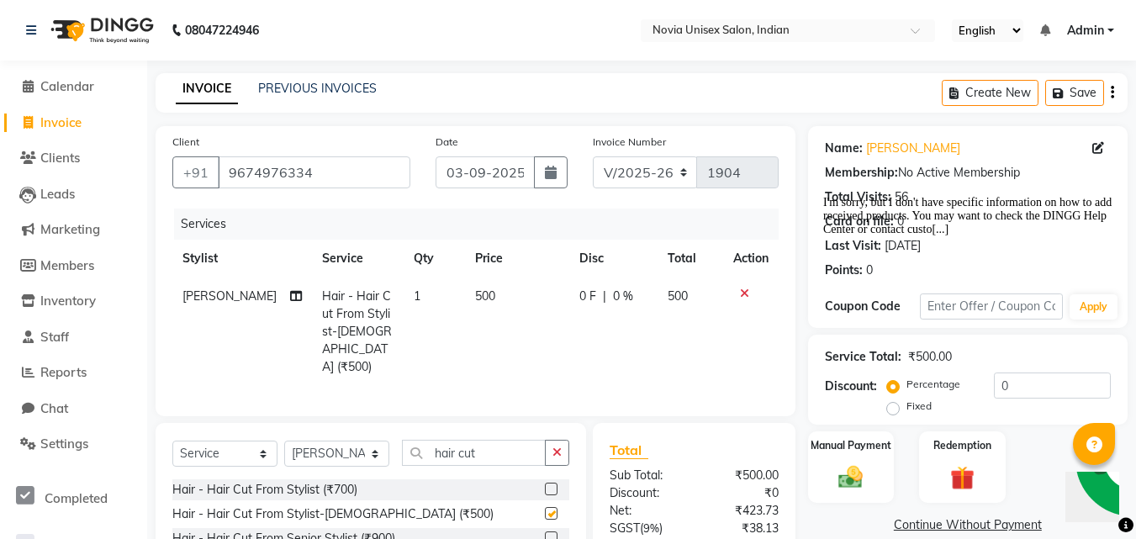
checkbox input "false"
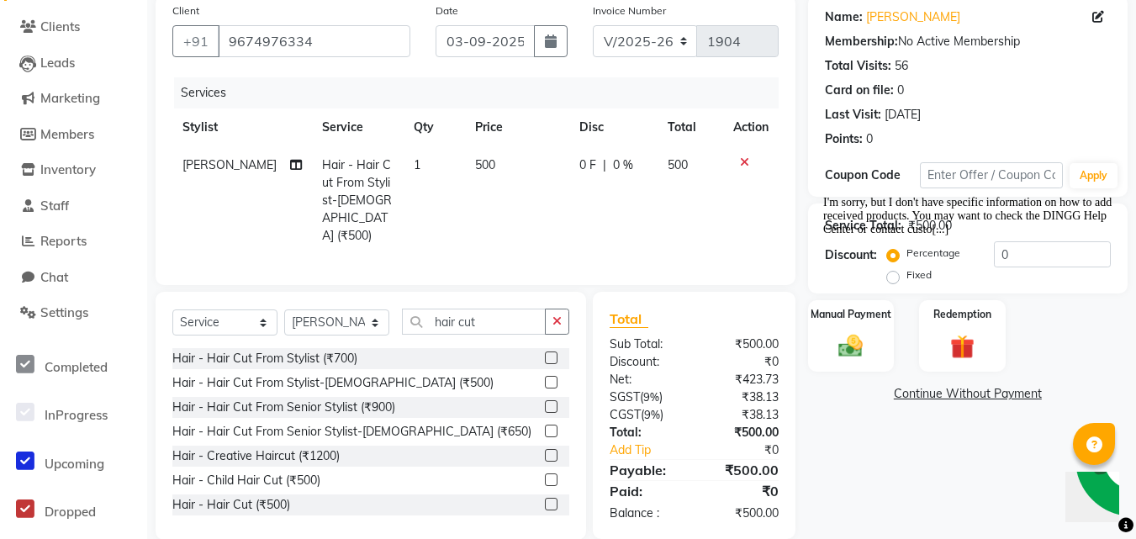
scroll to position [135, 0]
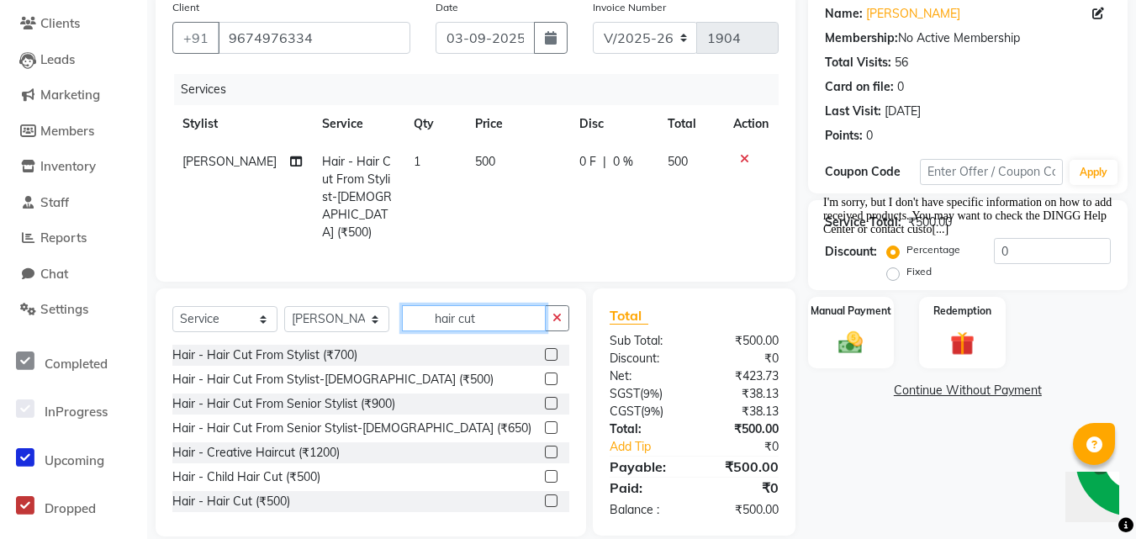
click at [514, 305] on input "hair cut" at bounding box center [474, 318] width 144 height 26
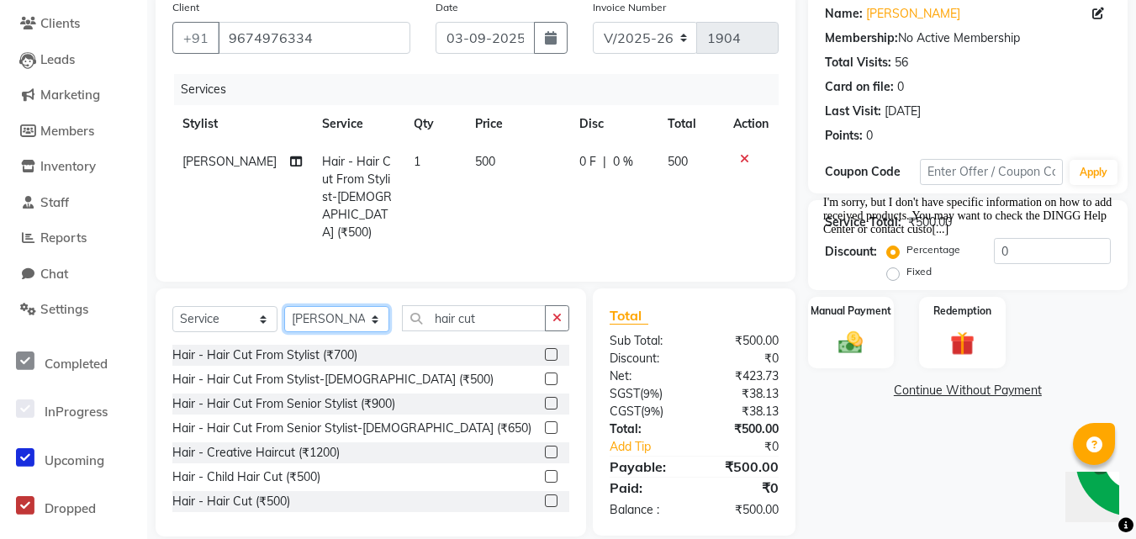
click at [329, 306] on select "Select Stylist [PERSON_NAME] [PERSON_NAME] housesale [PERSON_NAME] [PERSON_NAME…" at bounding box center [336, 319] width 105 height 26
select select "89589"
click at [284, 306] on select "Select Stylist [PERSON_NAME] [PERSON_NAME] housesale [PERSON_NAME] [PERSON_NAME…" at bounding box center [336, 319] width 105 height 26
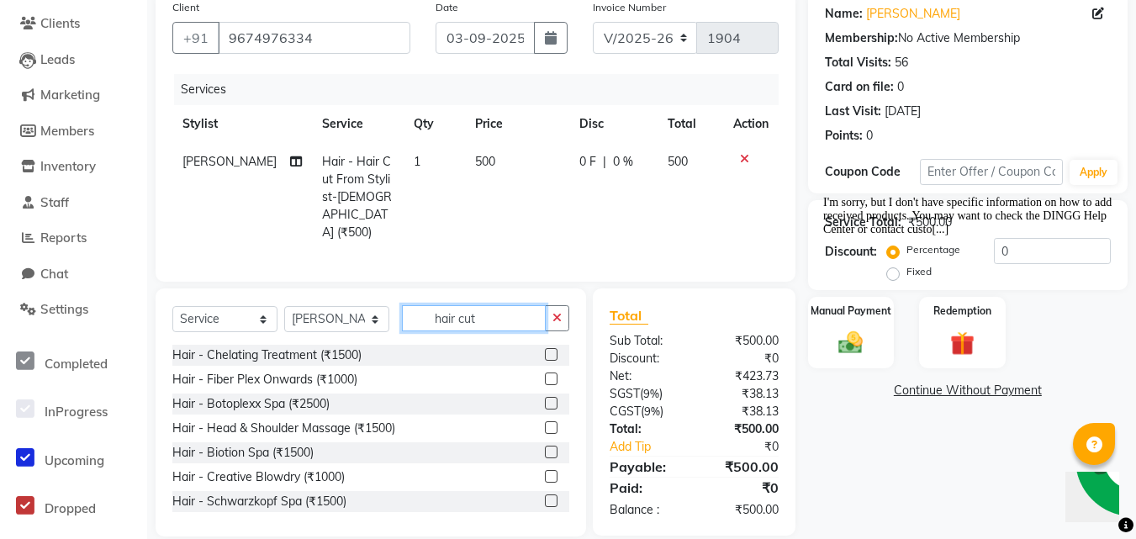
click at [482, 305] on input "hair cut" at bounding box center [474, 318] width 144 height 26
type input "h"
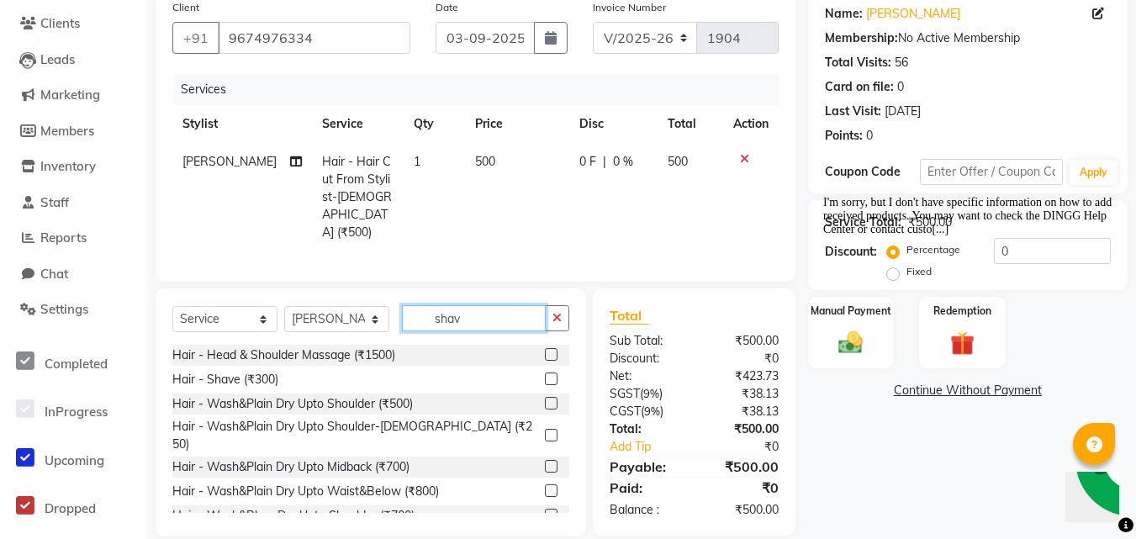
scroll to position [134, 0]
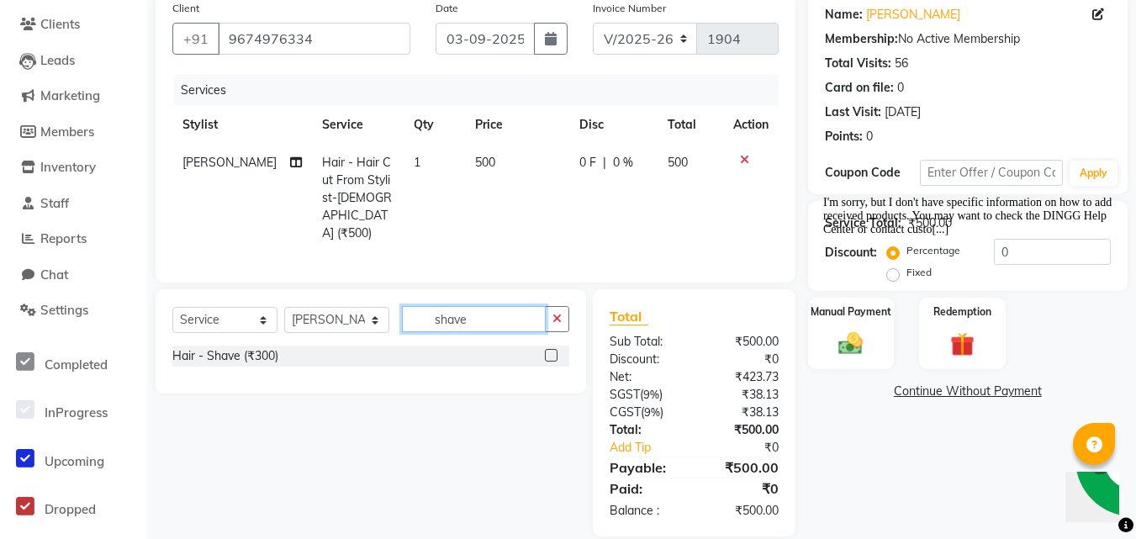
type input "shave"
click at [555, 349] on label at bounding box center [551, 355] width 13 height 13
click at [555, 351] on input "checkbox" at bounding box center [550, 356] width 11 height 11
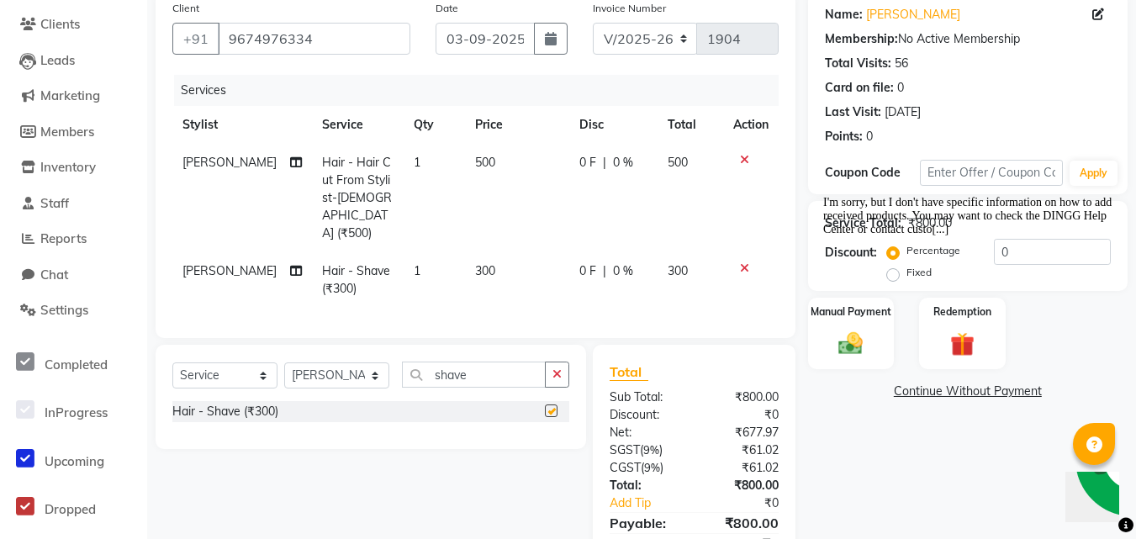
checkbox input "false"
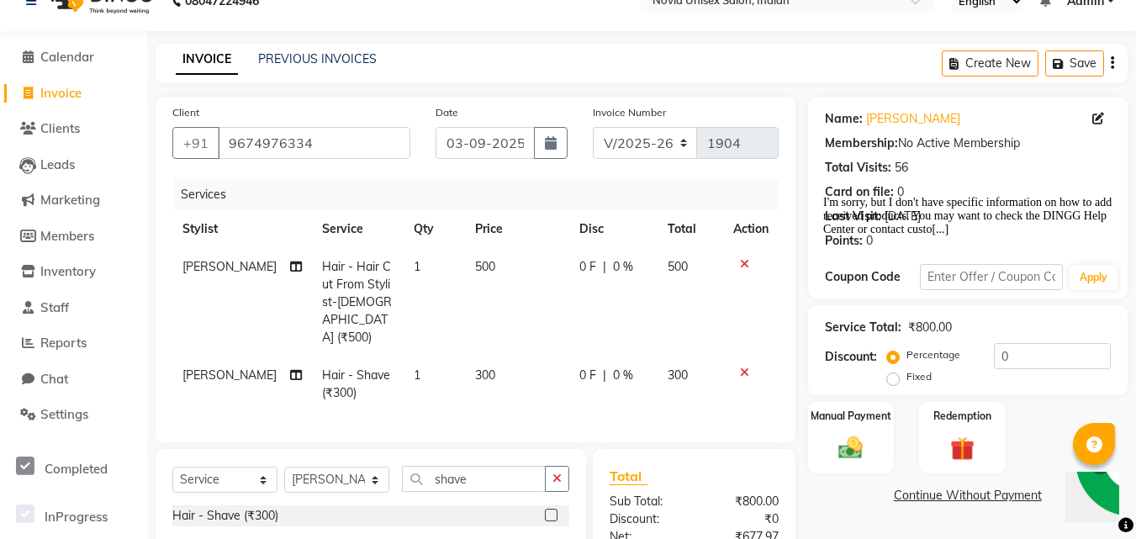
scroll to position [0, 0]
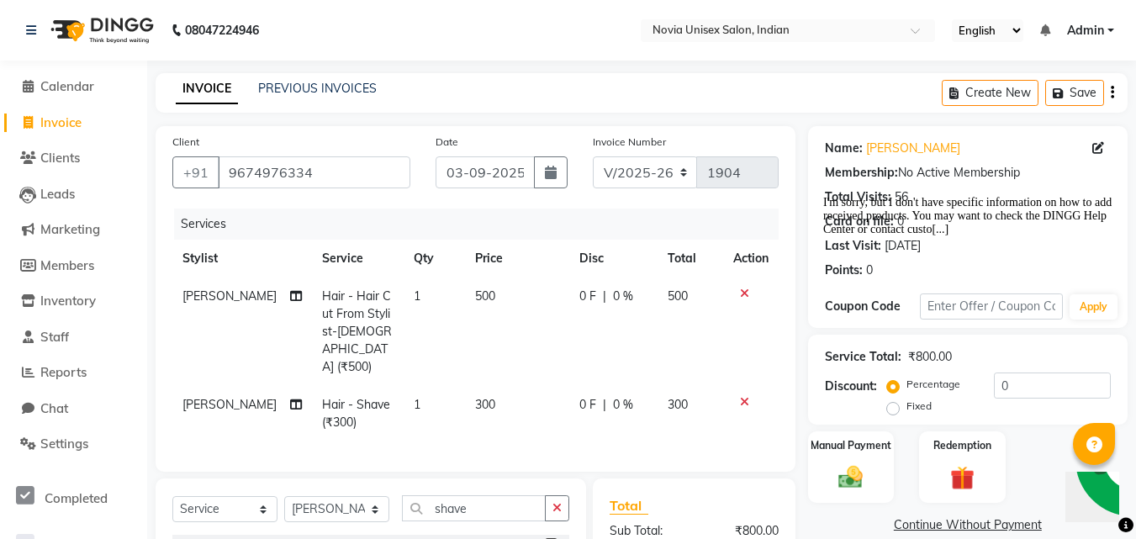
click at [823, 196] on icon "Chat attention grabber" at bounding box center [823, 196] width 0 height 0
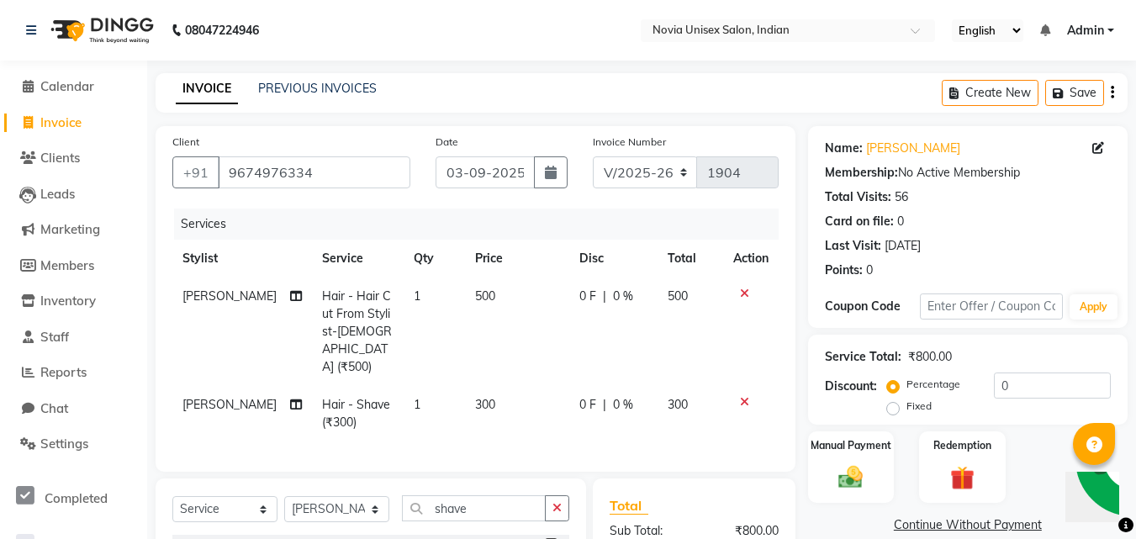
scroll to position [189, 0]
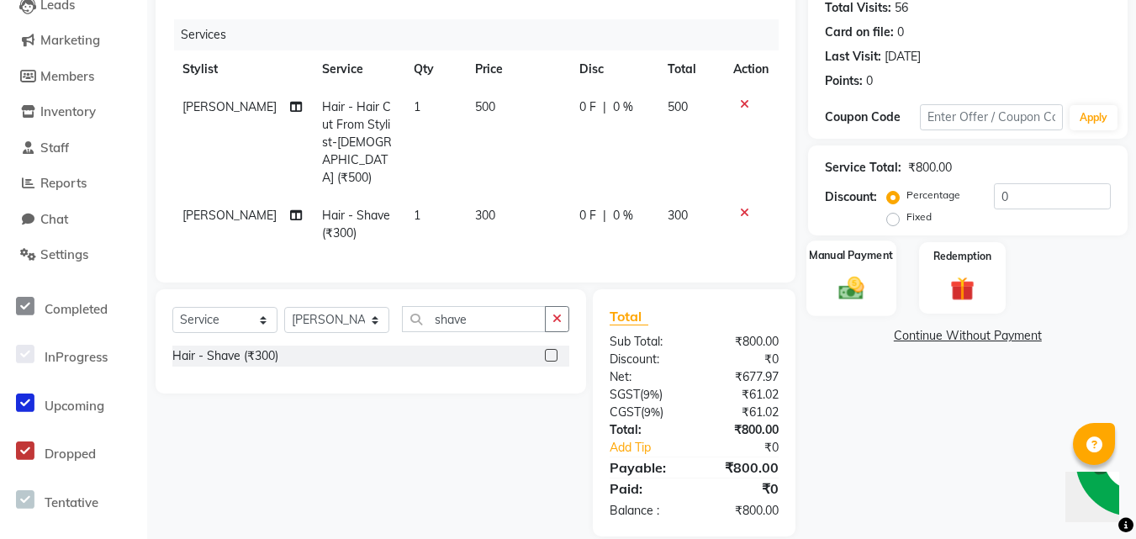
click at [858, 277] on img at bounding box center [851, 287] width 41 height 29
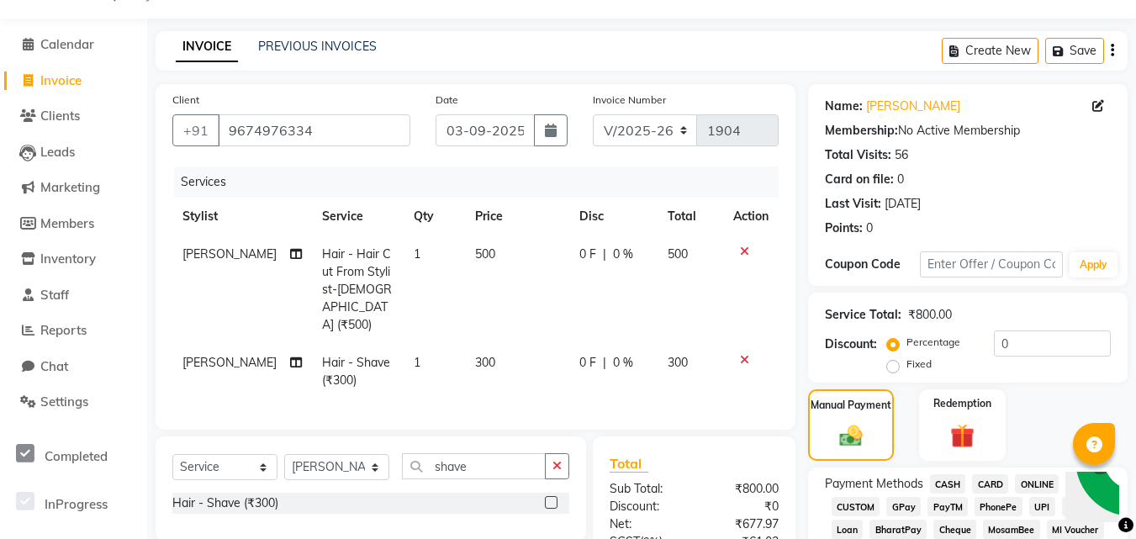
scroll to position [357, 0]
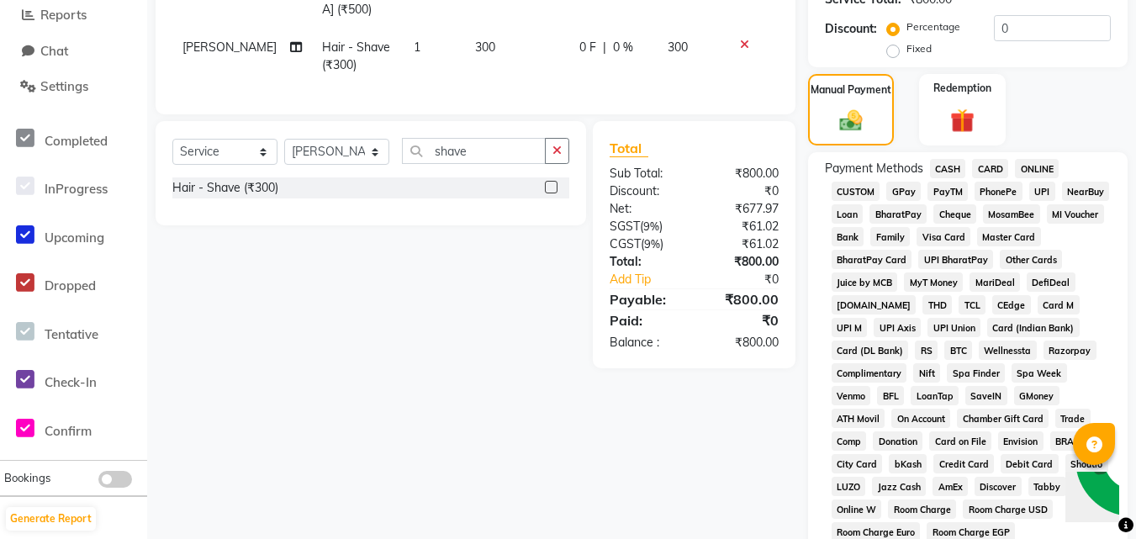
click at [1028, 168] on span "ONLINE" at bounding box center [1037, 168] width 44 height 19
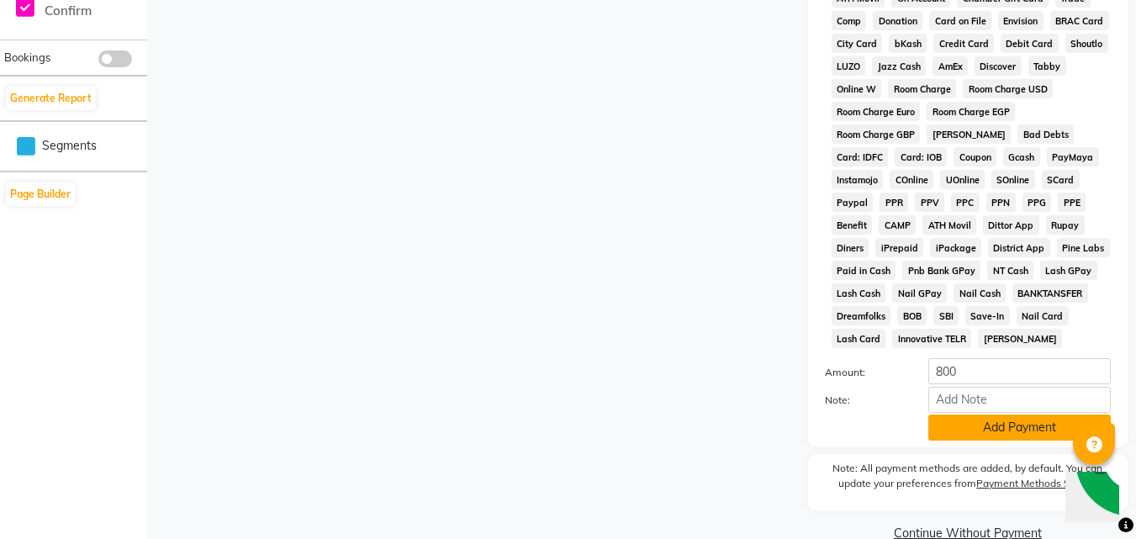
click at [1020, 431] on button "Add Payment" at bounding box center [1020, 428] width 183 height 26
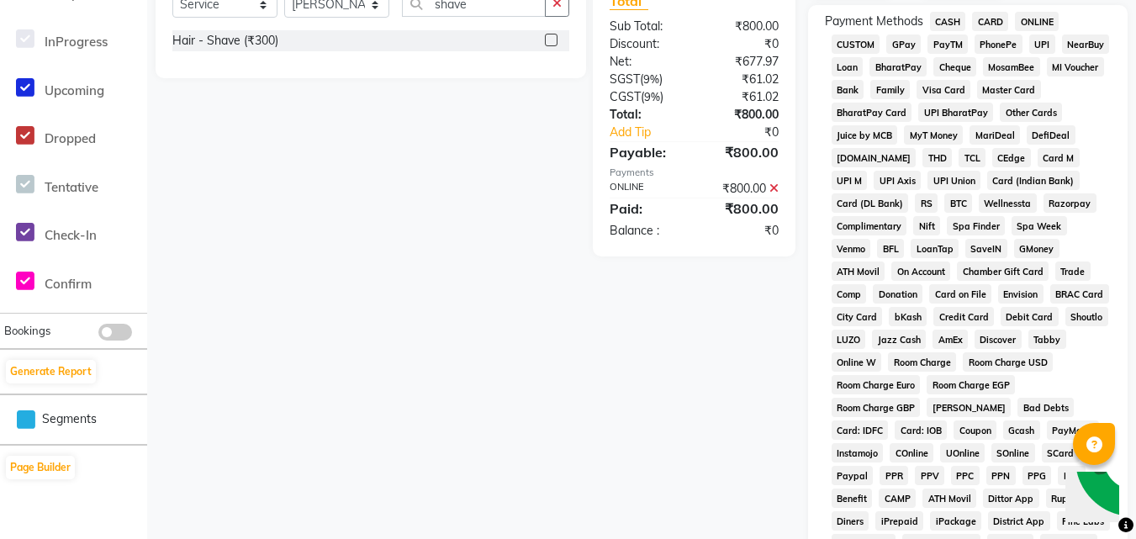
scroll to position [816, 0]
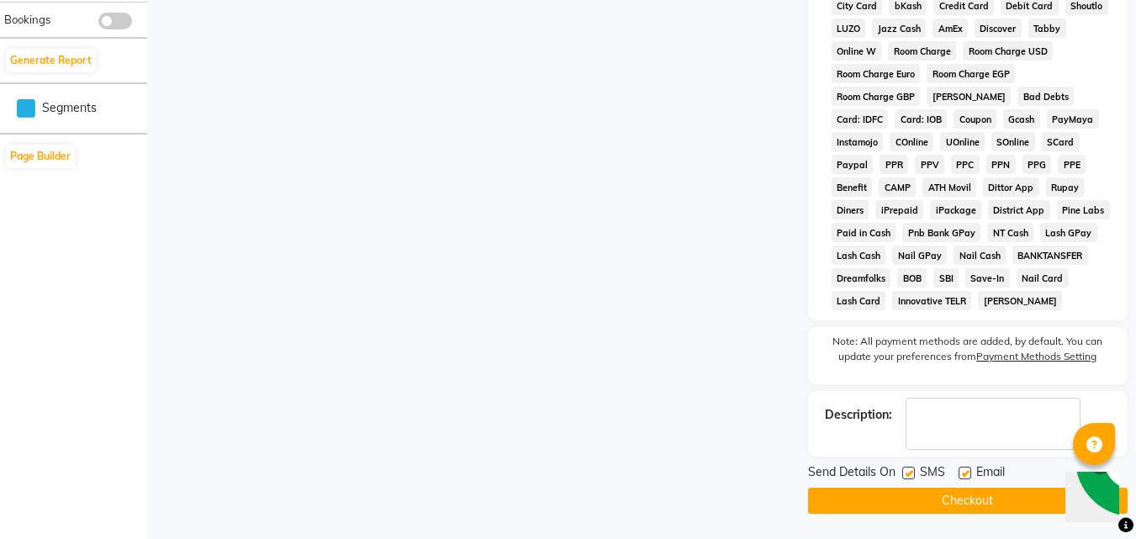
click at [979, 501] on button "Checkout" at bounding box center [968, 501] width 320 height 26
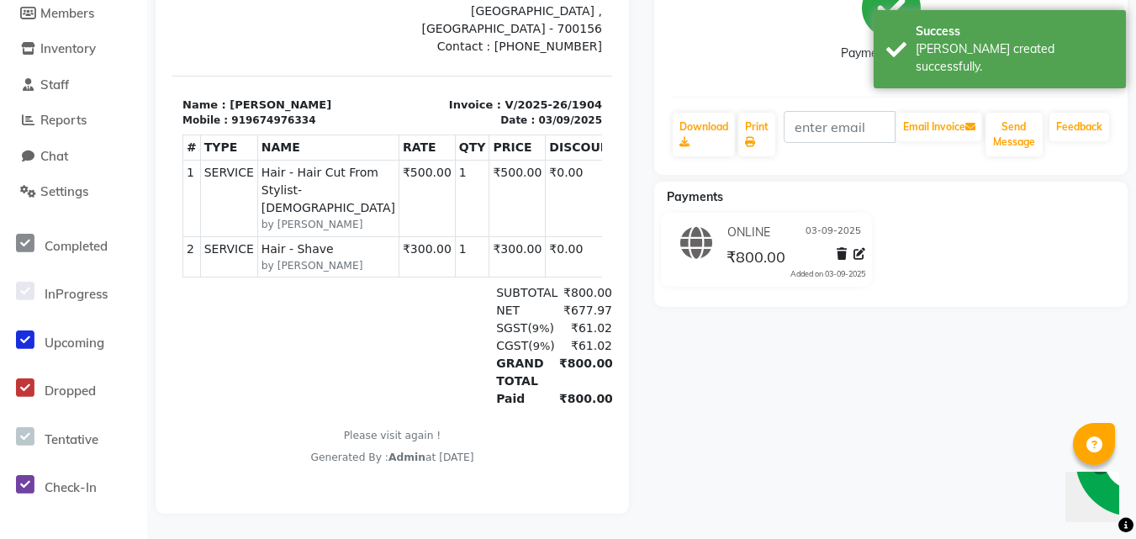
scroll to position [13, 0]
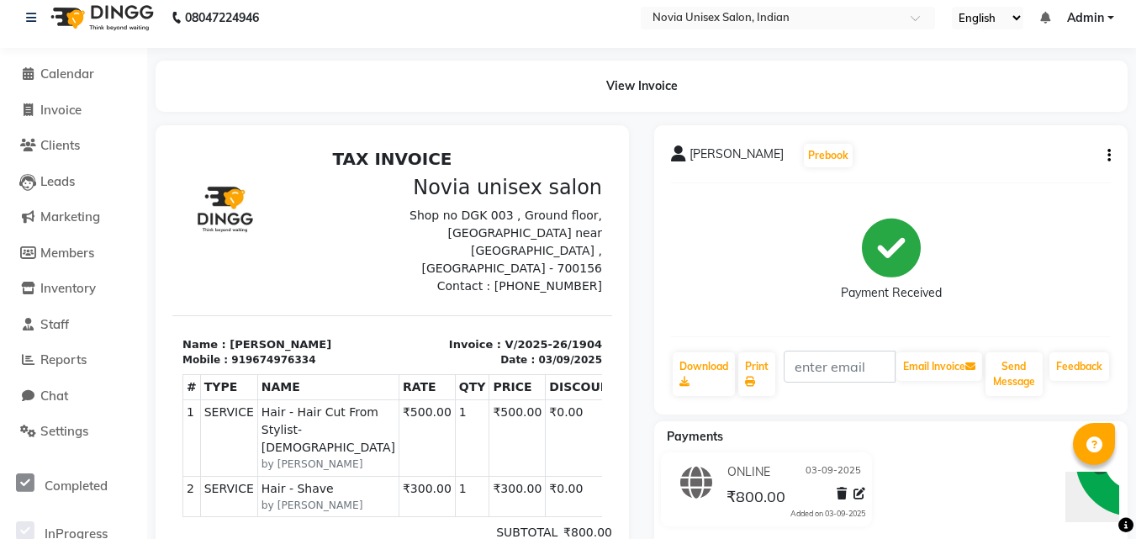
click at [1103, 159] on button "button" at bounding box center [1106, 156] width 10 height 18
click at [1031, 185] on div "Edit Invoice" at bounding box center [1025, 177] width 115 height 21
select select "service"
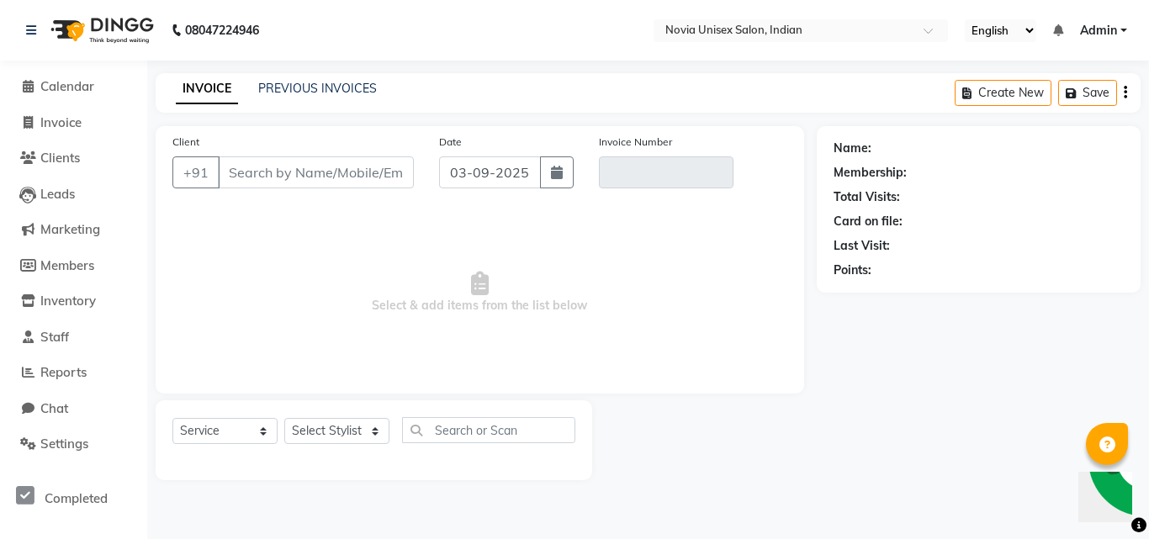
type input "9674976334"
type input "V/2025-26/1904"
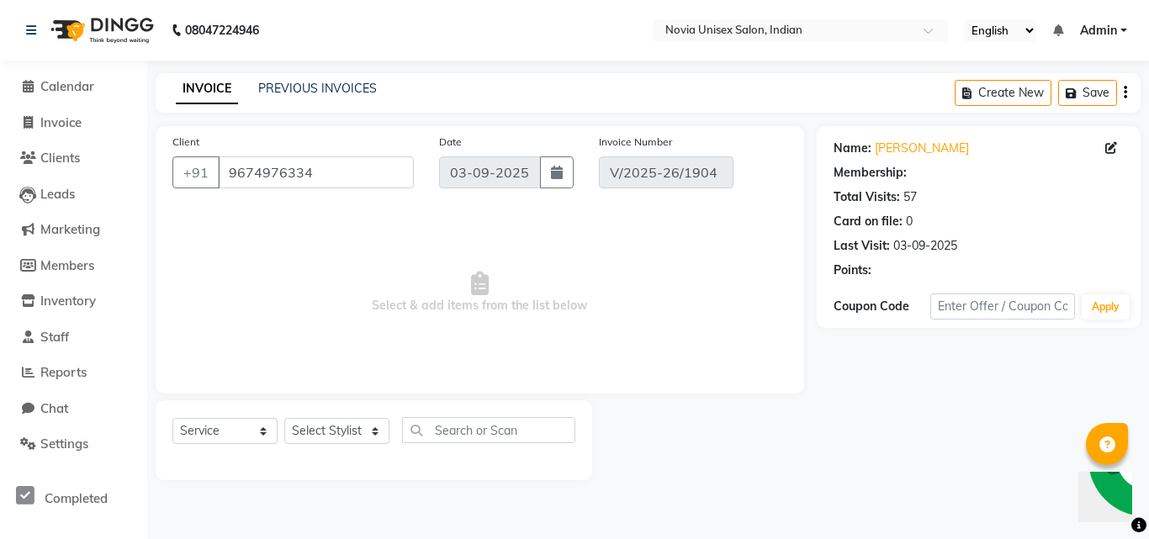
select select "select"
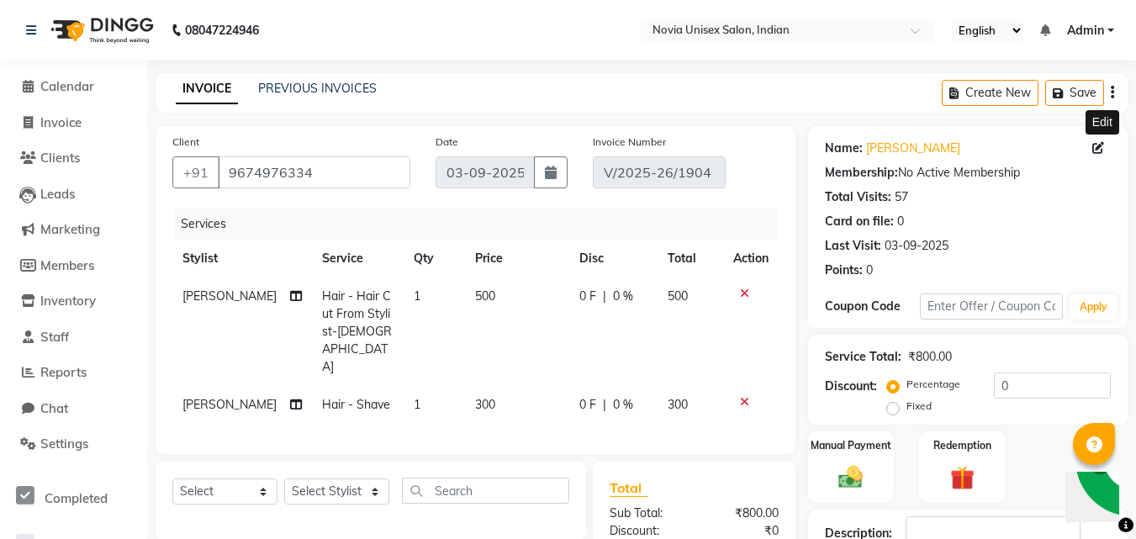
click at [1098, 146] on icon at bounding box center [1099, 148] width 12 height 12
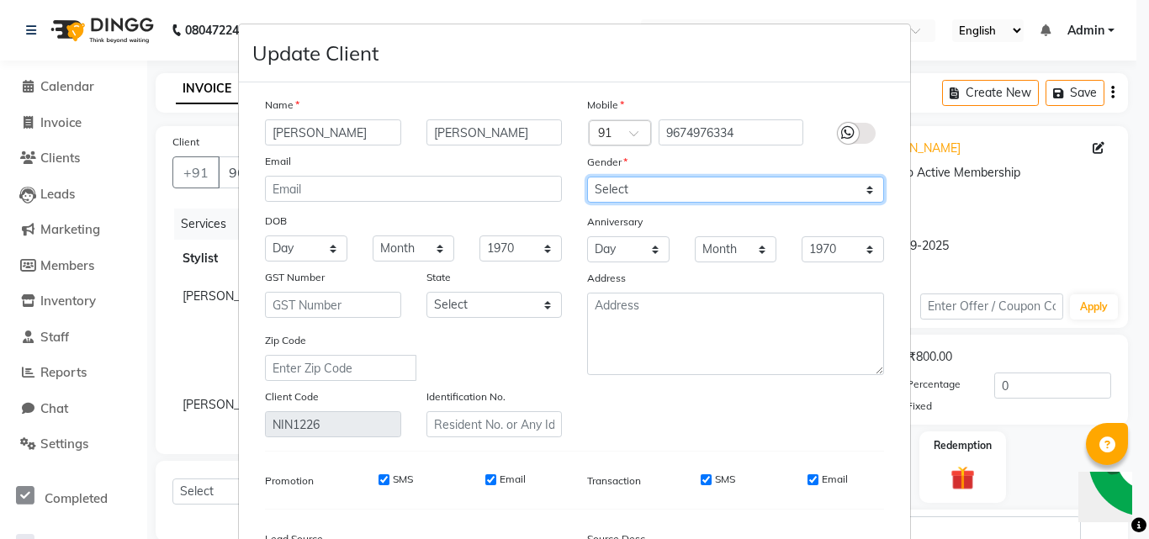
click at [693, 196] on select "Select [DEMOGRAPHIC_DATA] [DEMOGRAPHIC_DATA] Other Prefer Not To Say" at bounding box center [735, 190] width 297 height 26
select select "[DEMOGRAPHIC_DATA]"
click at [587, 177] on select "Select [DEMOGRAPHIC_DATA] [DEMOGRAPHIC_DATA] Other Prefer Not To Say" at bounding box center [735, 190] width 297 height 26
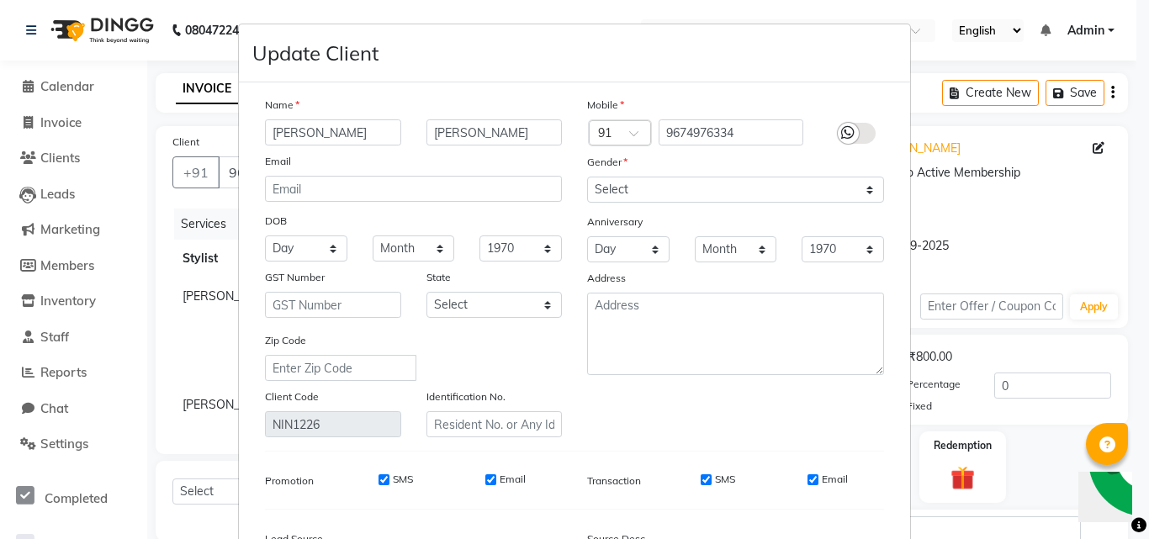
click at [841, 130] on icon at bounding box center [847, 132] width 13 height 15
click at [0, 0] on input "checkbox" at bounding box center [0, 0] width 0 height 0
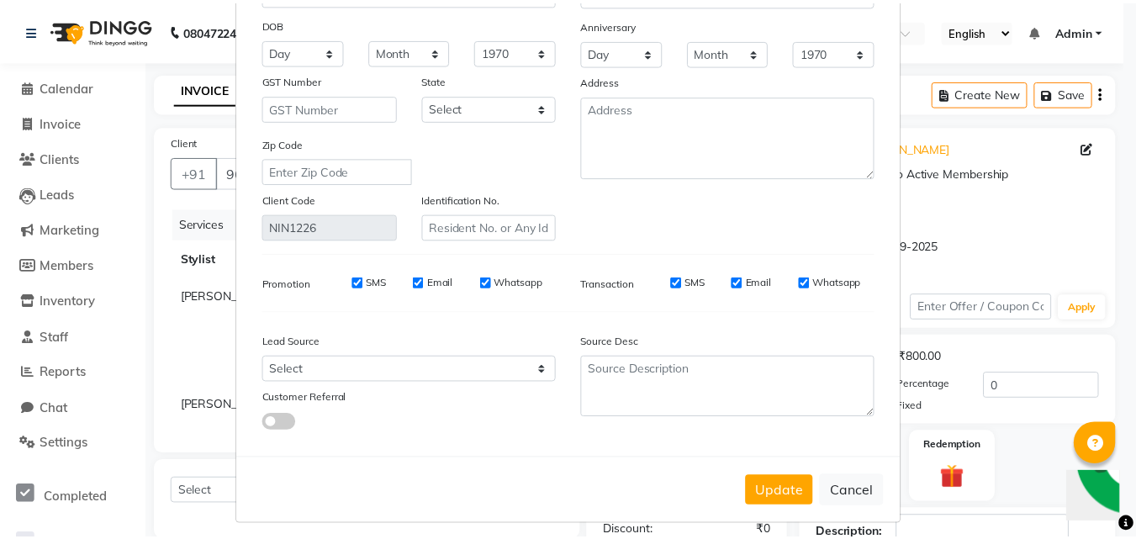
scroll to position [207, 0]
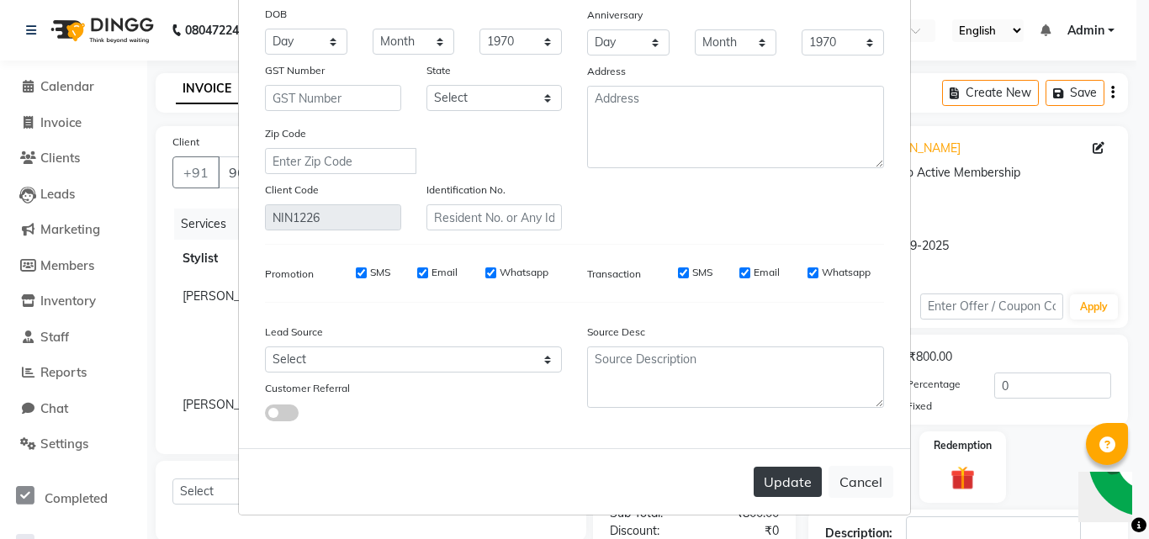
click at [791, 479] on button "Update" at bounding box center [788, 482] width 68 height 30
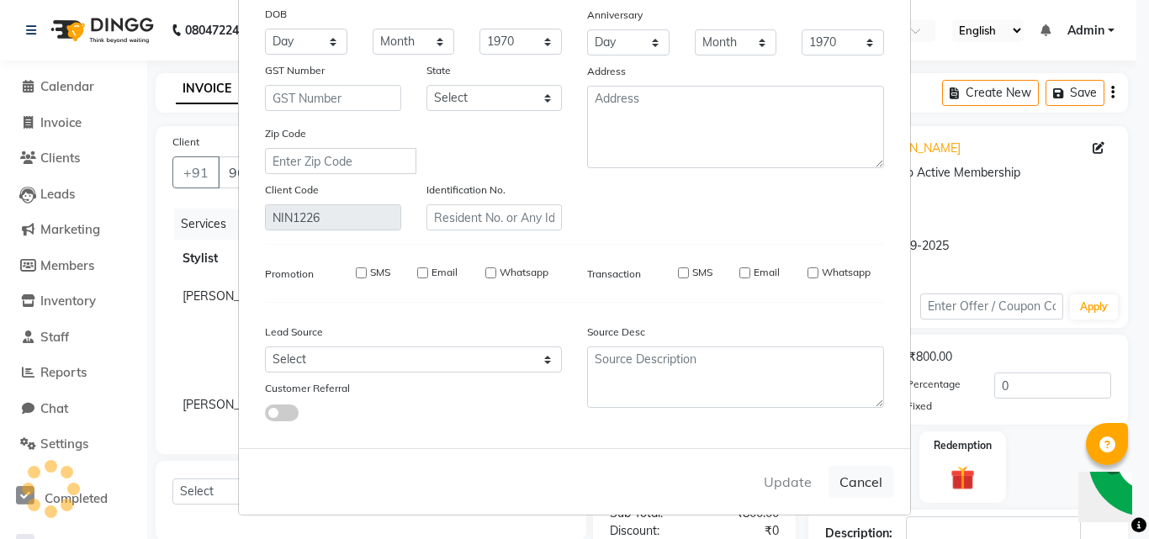
select select
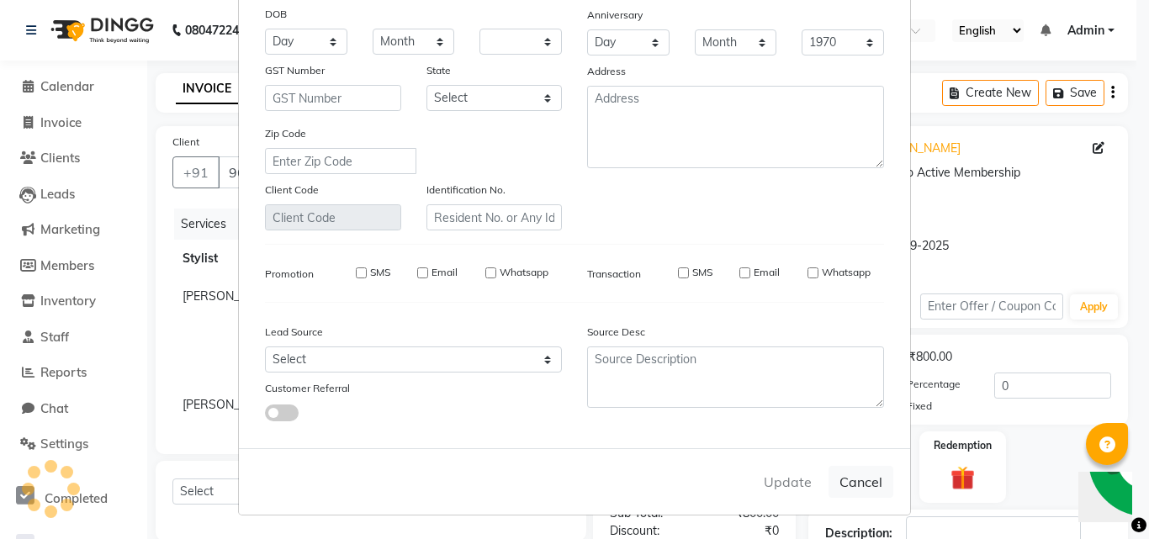
select select
checkbox input "false"
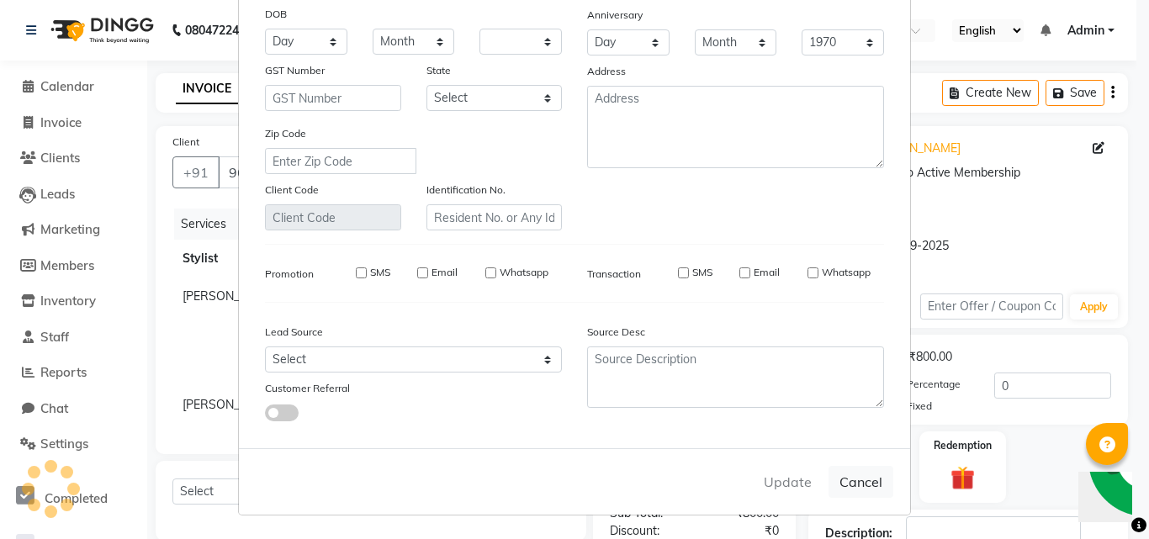
checkbox input "false"
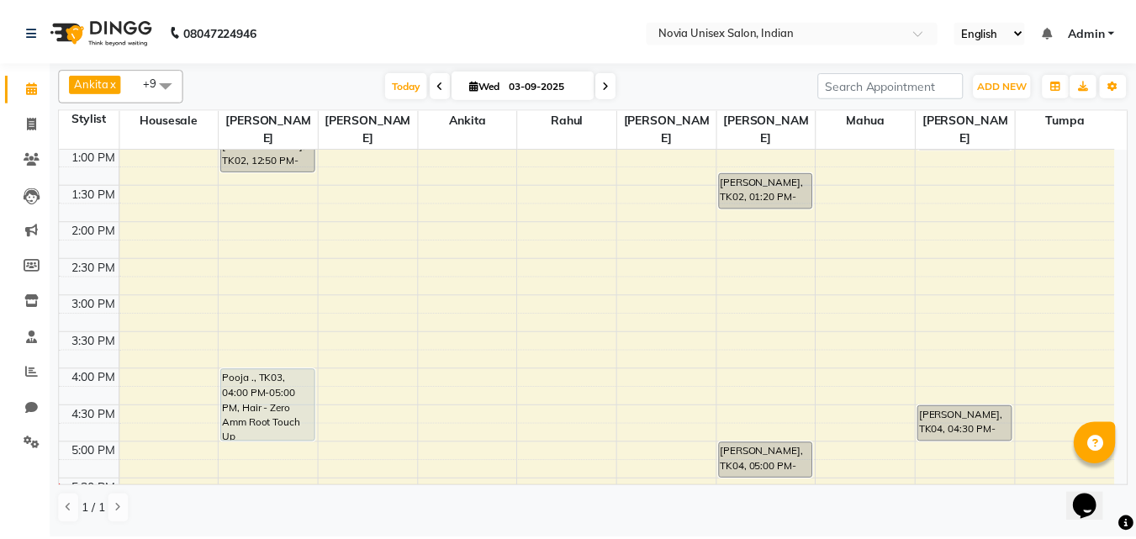
scroll to position [353, 0]
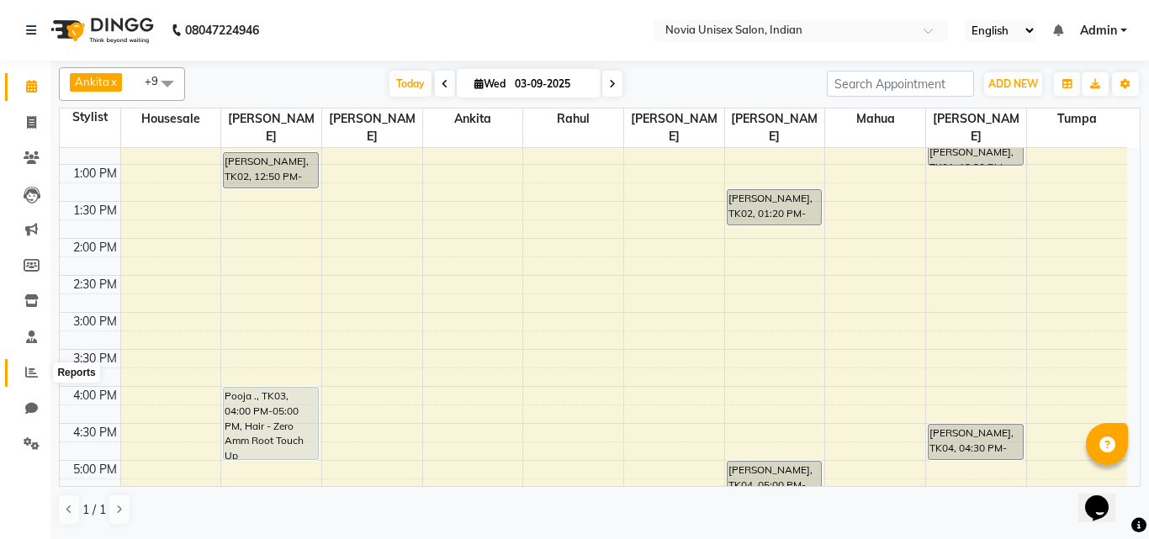
click at [29, 368] on icon at bounding box center [31, 372] width 13 height 13
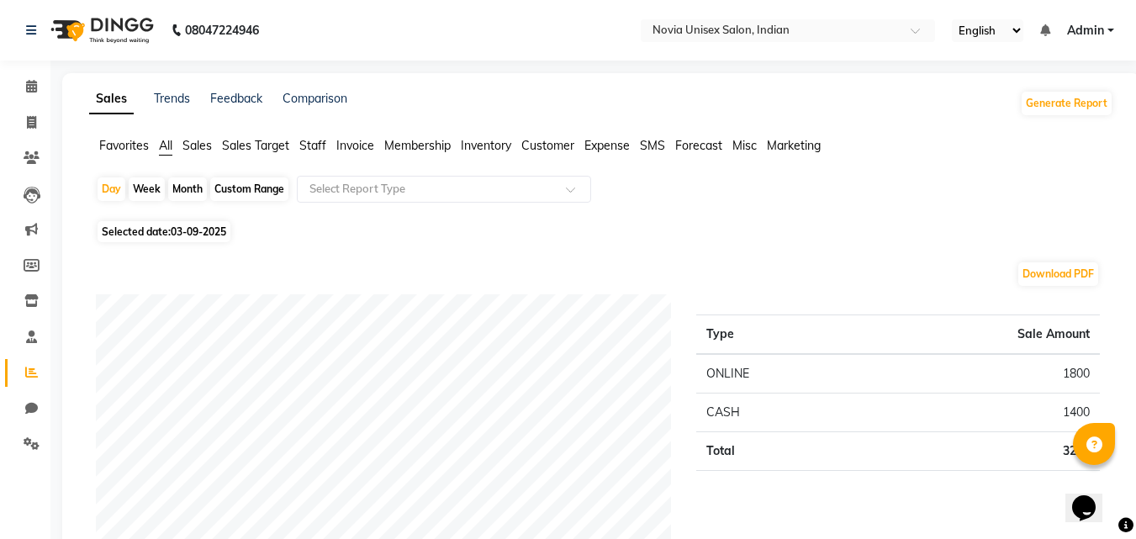
click at [190, 145] on span "Sales" at bounding box center [197, 145] width 29 height 15
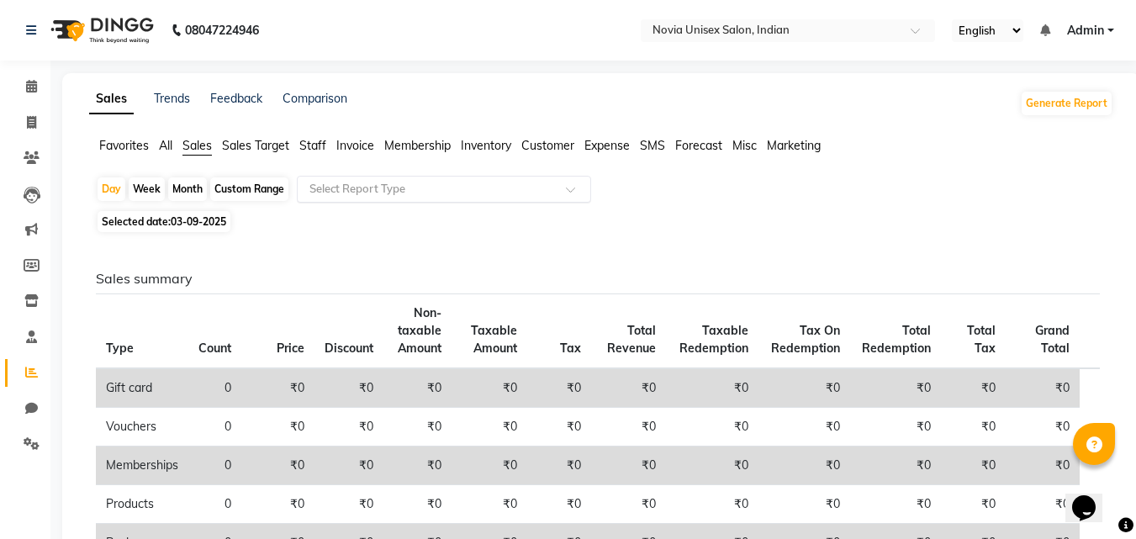
click at [368, 188] on input "text" at bounding box center [427, 189] width 242 height 17
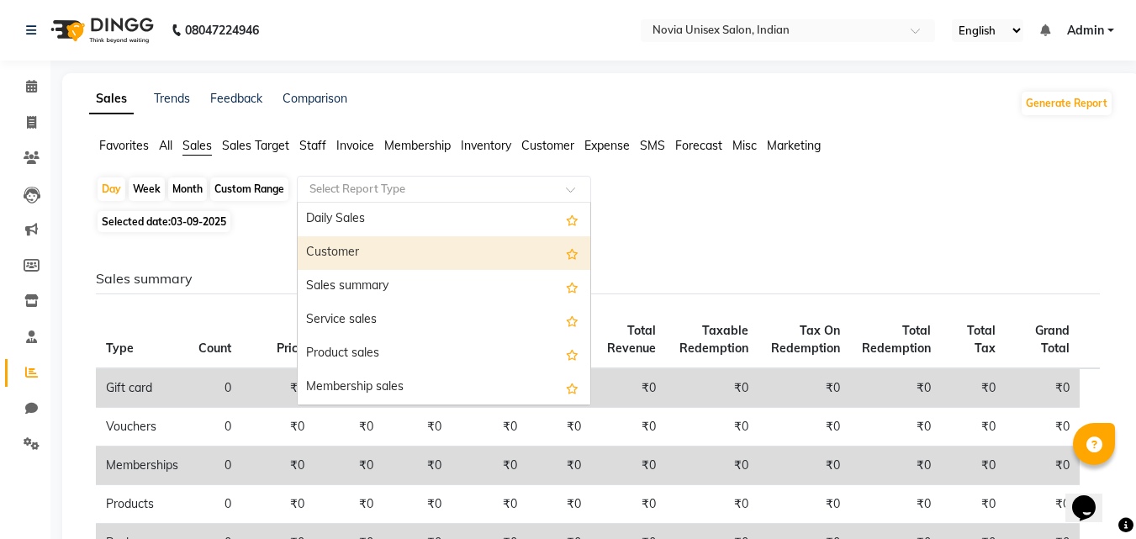
click at [362, 245] on div "Customer" at bounding box center [444, 253] width 293 height 34
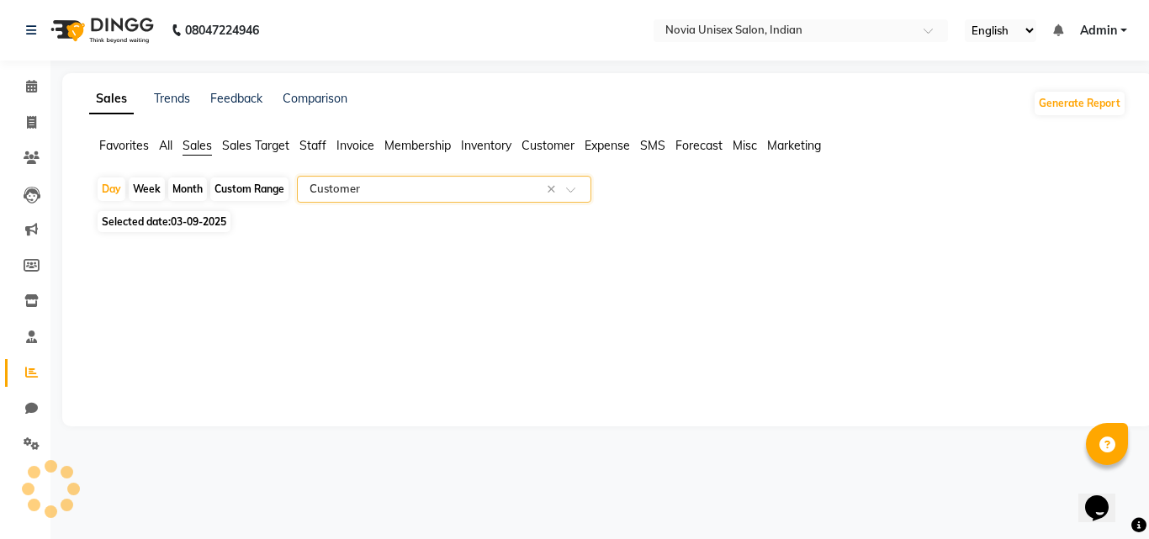
select select "filtered_report"
select select "csv"
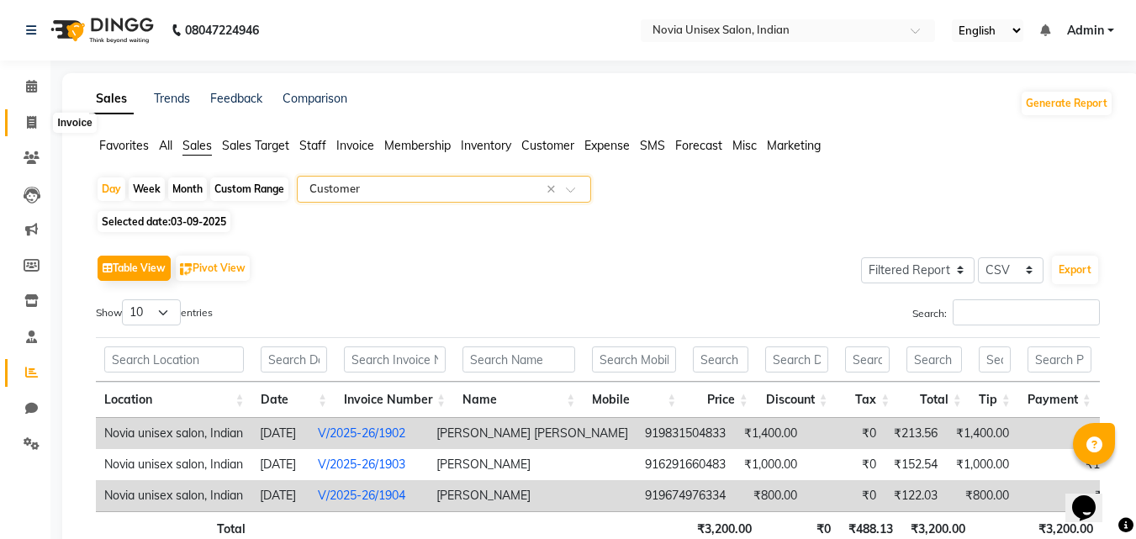
click at [33, 123] on icon at bounding box center [31, 122] width 9 height 13
select select "service"
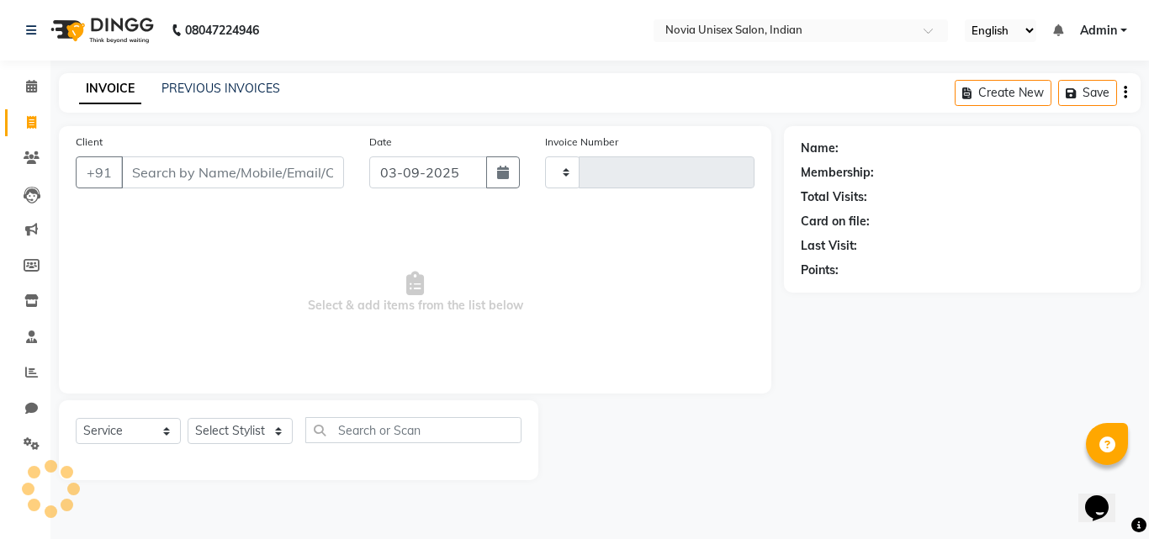
type input "1905"
select select "8772"
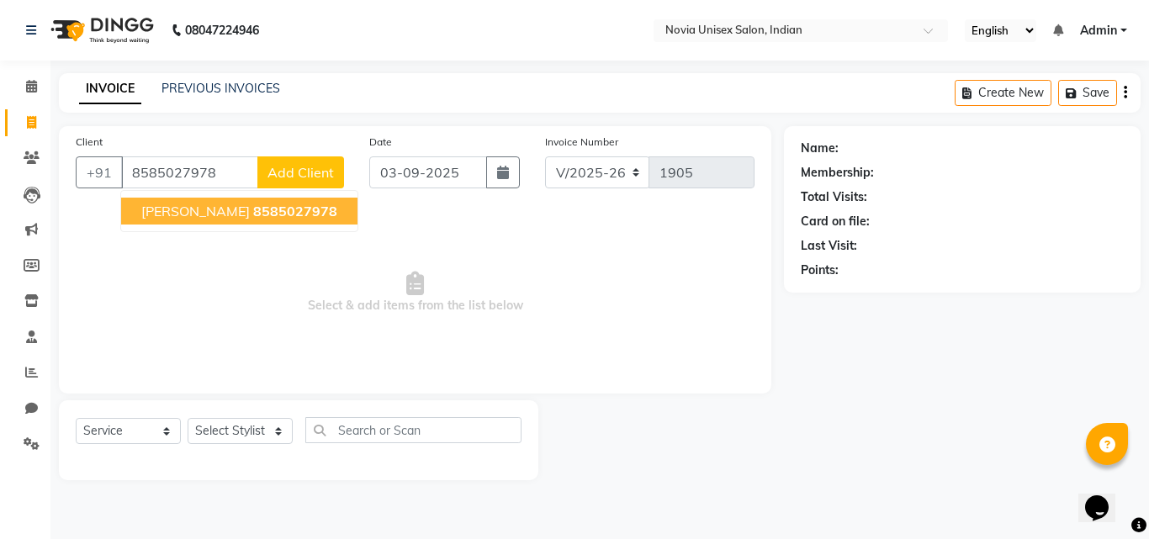
click at [253, 211] on span "8585027978" at bounding box center [295, 211] width 84 height 17
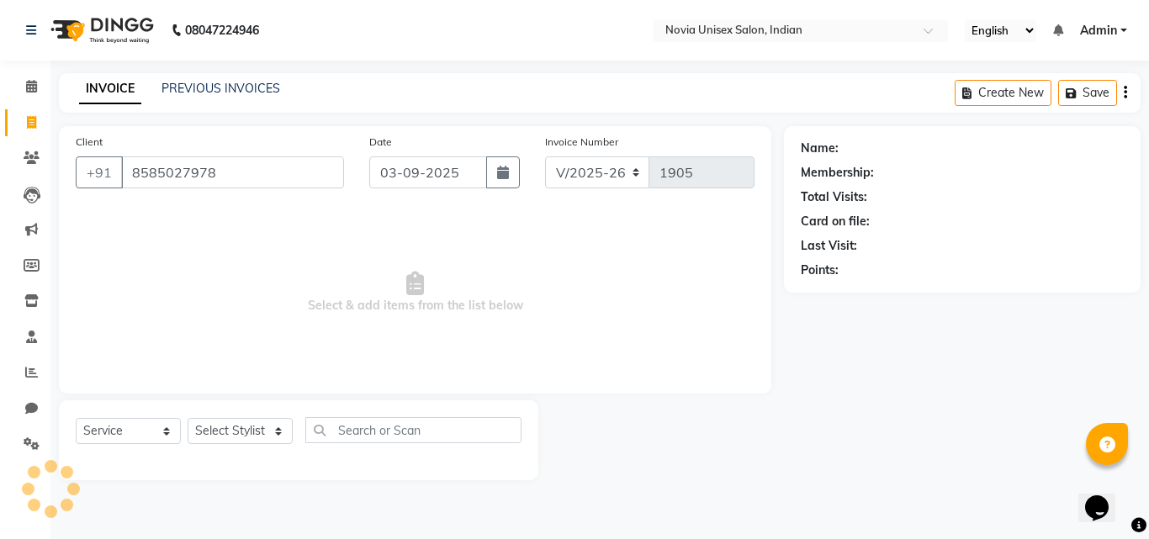
type input "8585027978"
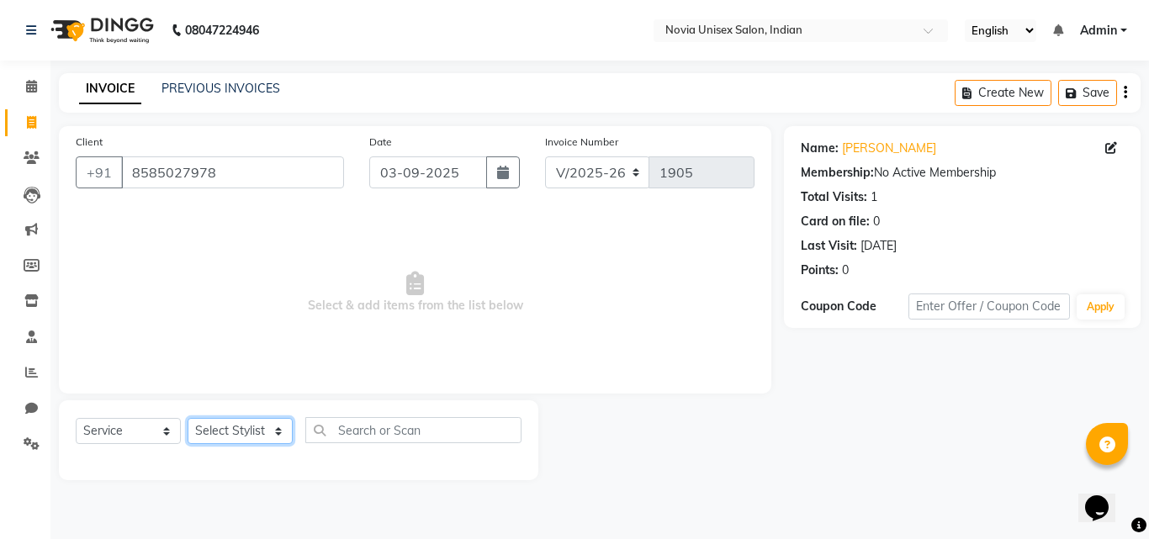
click at [225, 436] on select "Select Stylist [PERSON_NAME] [PERSON_NAME] housesale [PERSON_NAME] [PERSON_NAME…" at bounding box center [240, 431] width 105 height 26
select select "89593"
click at [188, 418] on select "Select Stylist [PERSON_NAME] [PERSON_NAME] housesale [PERSON_NAME] [PERSON_NAME…" at bounding box center [240, 431] width 105 height 26
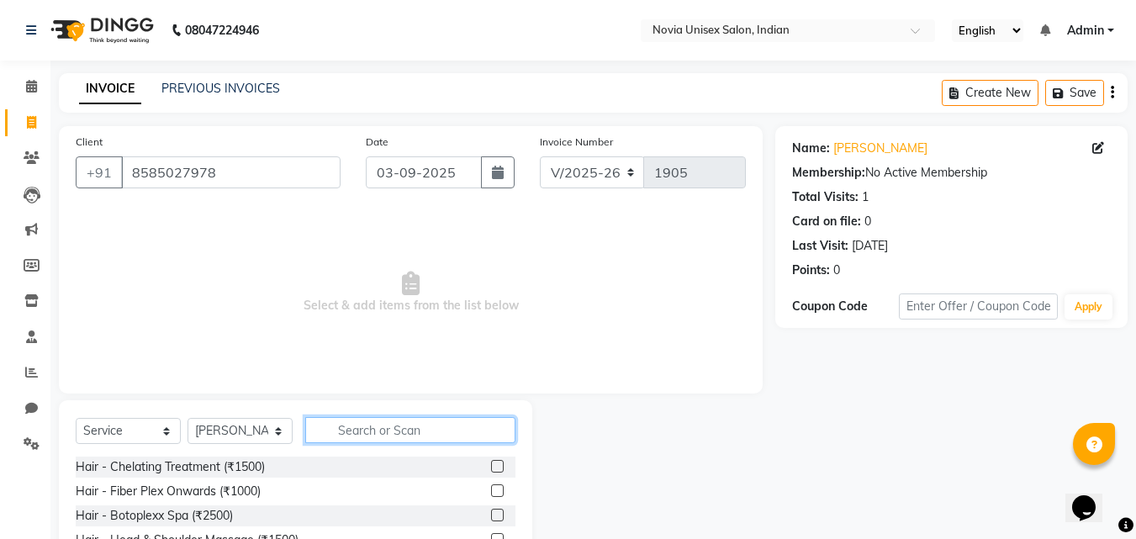
click at [368, 422] on input "text" at bounding box center [410, 430] width 210 height 26
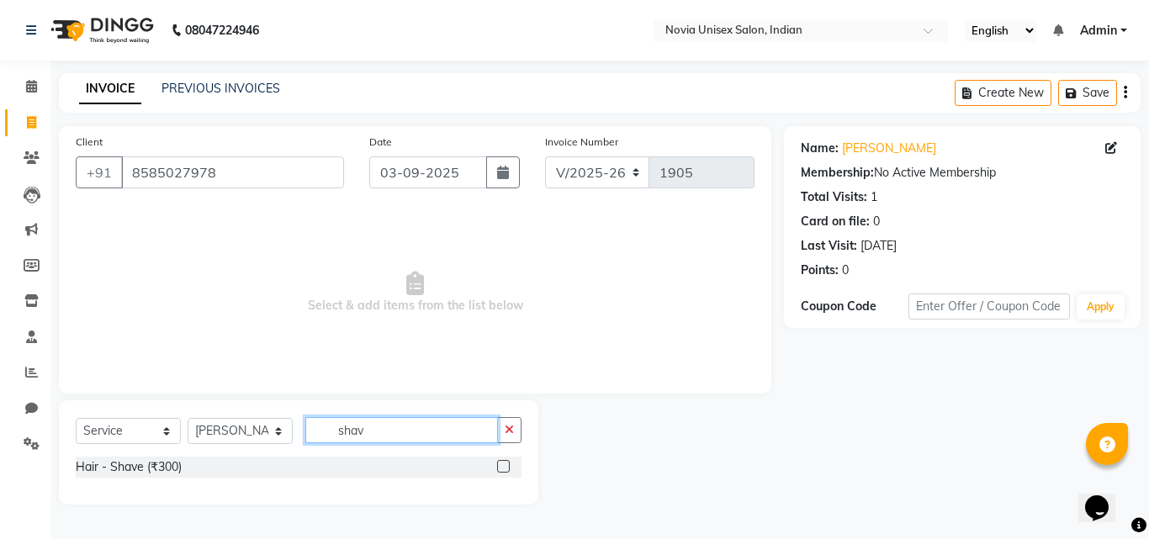
type input "shav"
click at [501, 464] on label at bounding box center [503, 466] width 13 height 13
click at [501, 464] on input "checkbox" at bounding box center [502, 467] width 11 height 11
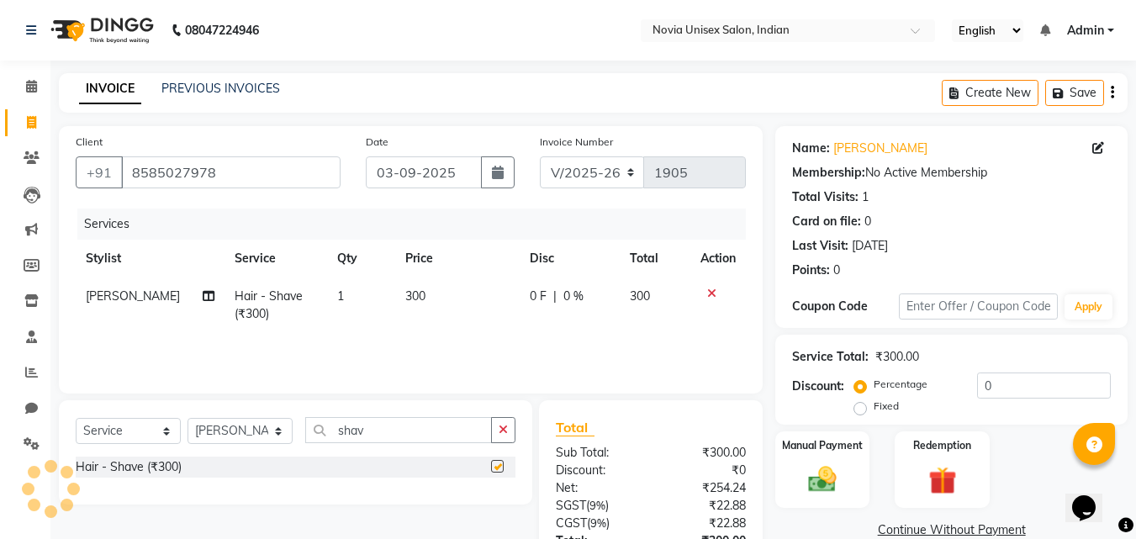
checkbox input "false"
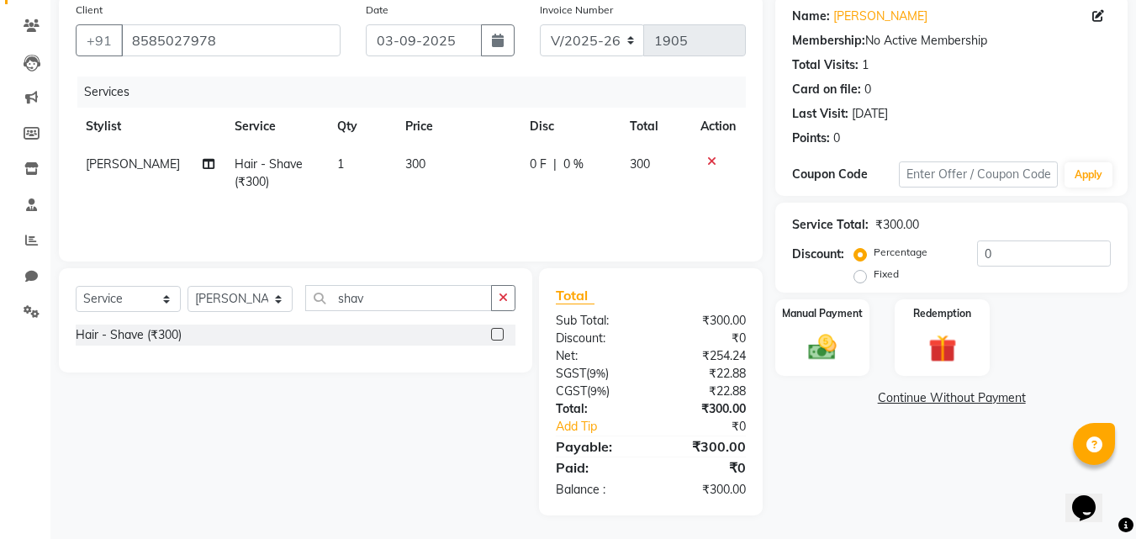
scroll to position [134, 0]
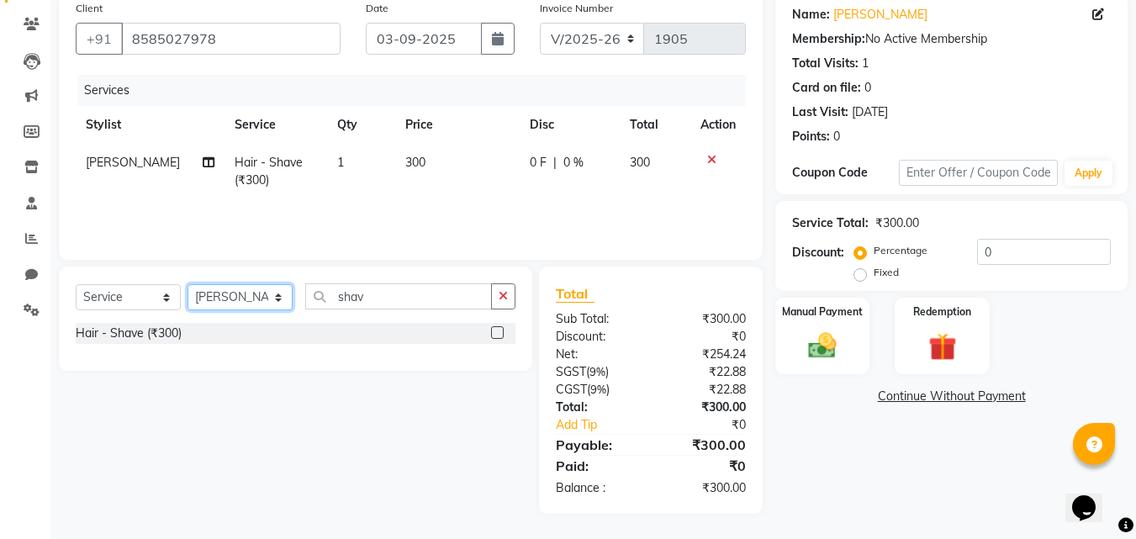
click at [246, 299] on select "Select Stylist [PERSON_NAME] [PERSON_NAME] housesale [PERSON_NAME] [PERSON_NAME…" at bounding box center [240, 297] width 105 height 26
select select "89589"
click at [188, 284] on select "Select Stylist [PERSON_NAME] [PERSON_NAME] housesale [PERSON_NAME] [PERSON_NAME…" at bounding box center [240, 297] width 105 height 26
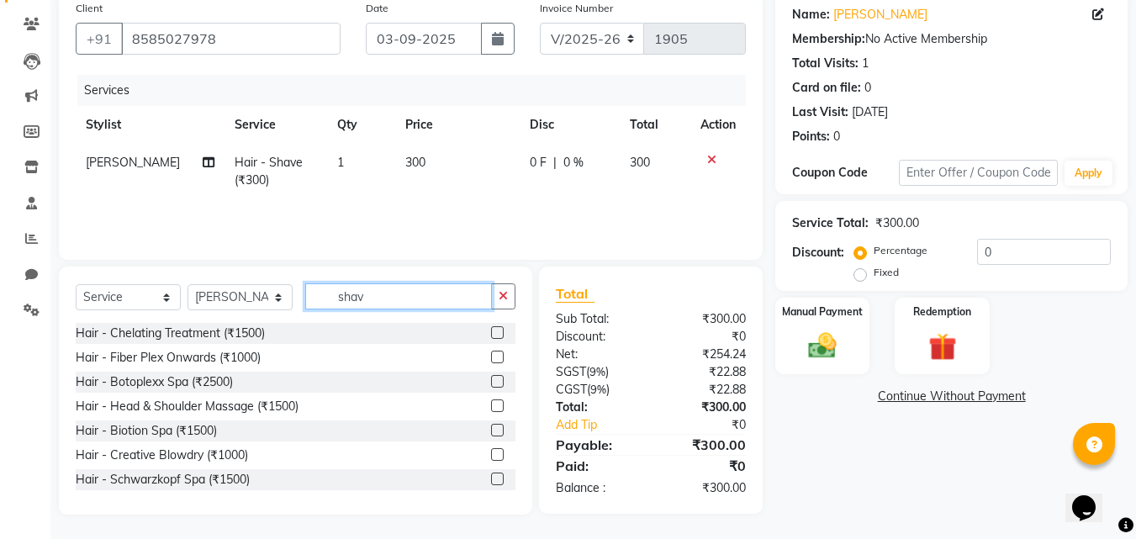
click at [390, 295] on input "shav" at bounding box center [398, 296] width 187 height 26
type input "s"
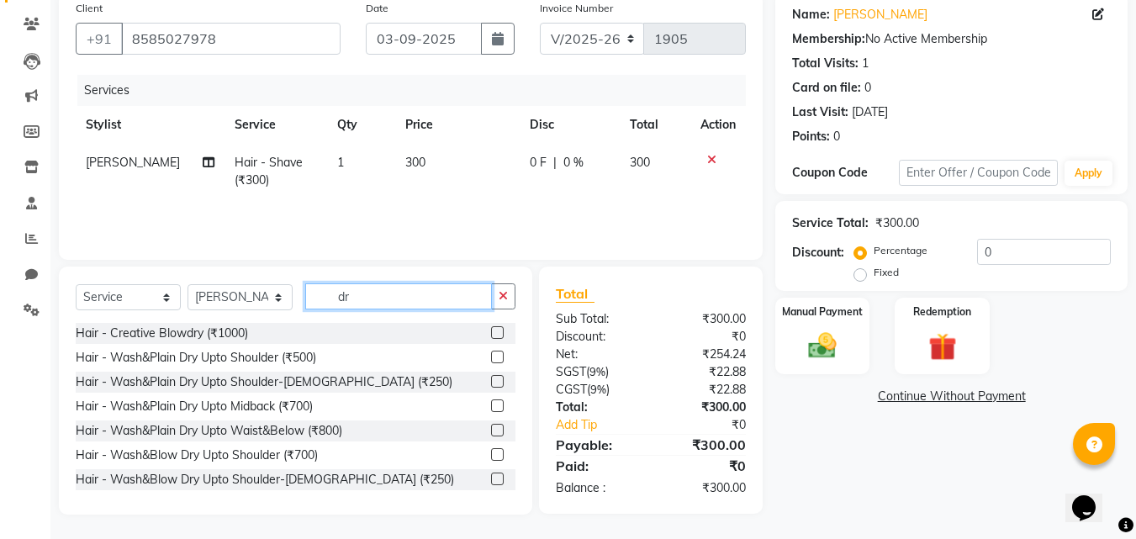
type input "d"
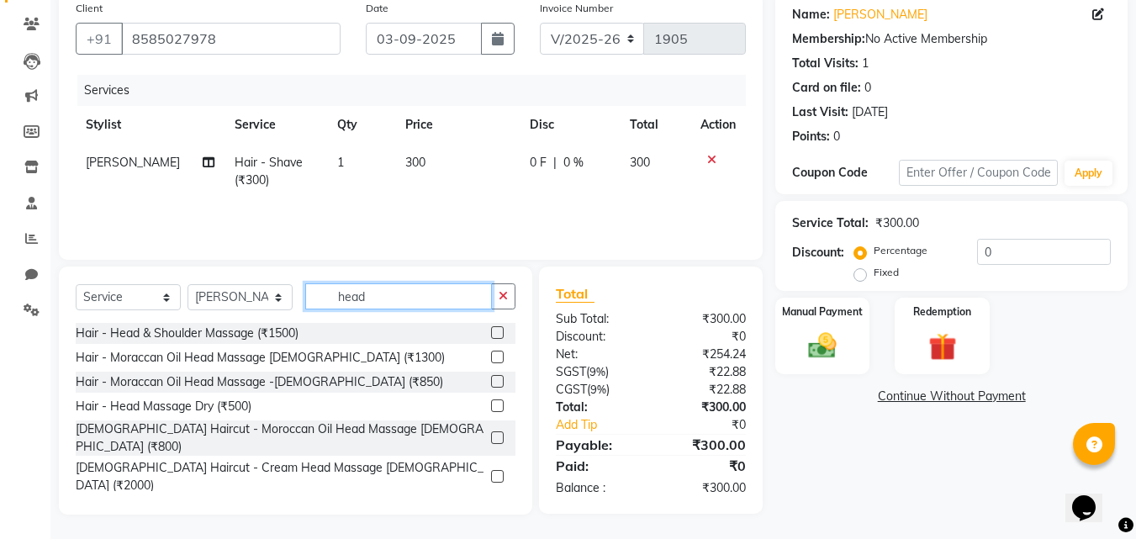
scroll to position [27, 0]
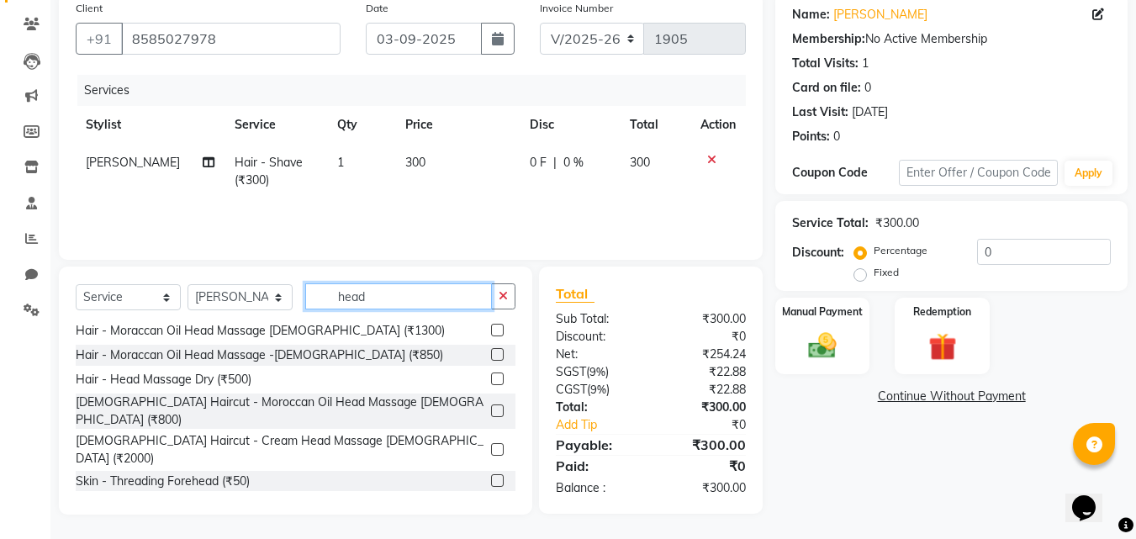
type input "head"
click at [491, 381] on label at bounding box center [497, 379] width 13 height 13
click at [491, 381] on input "checkbox" at bounding box center [496, 379] width 11 height 11
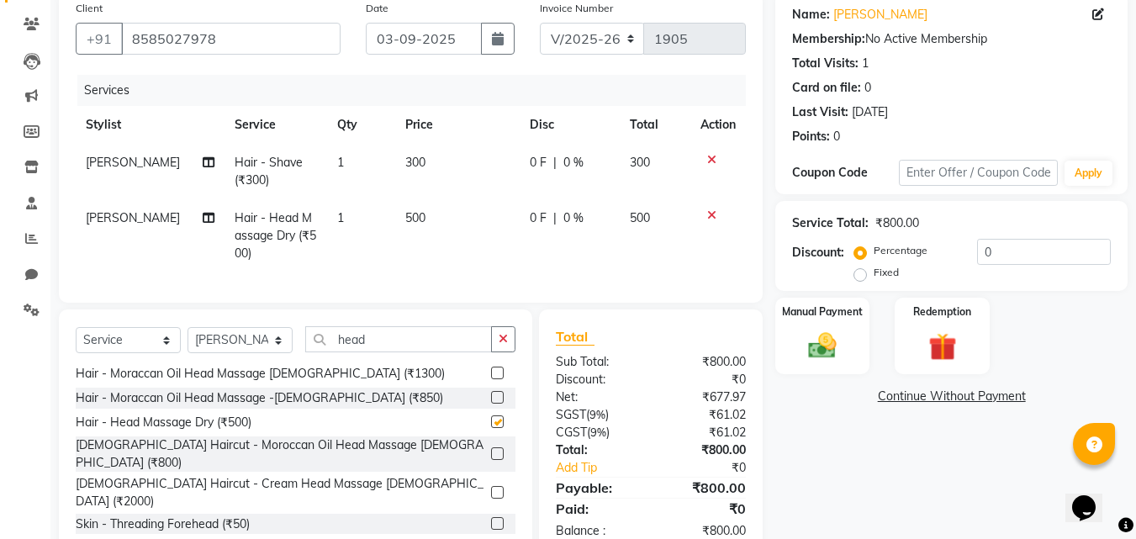
checkbox input "false"
click at [415, 217] on span "500" at bounding box center [415, 217] width 20 height 15
select select "89589"
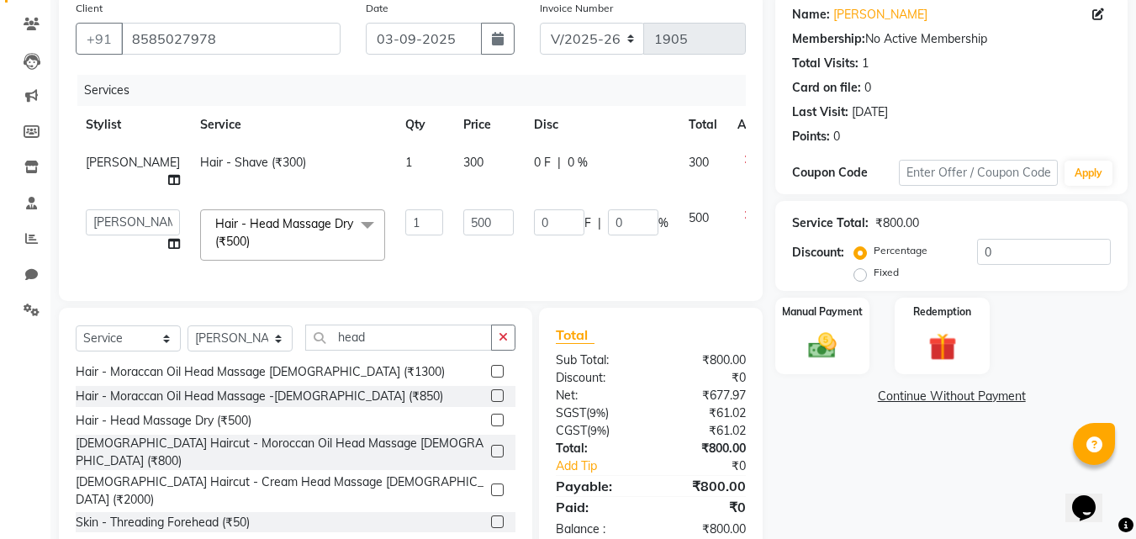
click at [453, 217] on td "500" at bounding box center [488, 234] width 71 height 71
click at [463, 222] on input "500" at bounding box center [488, 222] width 50 height 26
type input "5"
type input "550"
click at [842, 468] on div "Name: Leo Membership: No Active Membership Total Visits: 1 Card on file: 0 Last…" at bounding box center [957, 274] width 365 height 564
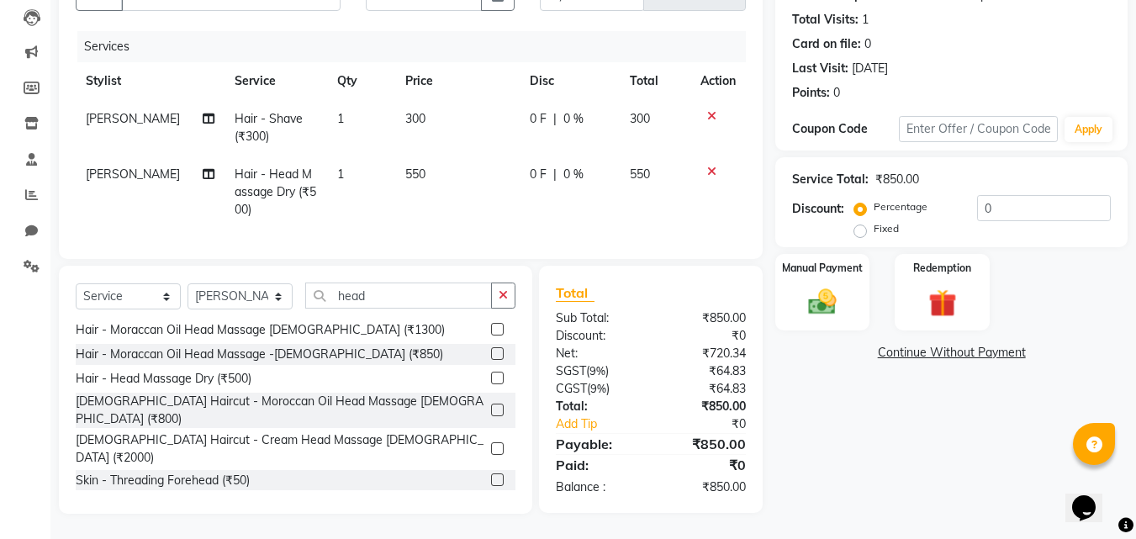
scroll to position [190, 0]
click at [829, 285] on img at bounding box center [822, 302] width 47 height 34
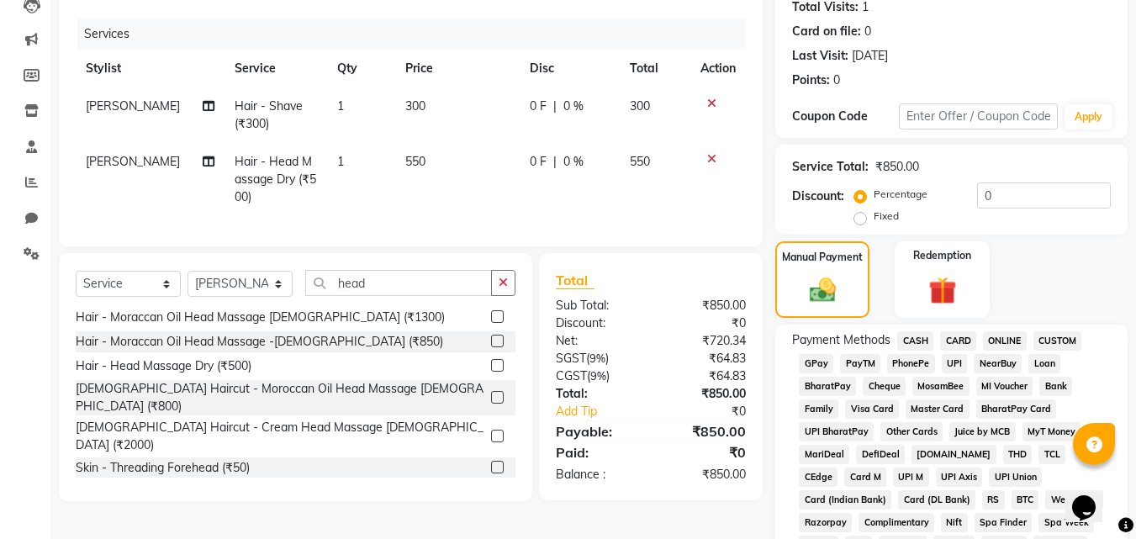
click at [922, 344] on span "CASH" at bounding box center [915, 340] width 36 height 19
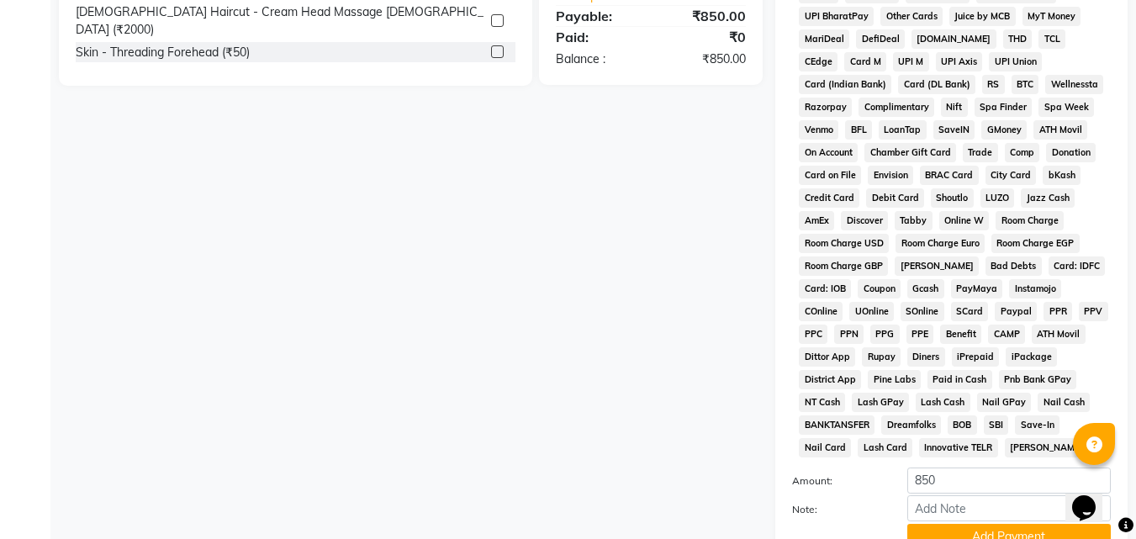
scroll to position [747, 0]
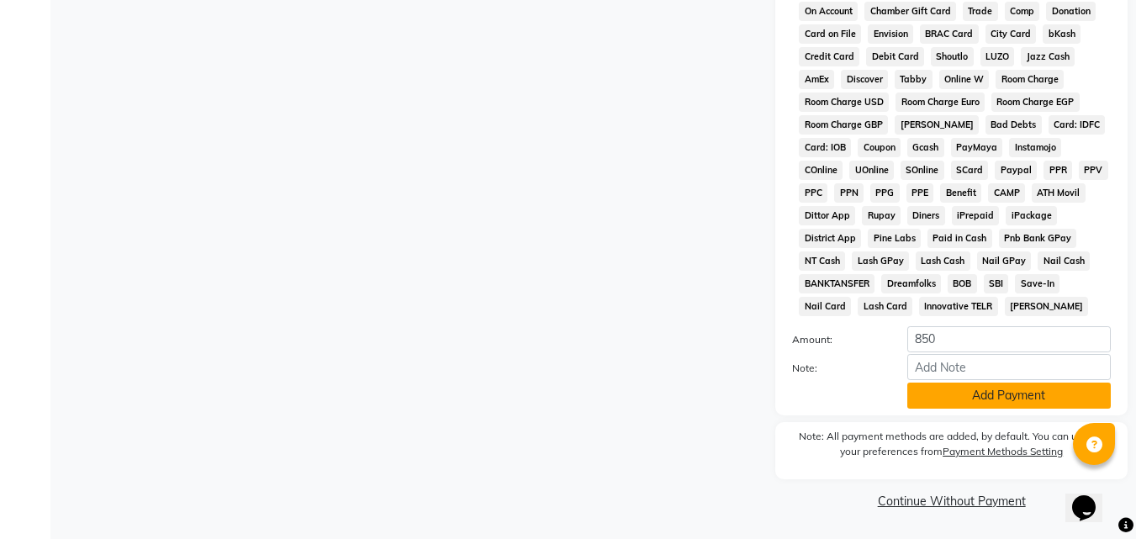
click at [976, 394] on button "Add Payment" at bounding box center [1009, 396] width 204 height 26
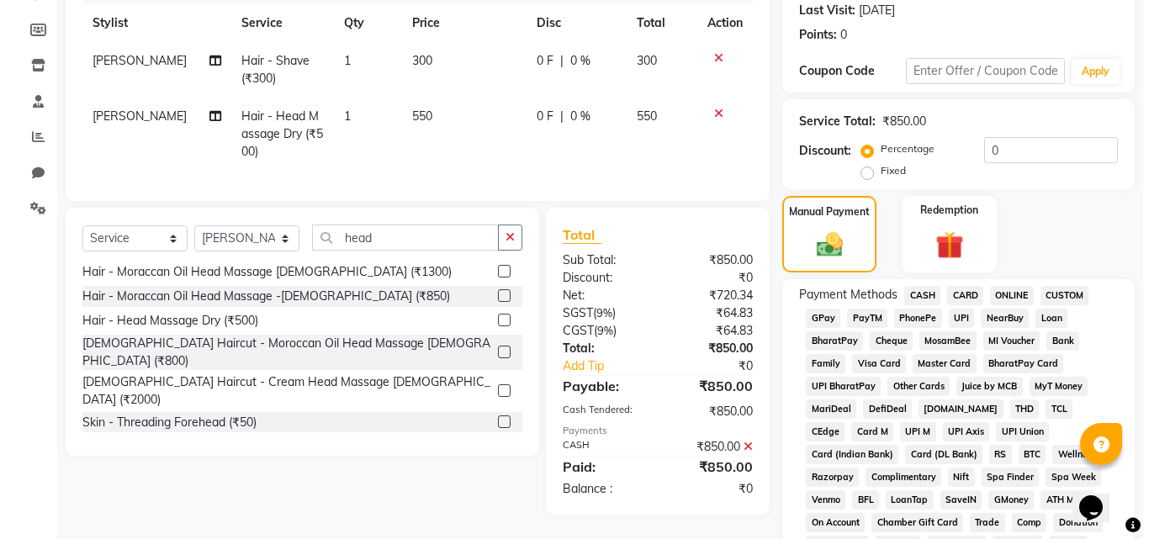
scroll to position [0, 0]
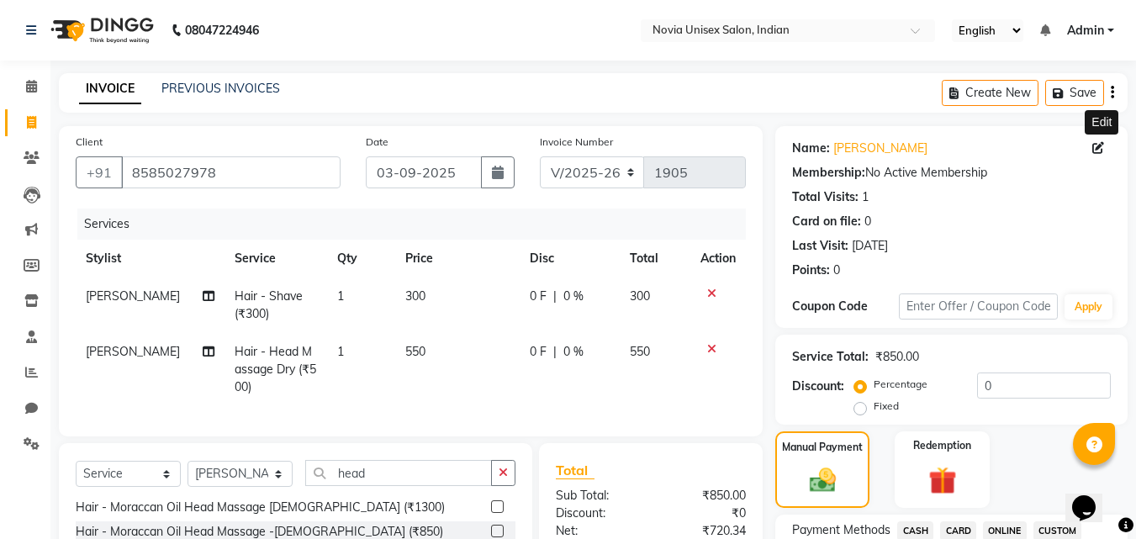
click at [1094, 146] on icon at bounding box center [1099, 148] width 12 height 12
select select "[DEMOGRAPHIC_DATA]"
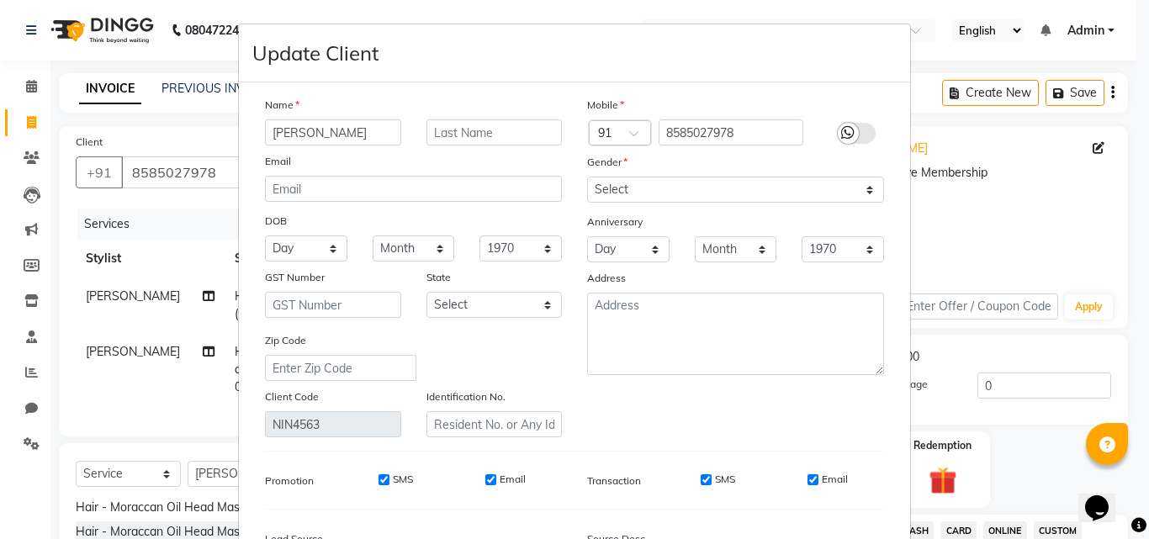
click at [849, 130] on div at bounding box center [848, 133] width 21 height 21
click at [0, 0] on input "checkbox" at bounding box center [0, 0] width 0 height 0
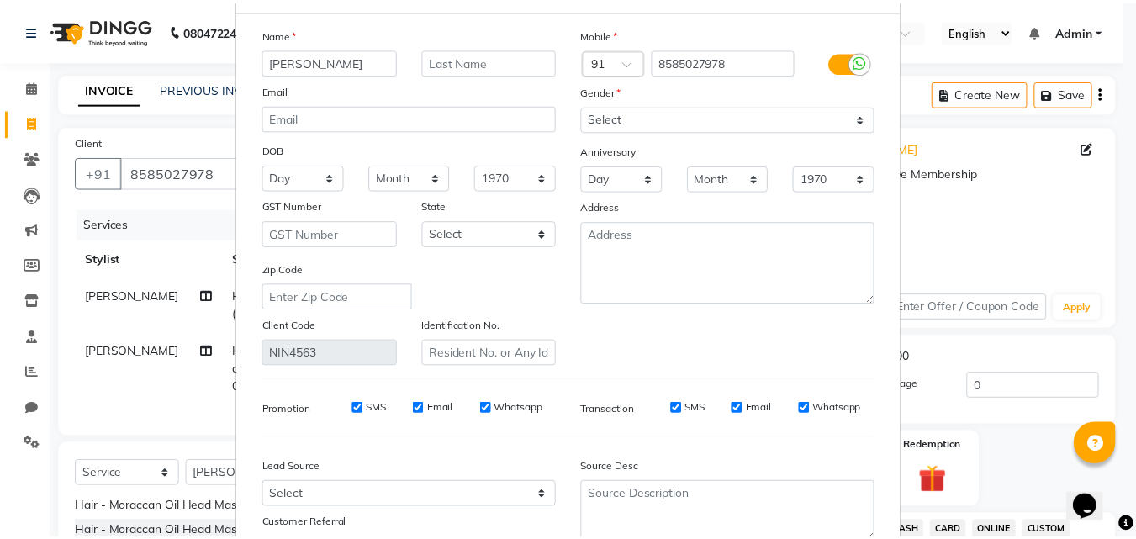
scroll to position [207, 0]
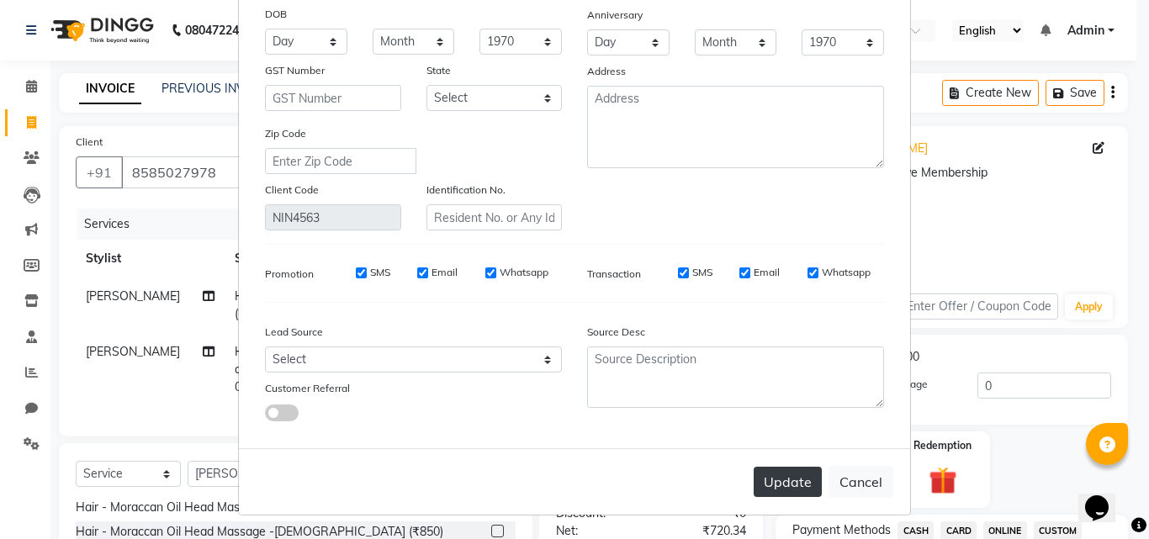
click at [778, 483] on button "Update" at bounding box center [788, 482] width 68 height 30
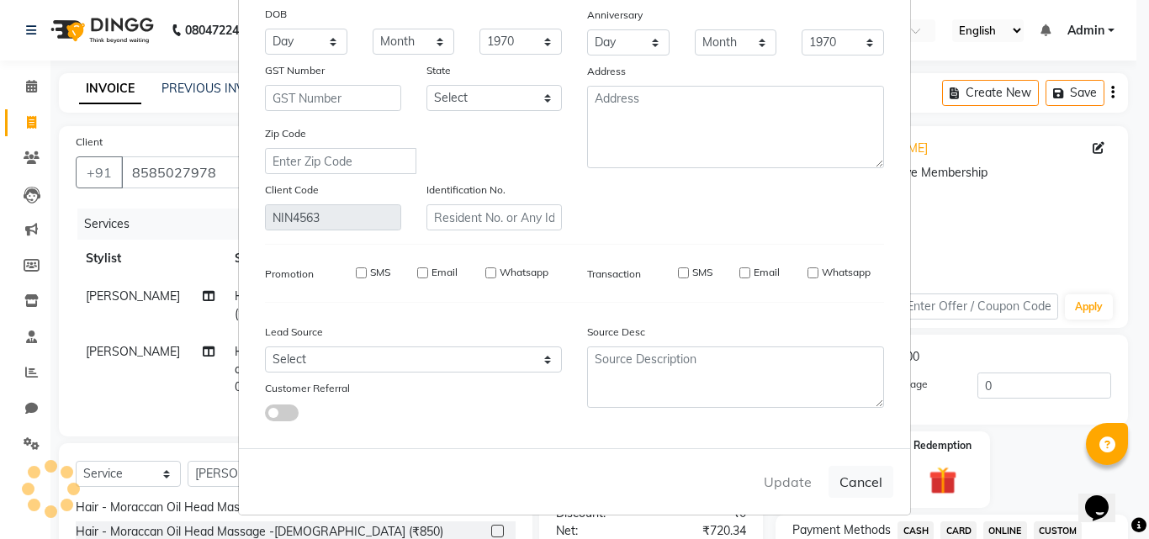
select select
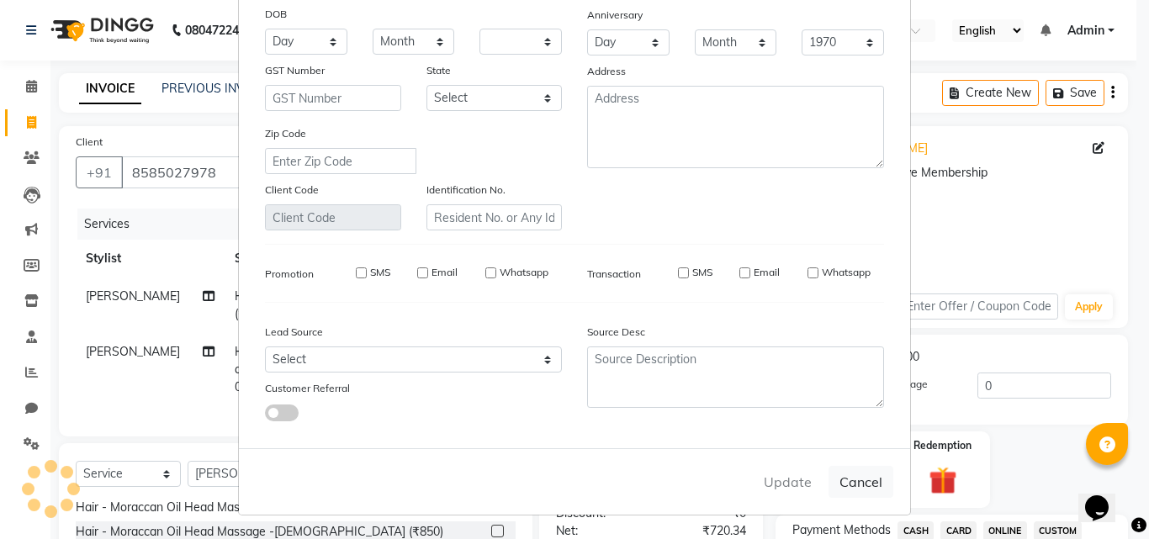
select select
checkbox input "false"
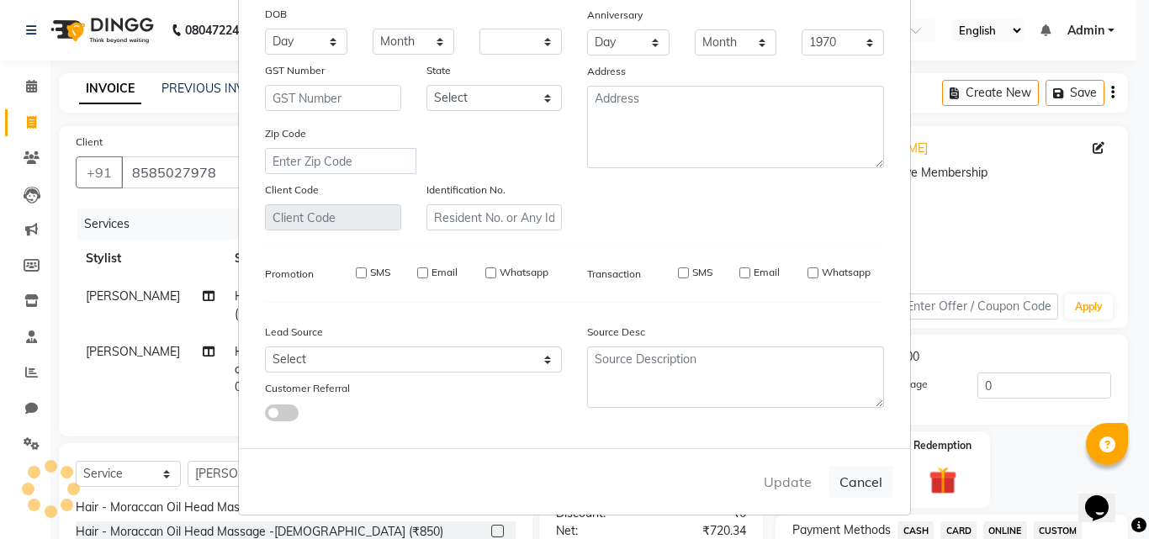
checkbox input "false"
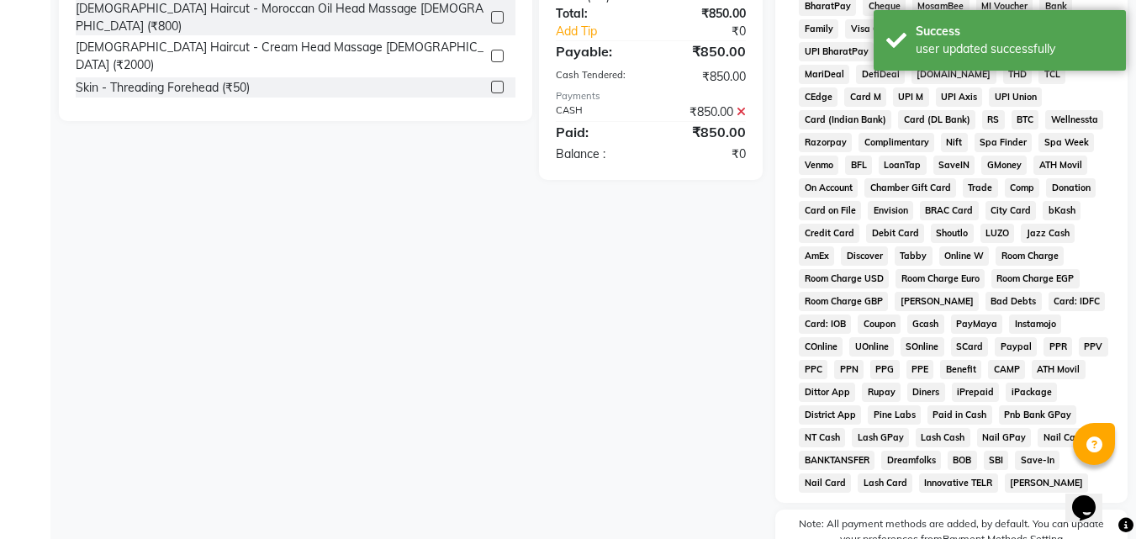
scroll to position [753, 0]
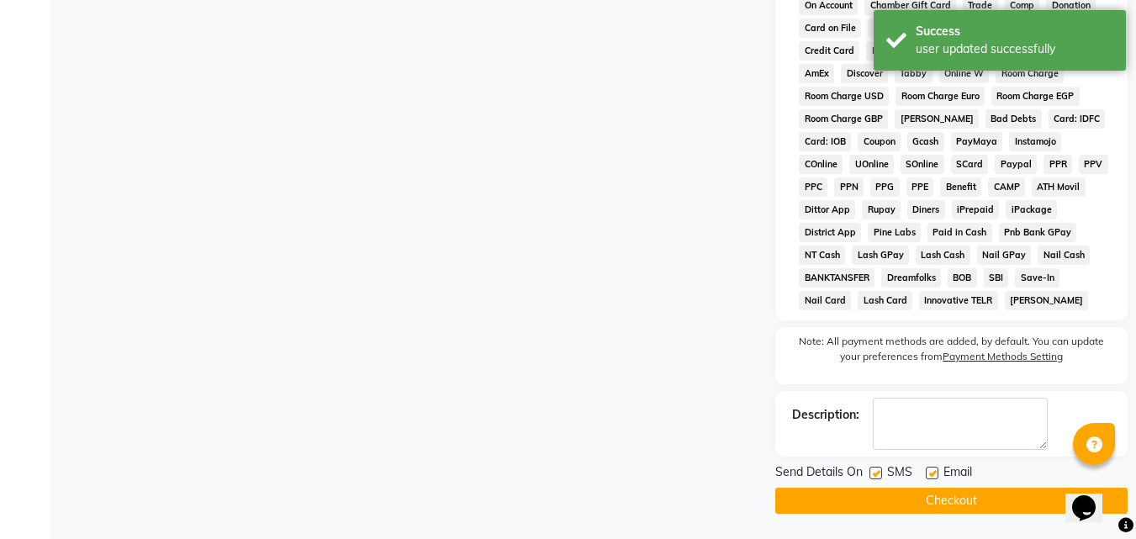
click at [939, 491] on button "Checkout" at bounding box center [951, 501] width 352 height 26
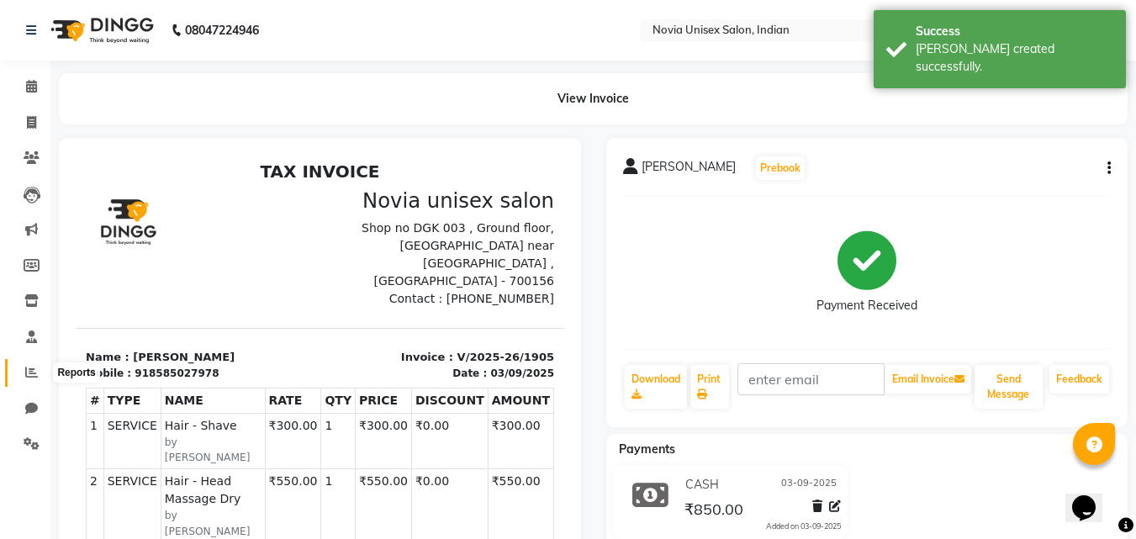
click at [32, 373] on icon at bounding box center [31, 372] width 13 height 13
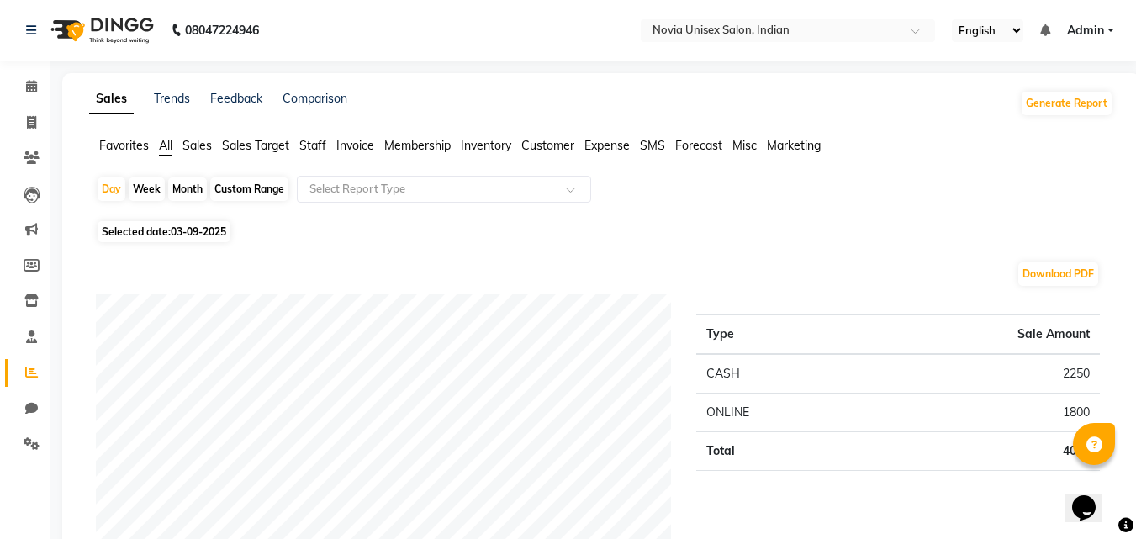
click at [197, 150] on span "Sales" at bounding box center [197, 145] width 29 height 15
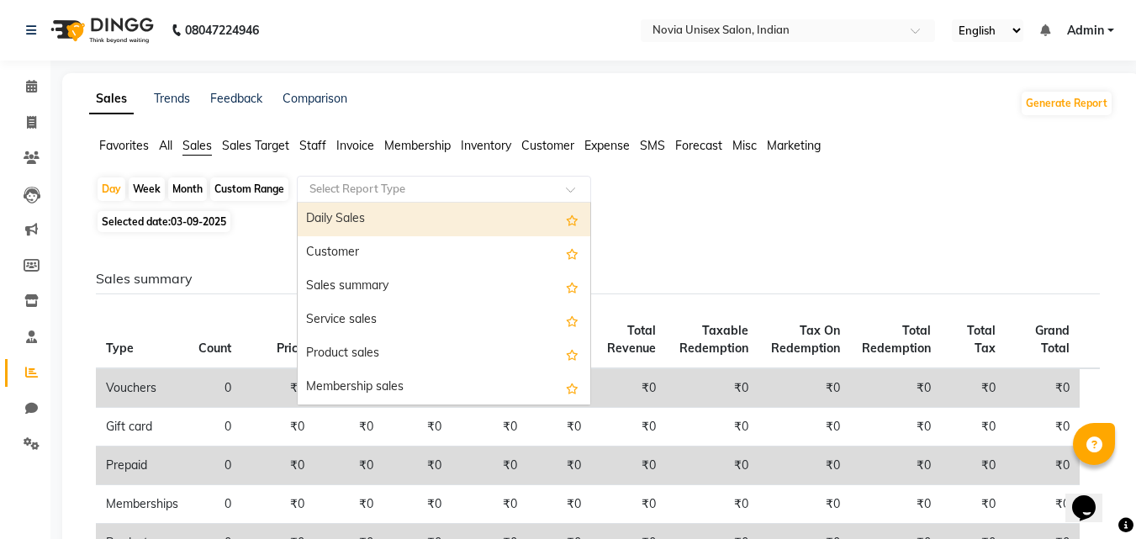
click at [419, 198] on div "Select Report Type" at bounding box center [444, 189] width 294 height 27
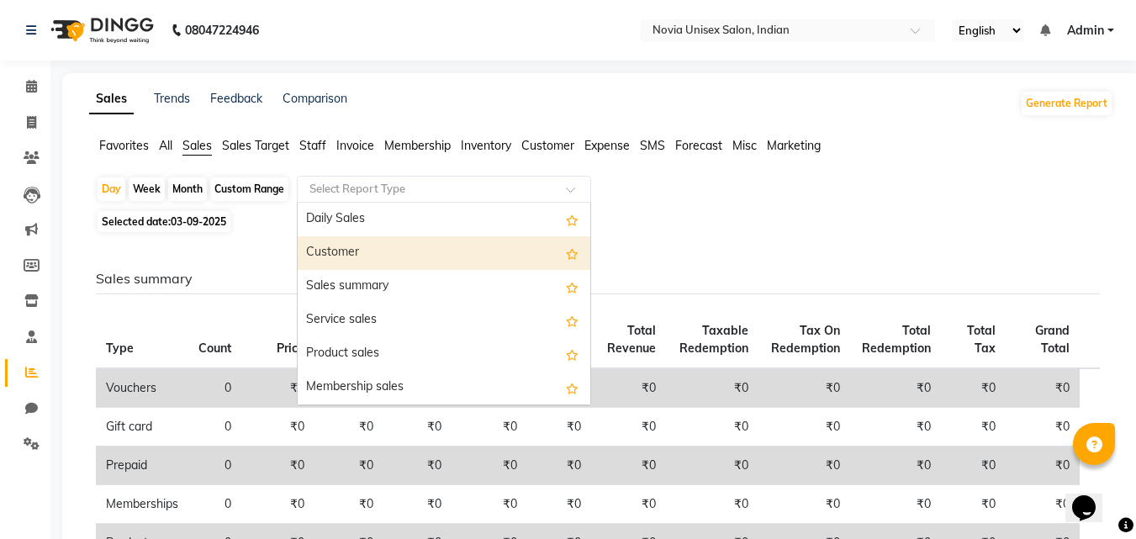
click at [393, 250] on div "Customer" at bounding box center [444, 253] width 293 height 34
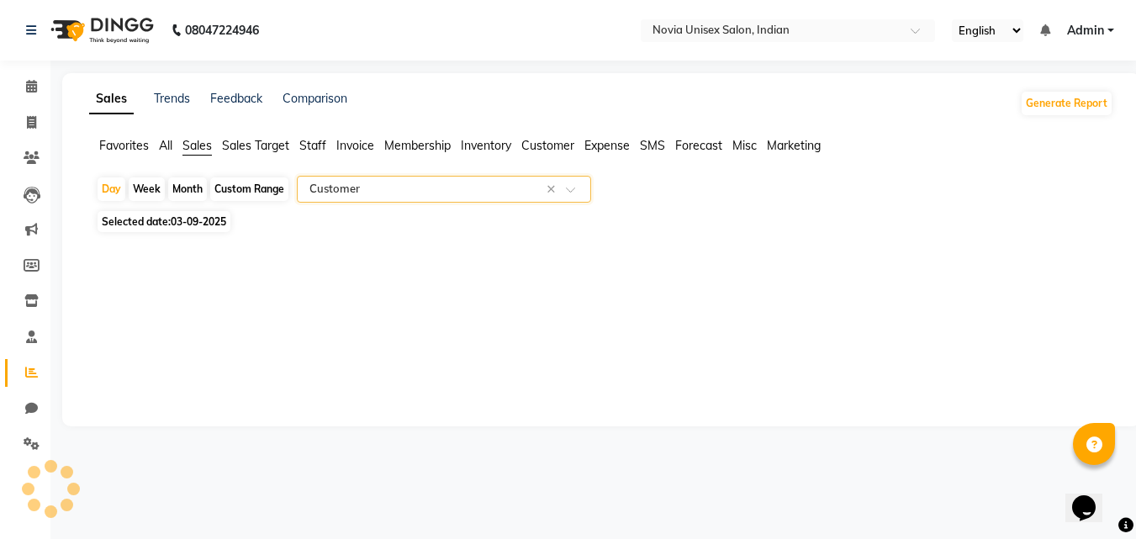
select select "filtered_report"
select select "csv"
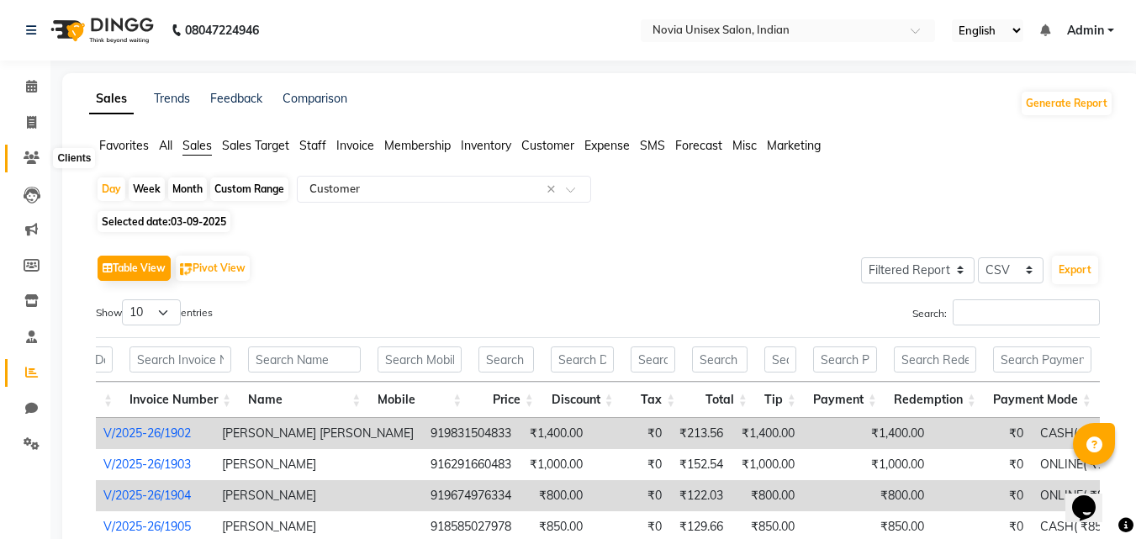
click at [33, 164] on span at bounding box center [31, 158] width 29 height 19
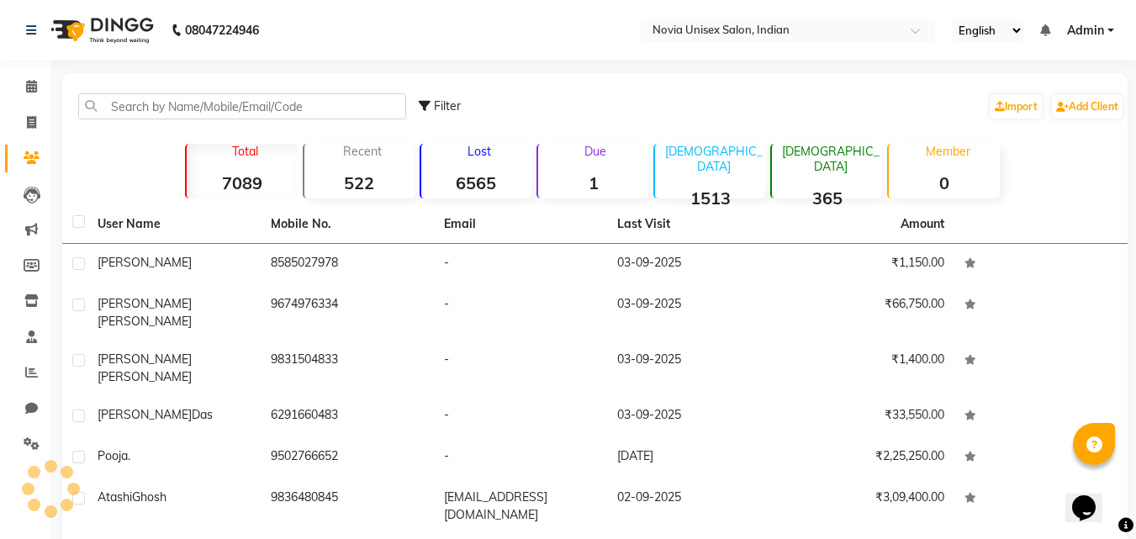
click at [443, 106] on span "Filter" at bounding box center [447, 105] width 27 height 15
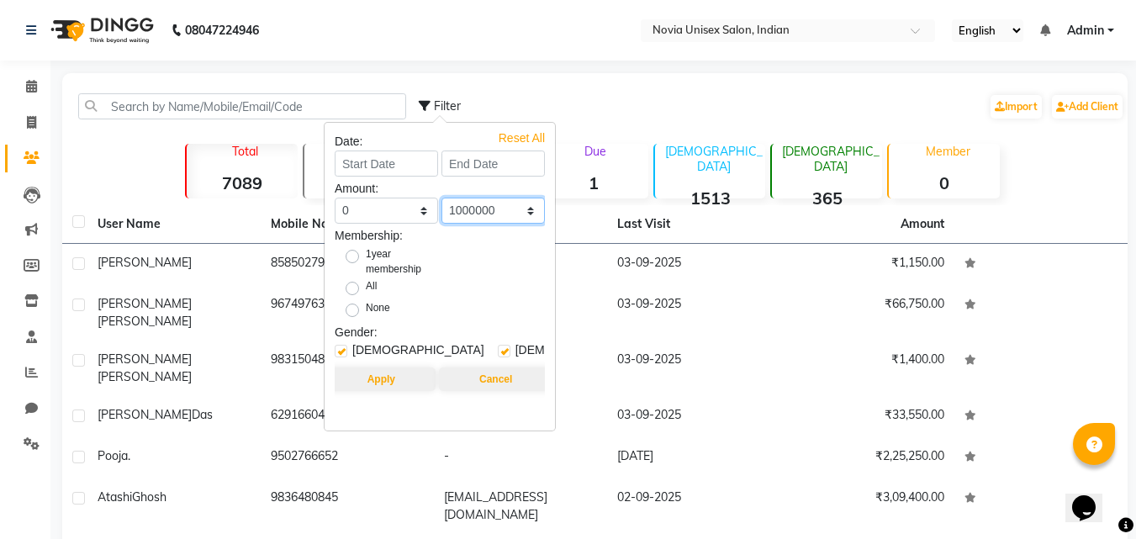
click at [534, 212] on select "0 500 1000 1500 2000 3000 4000 5000 10000 100000 1000000" at bounding box center [493, 211] width 103 height 26
select select "500"
click at [442, 198] on select "0 500 1000 1500 2000 3000 4000 5000 10000 100000 1000000" at bounding box center [493, 211] width 103 height 26
click at [675, 87] on div "Filter Import Add Client" at bounding box center [772, 106] width 706 height 53
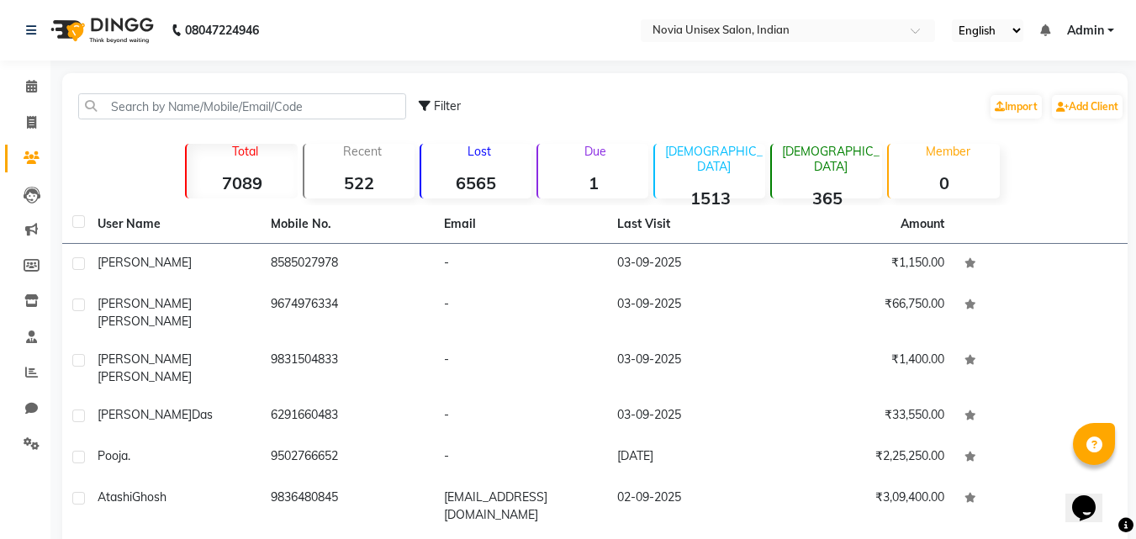
click at [380, 169] on div "Recent 522" at bounding box center [359, 171] width 112 height 55
click at [27, 196] on icon at bounding box center [32, 195] width 17 height 17
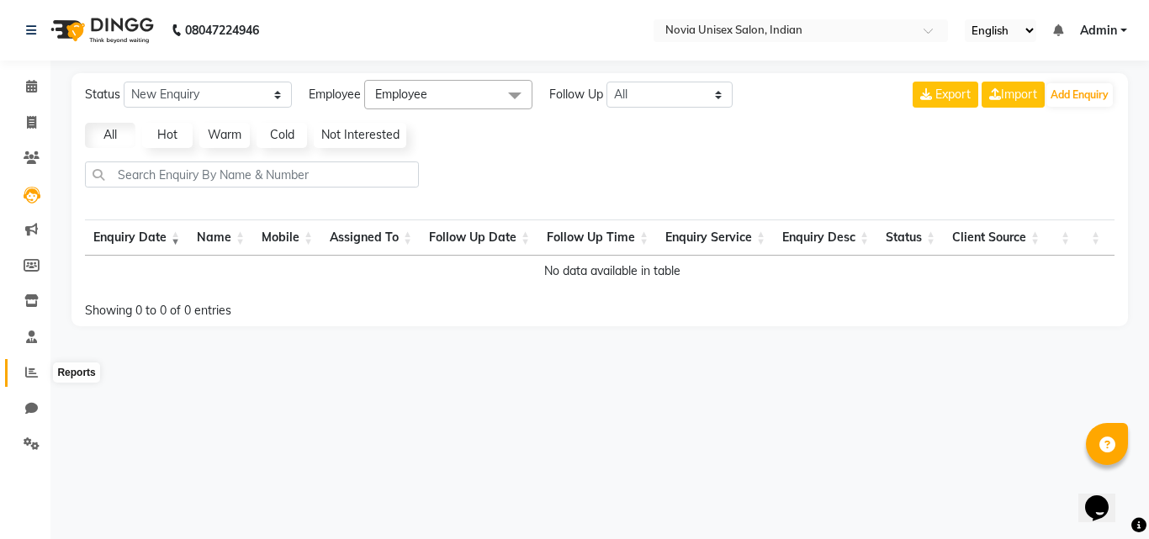
click at [27, 366] on icon at bounding box center [31, 372] width 13 height 13
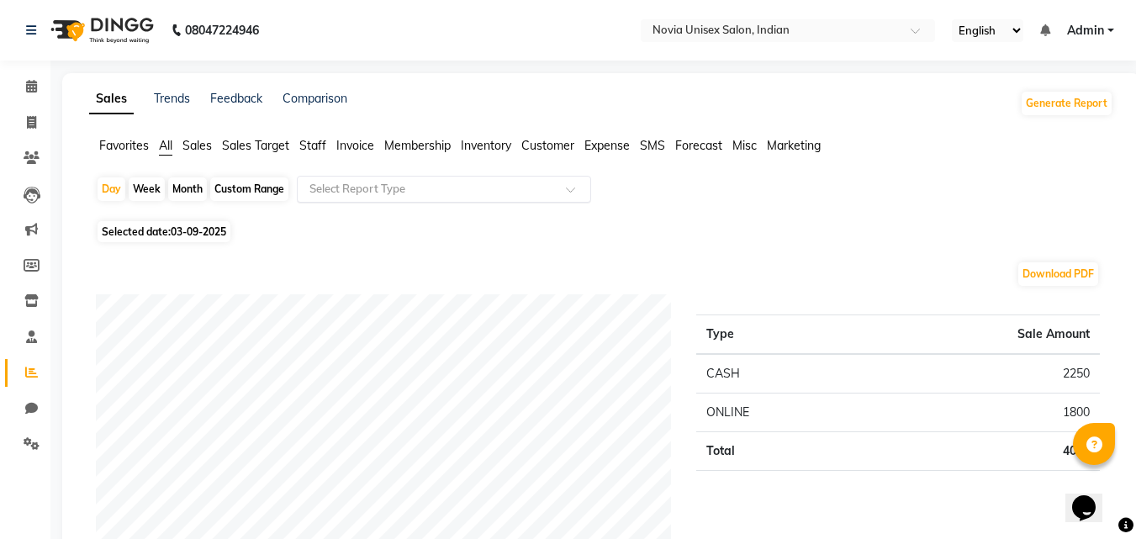
click at [324, 188] on input "text" at bounding box center [427, 189] width 242 height 17
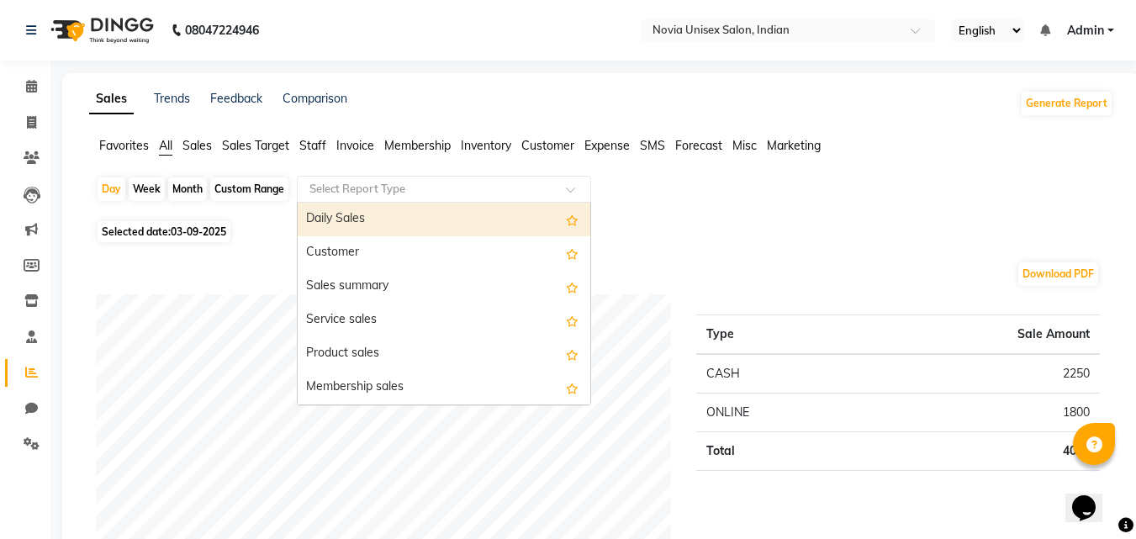
click at [370, 222] on div "Daily Sales" at bounding box center [444, 220] width 293 height 34
select select "filtered_report"
select select "csv"
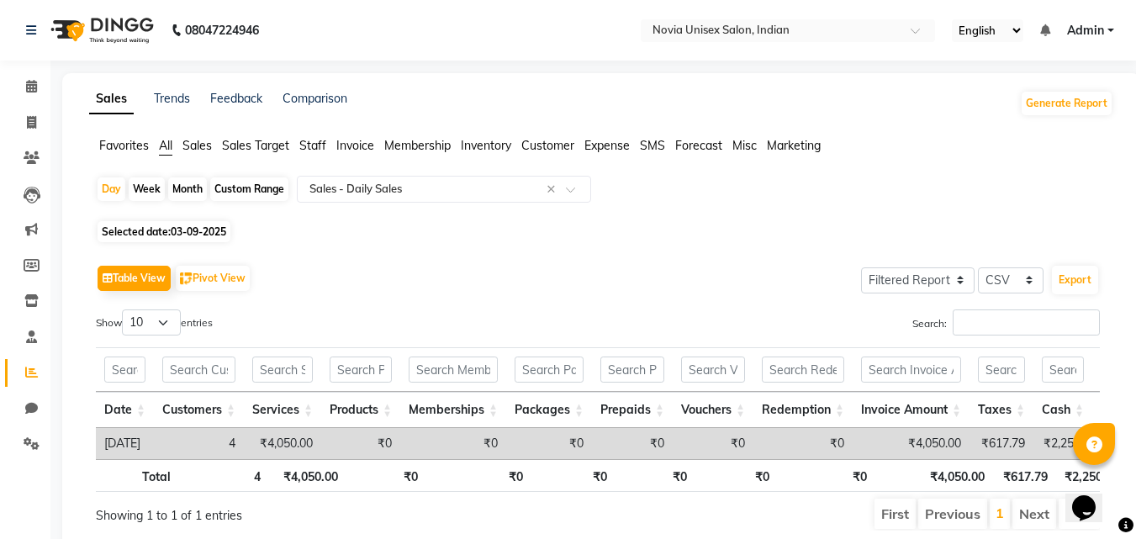
click at [193, 233] on span "03-09-2025" at bounding box center [199, 231] width 56 height 13
select select "9"
select select "2025"
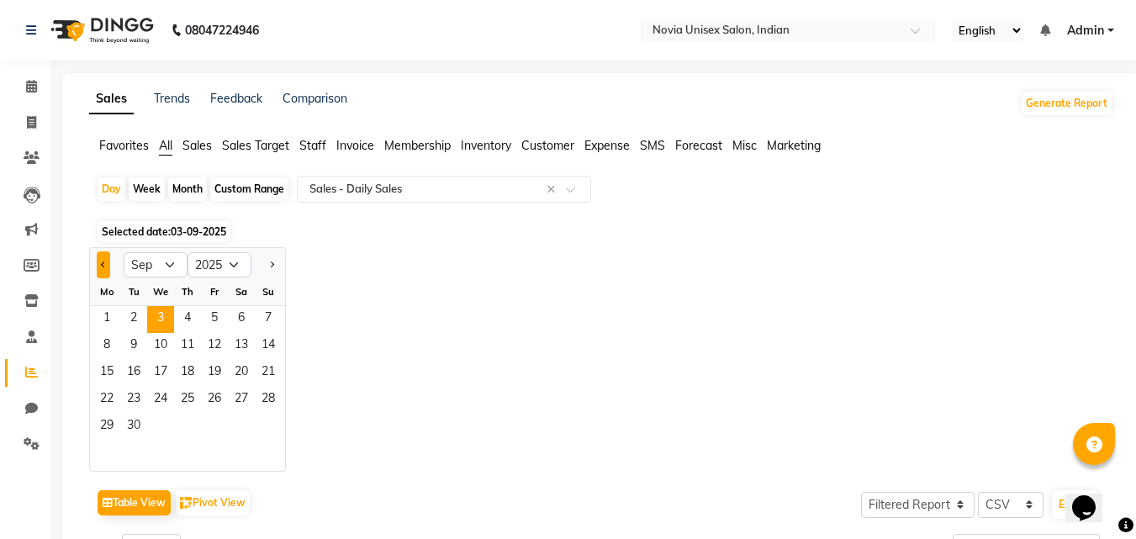
click at [102, 268] on button "Previous month" at bounding box center [103, 264] width 13 height 27
select select "8"
click at [114, 428] on span "25" at bounding box center [106, 427] width 27 height 27
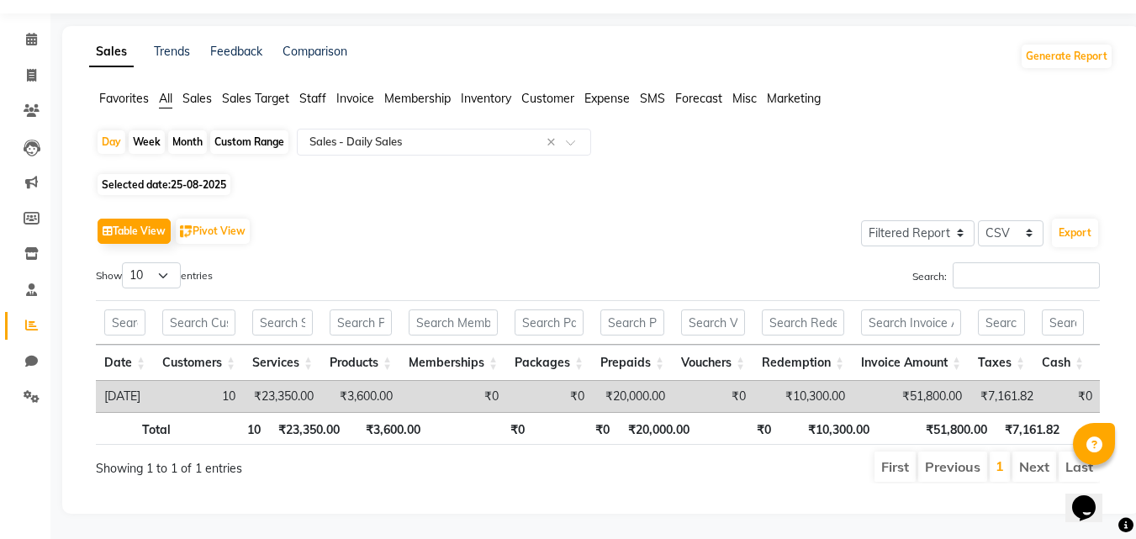
click at [188, 178] on span "25-08-2025" at bounding box center [199, 184] width 56 height 13
select select "8"
select select "2025"
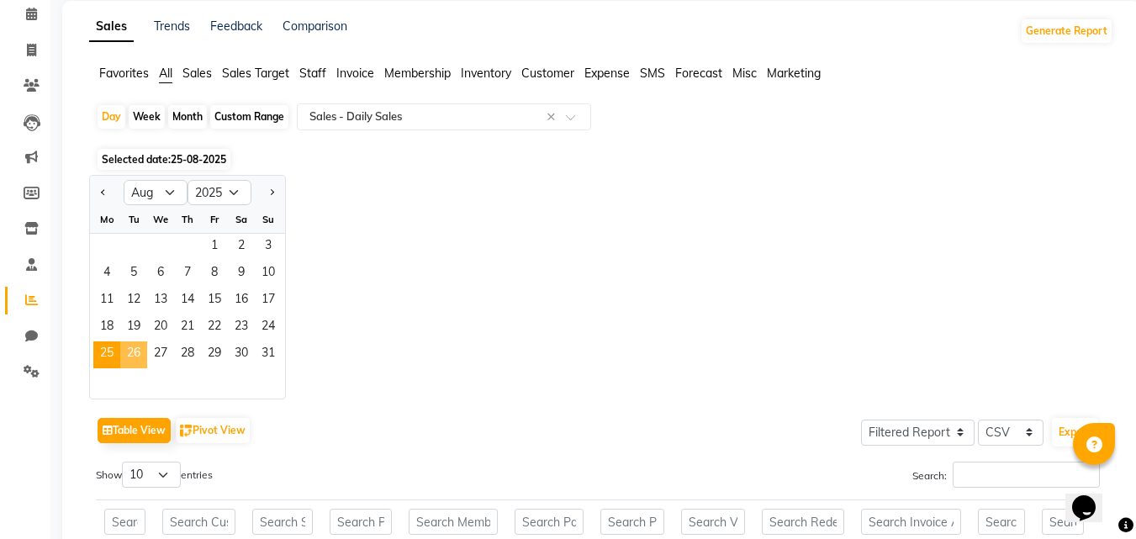
click at [135, 354] on span "26" at bounding box center [133, 354] width 27 height 27
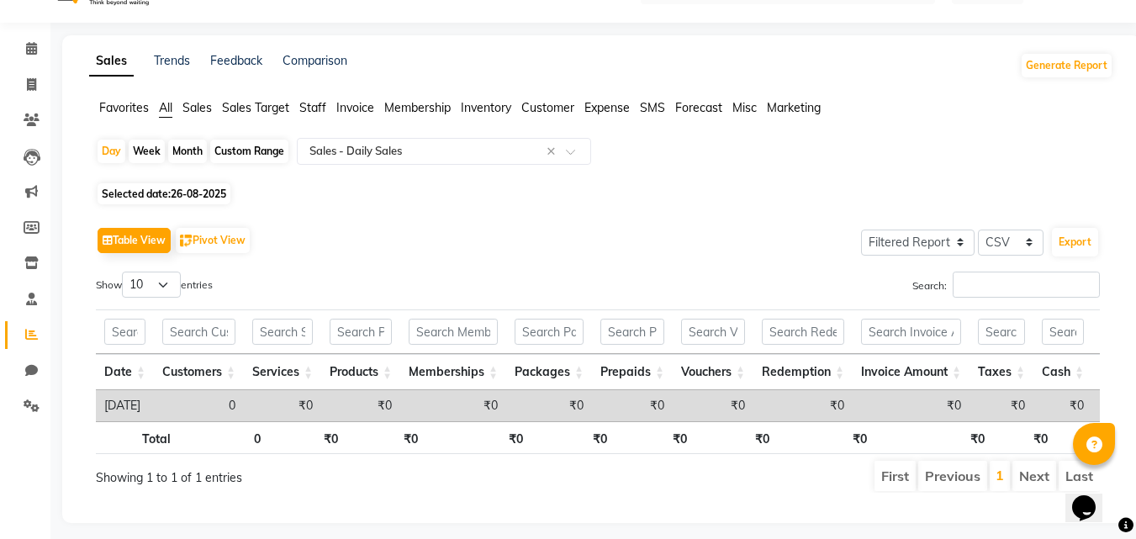
scroll to position [72, 0]
